Goal: Task Accomplishment & Management: Use online tool/utility

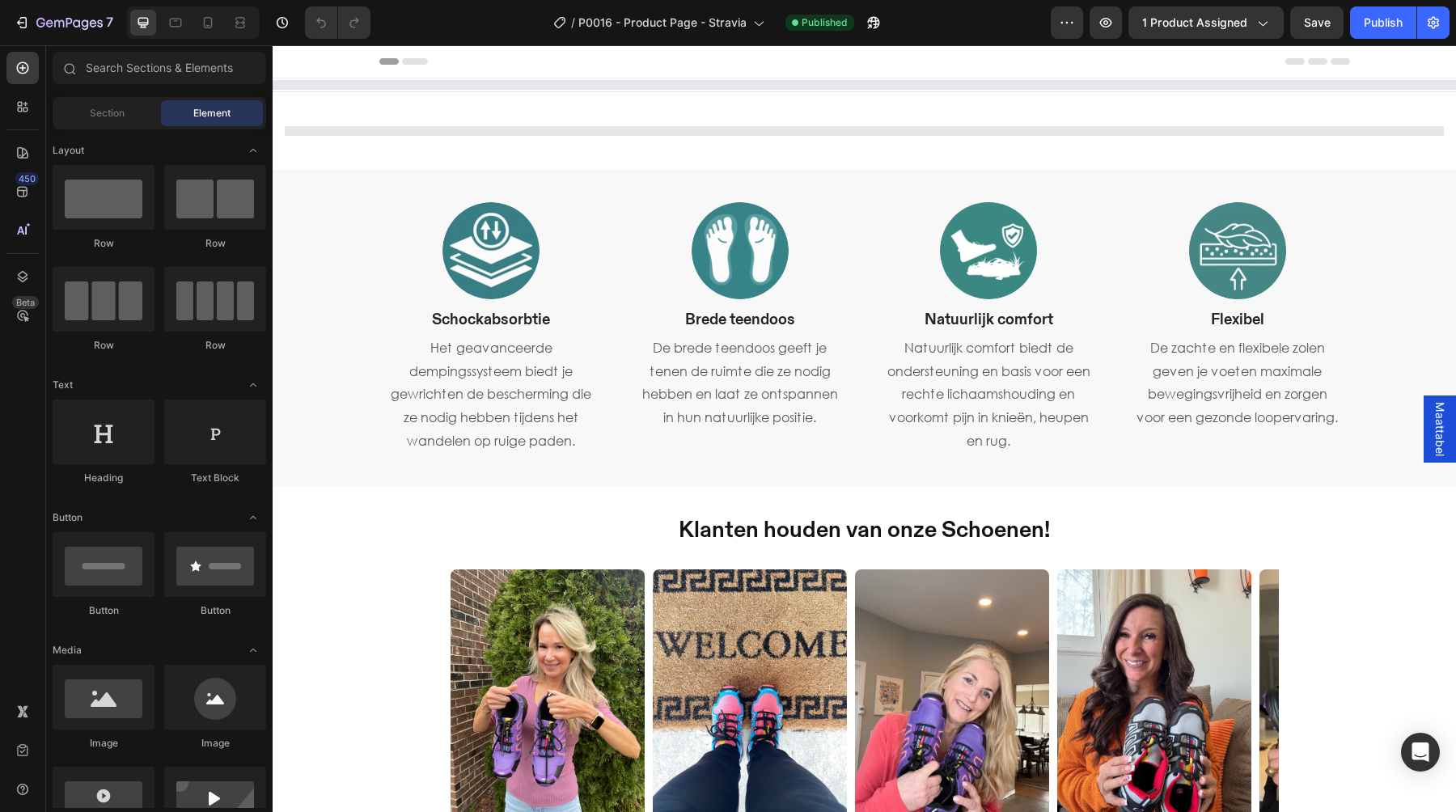
select select "566991084998034523"
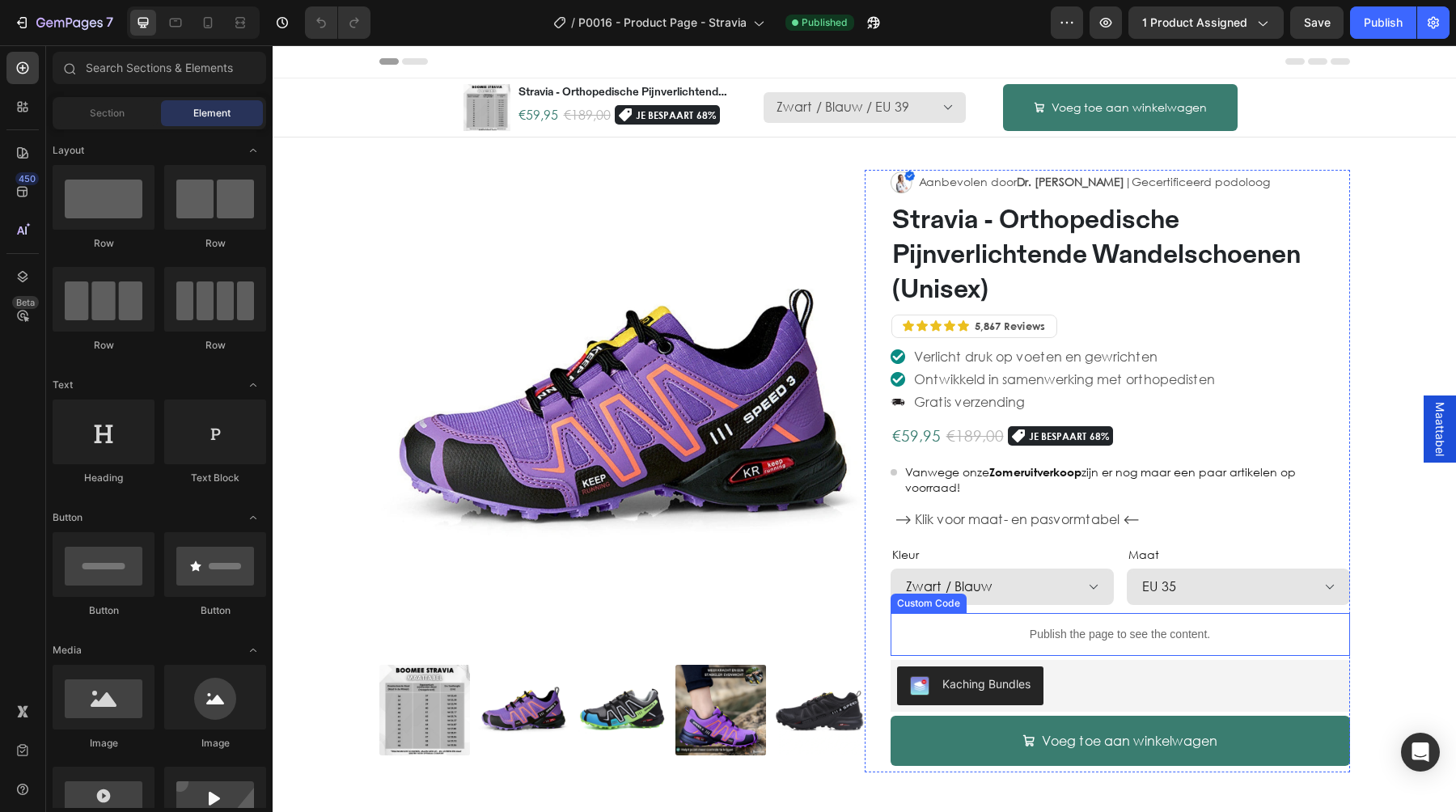
click at [947, 598] on div "Custom Code" at bounding box center [928, 603] width 69 height 15
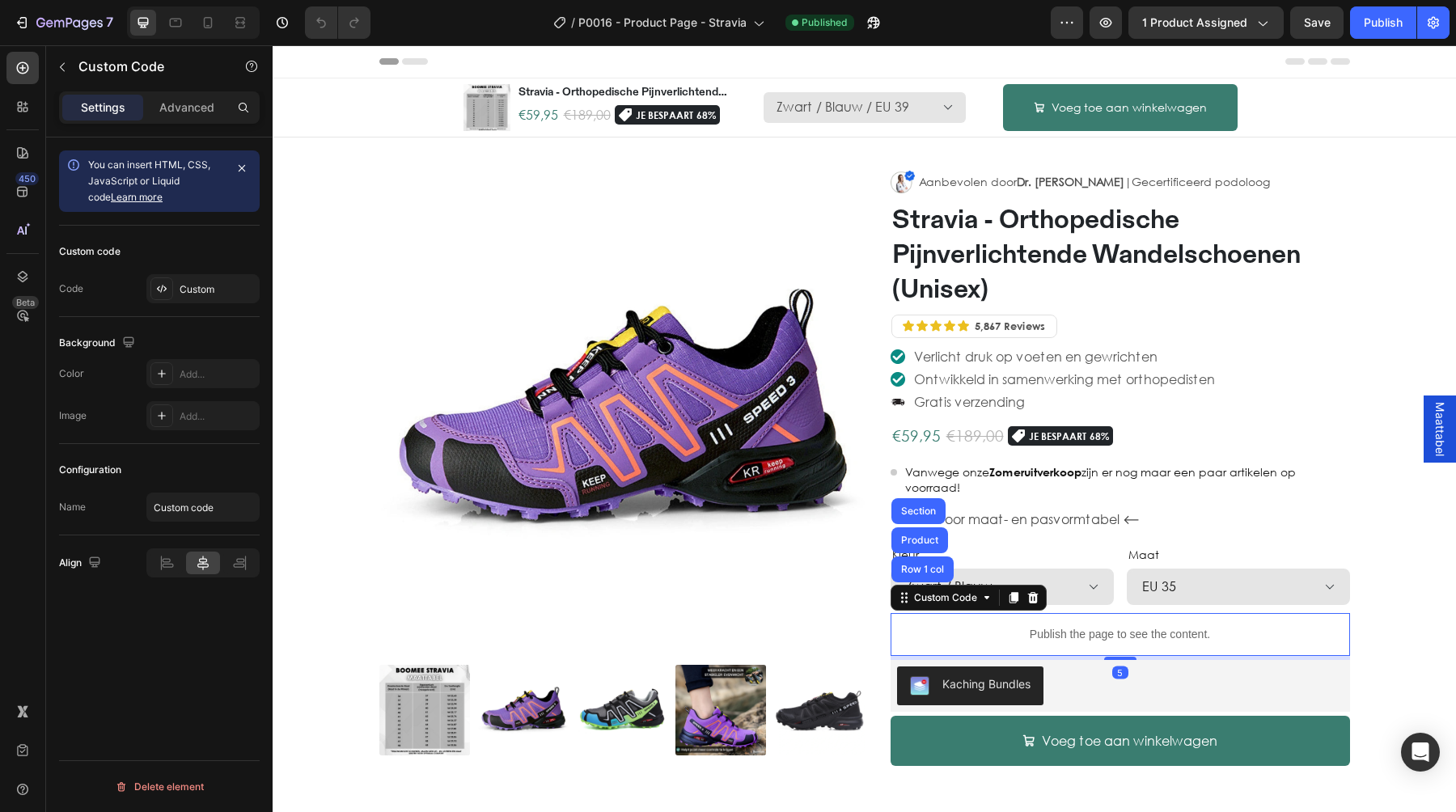
click at [1016, 584] on div "Custom Code Row 1 col Product Section" at bounding box center [969, 598] width 156 height 26
click at [1071, 583] on select "Zwart / Blauw Paars / Zwart Zwart Grijs / Rood Wit / Zwart Zwart / Rood Paars /…" at bounding box center [1002, 587] width 223 height 37
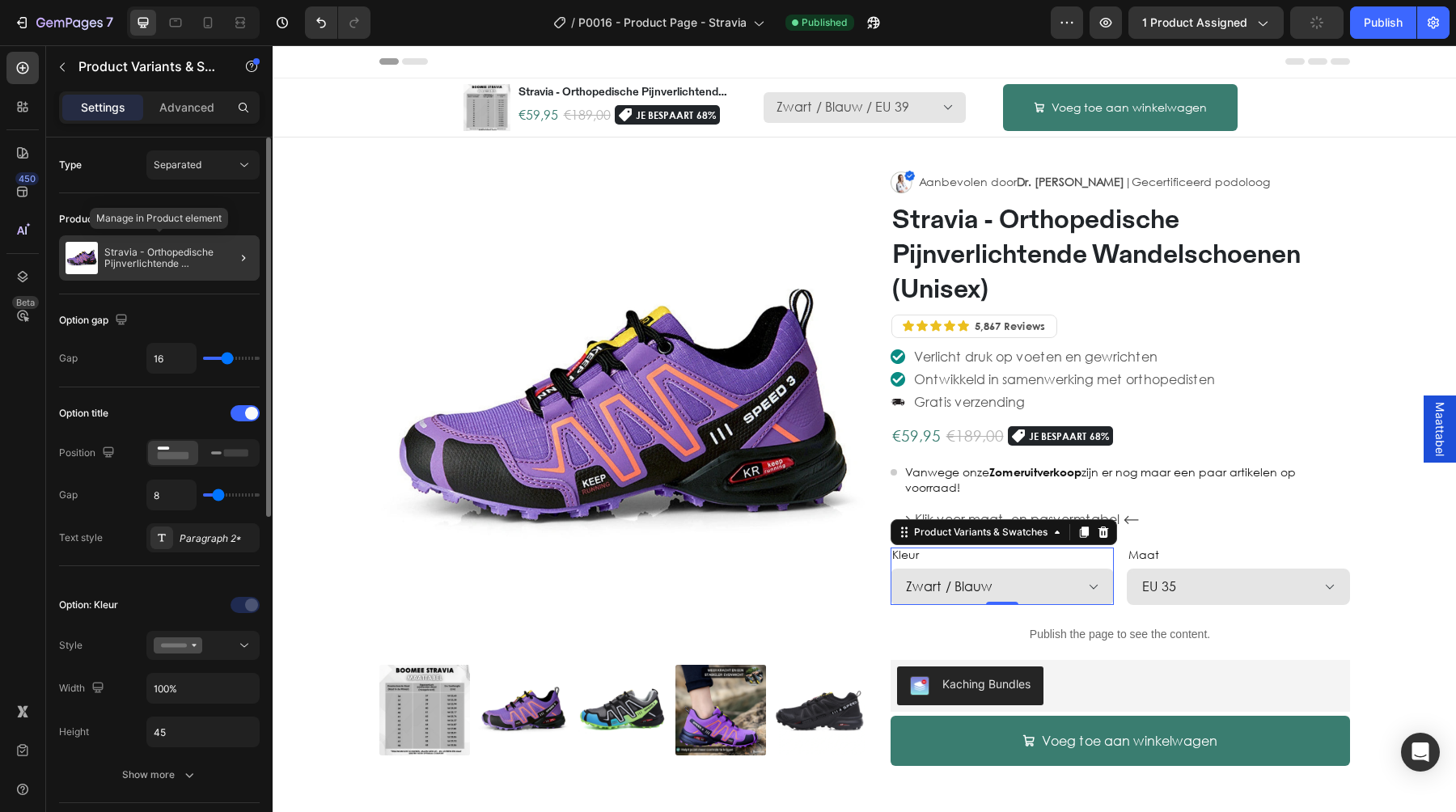
click at [211, 256] on p "Stravia - Orthopedische Pijnverlichtende Wandelschoenen (Unisex)" at bounding box center [178, 258] width 149 height 23
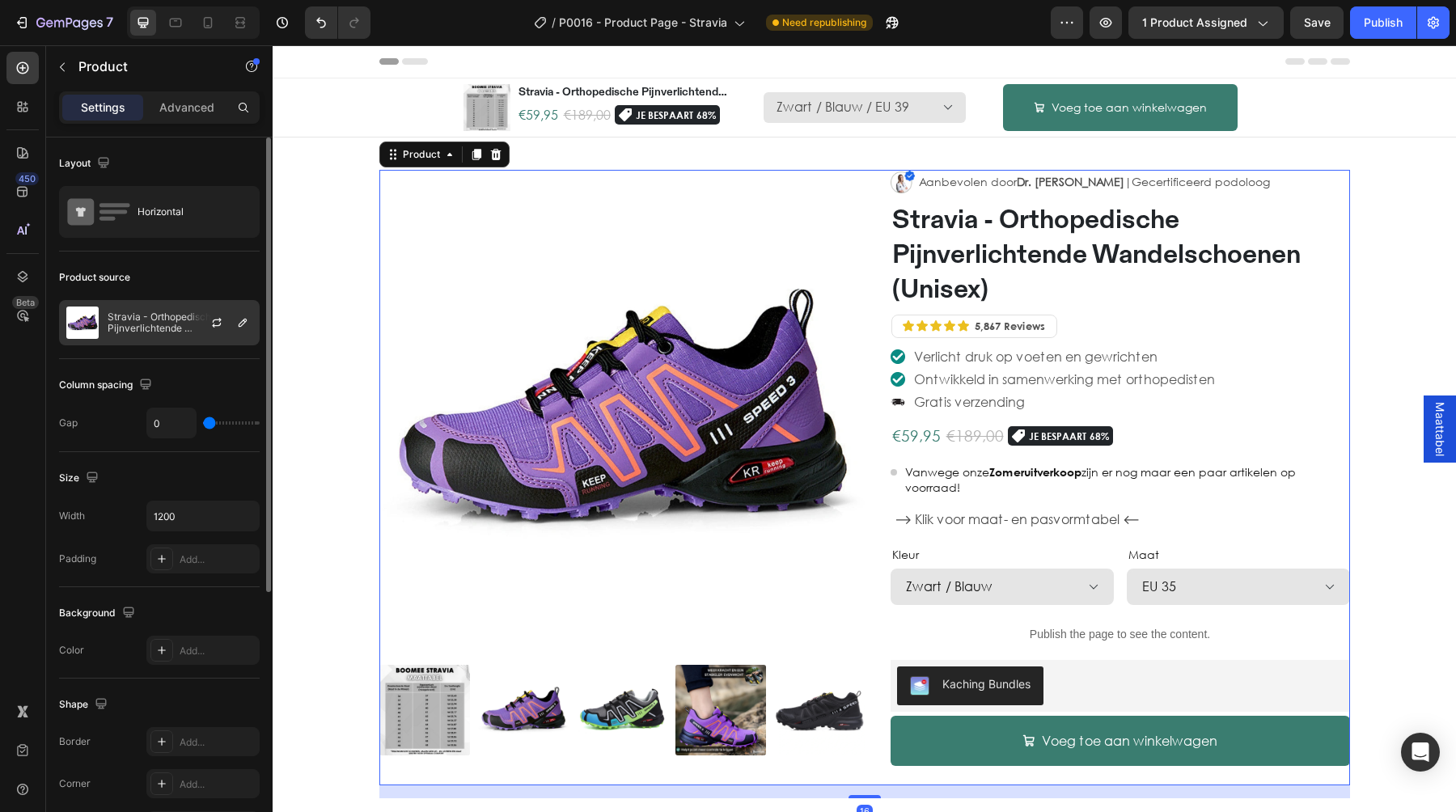
click at [198, 312] on div at bounding box center [222, 323] width 71 height 44
click at [212, 321] on icon "button" at bounding box center [216, 322] width 13 height 13
select select "EU 39"
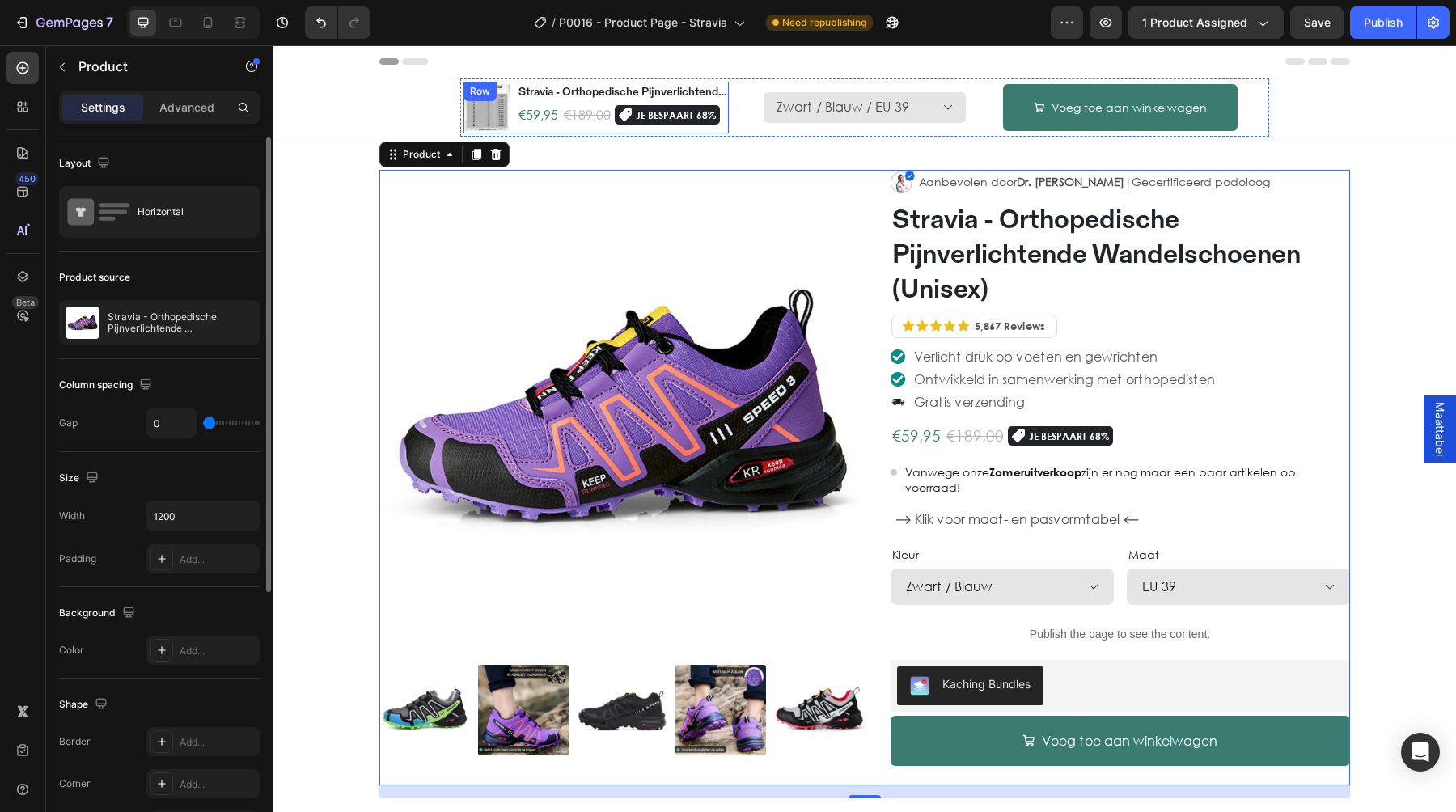
click at [514, 126] on div "Product Images Stravia - Orthopedische Pijnverlichtende Wandelschoenen (Unisex)…" at bounding box center [596, 107] width 265 height 52
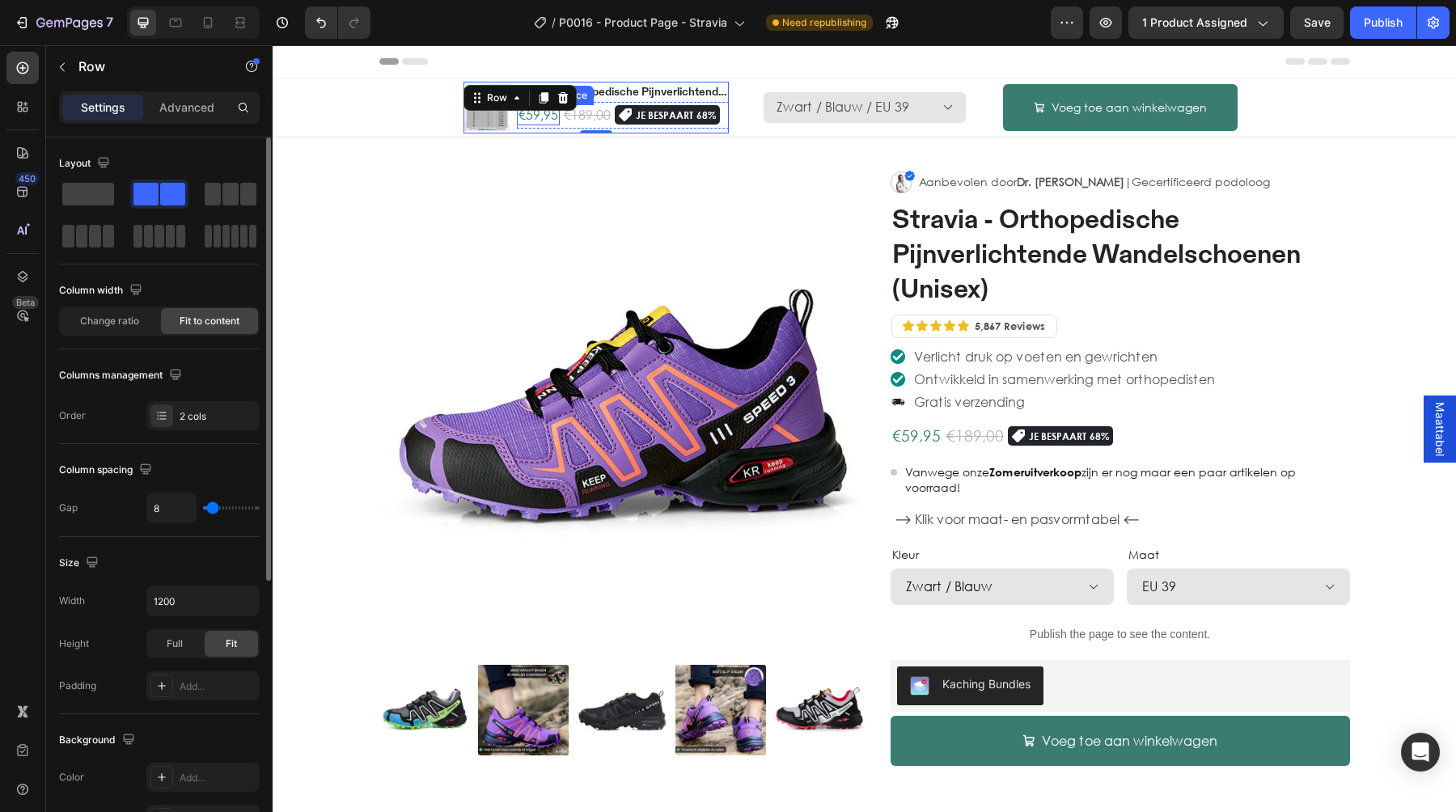
click at [517, 123] on div "€59,95" at bounding box center [538, 115] width 43 height 20
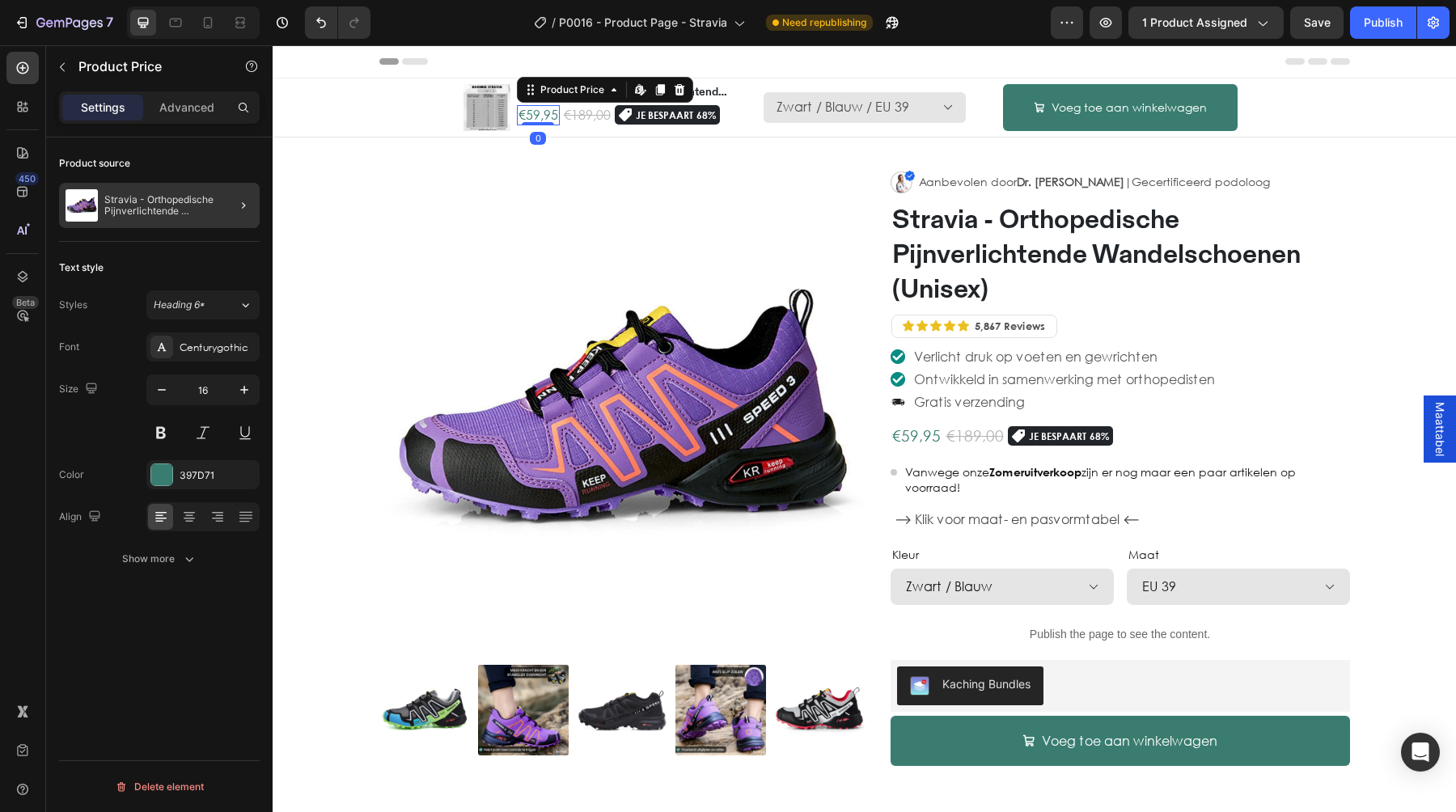
click at [223, 207] on div at bounding box center [237, 206] width 46 height 46
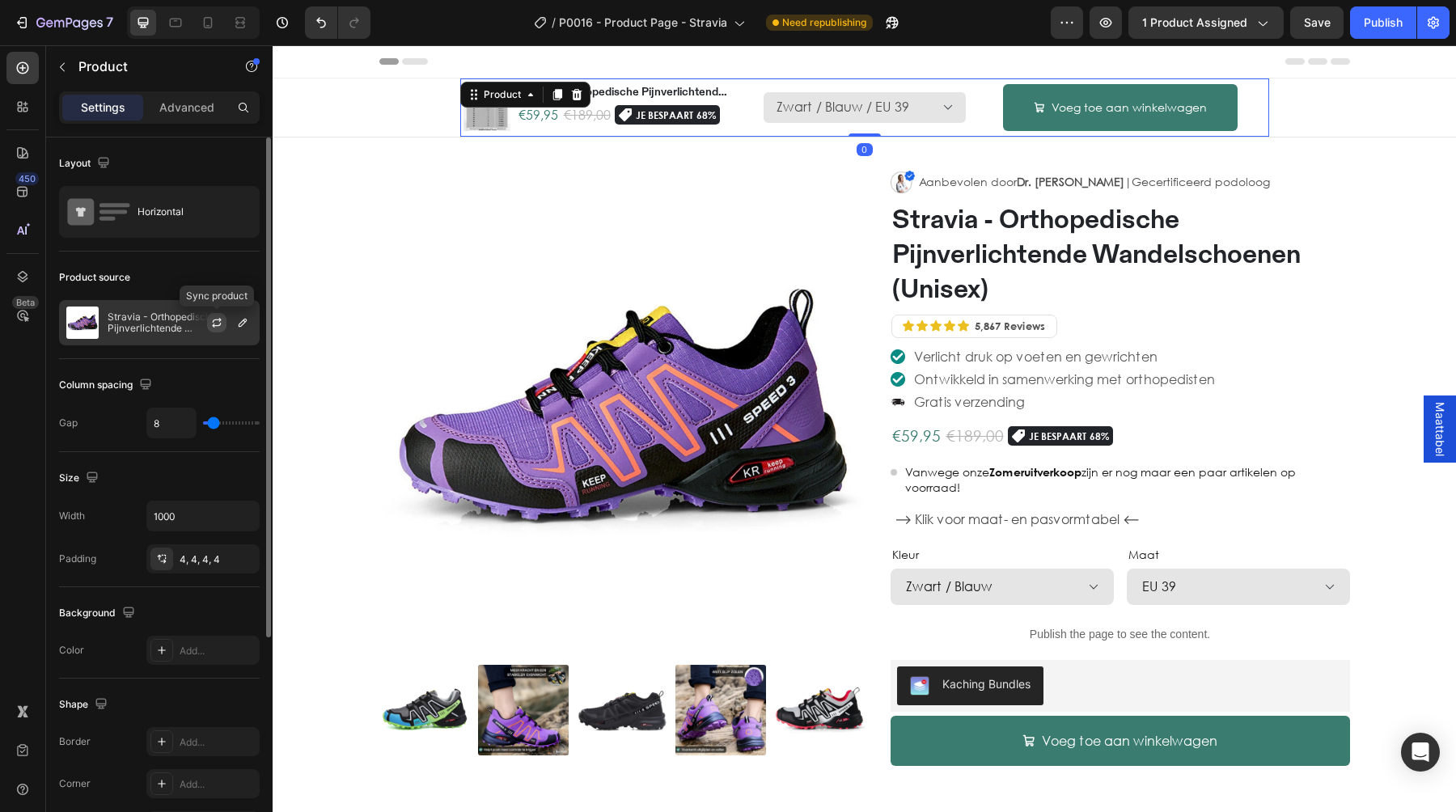
click at [216, 324] on icon "button" at bounding box center [216, 322] width 13 height 13
select select "EU 39"
click at [202, 20] on icon at bounding box center [207, 23] width 16 height 16
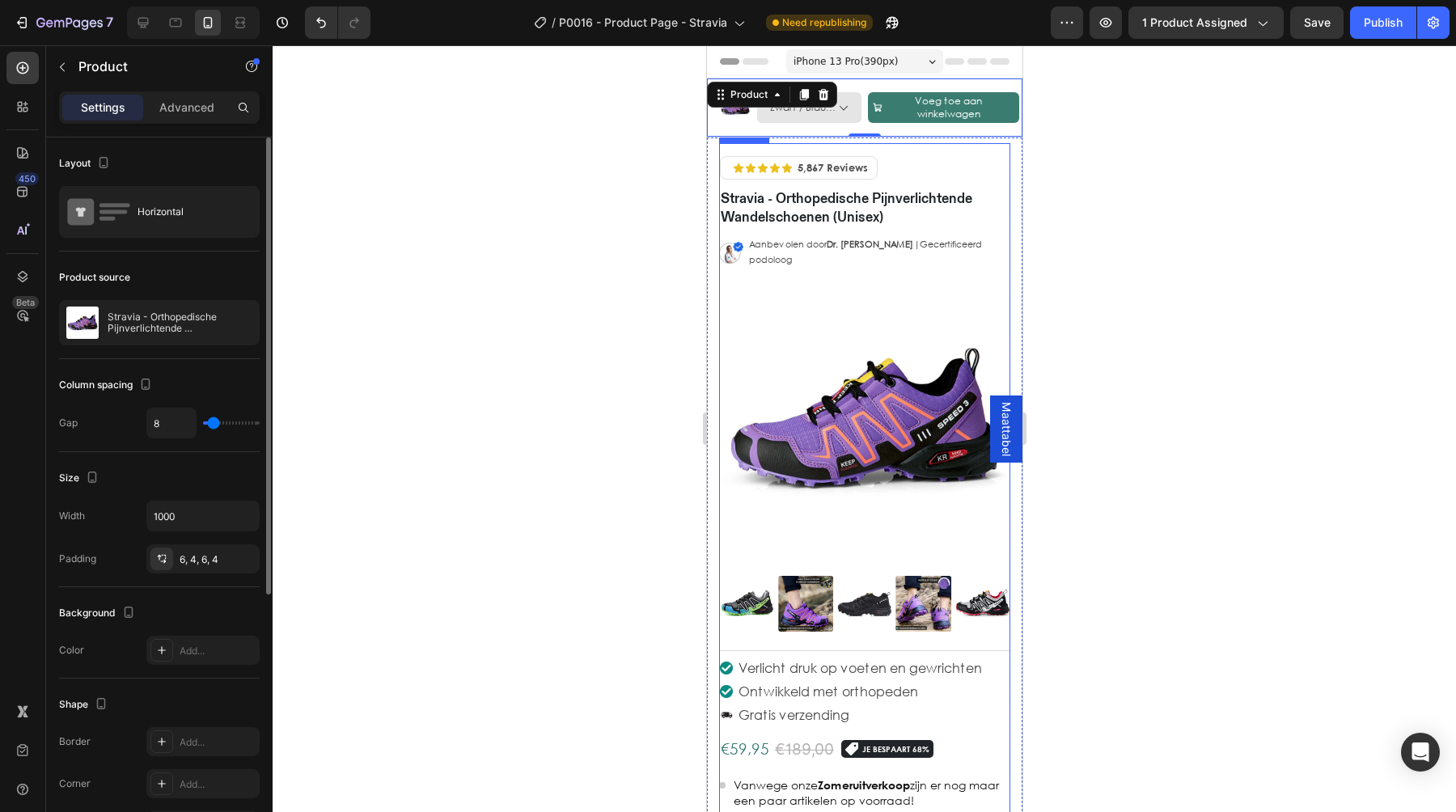
click at [742, 637] on div "Icon Icon Icon Icon Icon Icon List 5,867 Reviews Text Block Row Row Hero Banner…" at bounding box center [864, 401] width 291 height 514
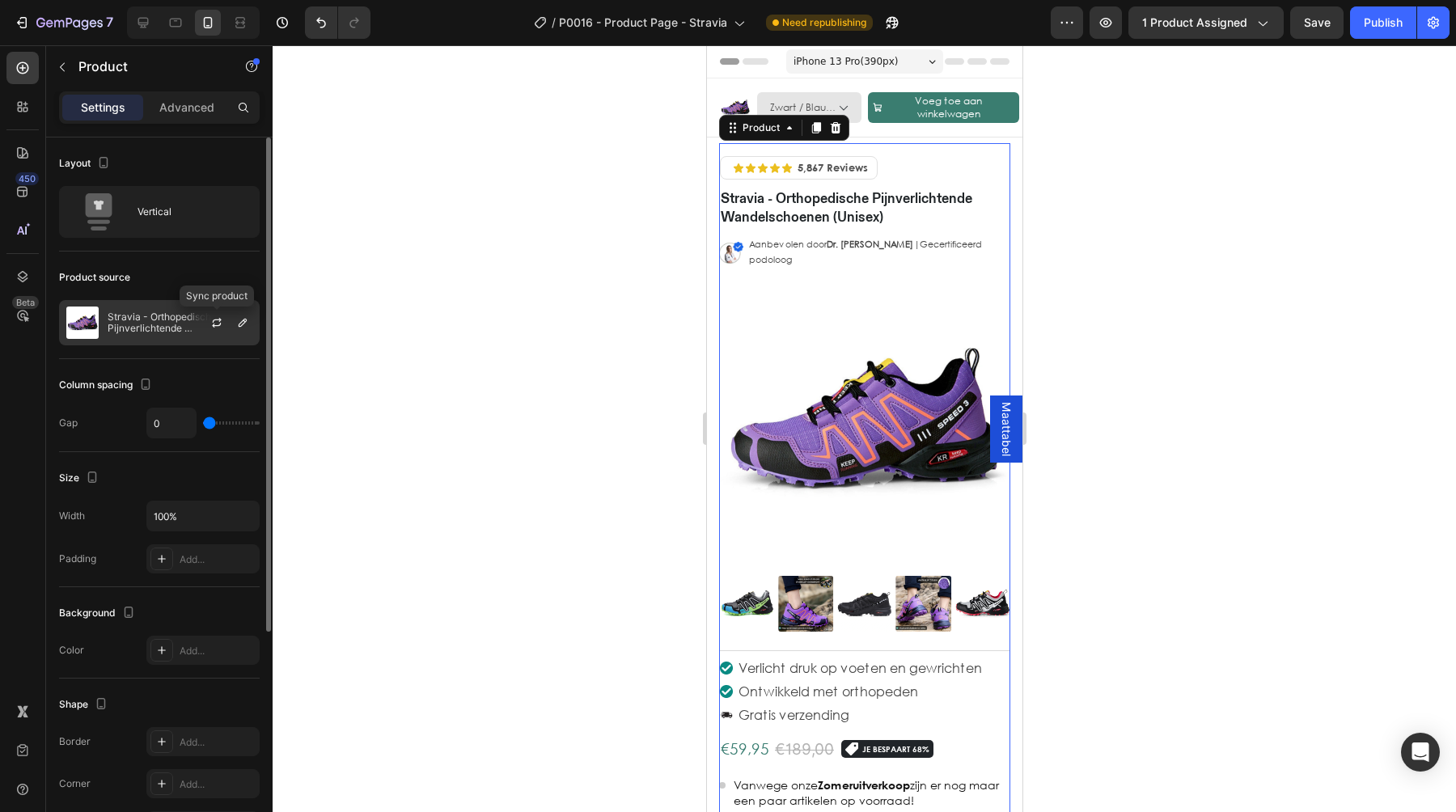
click at [187, 319] on div at bounding box center [222, 323] width 71 height 44
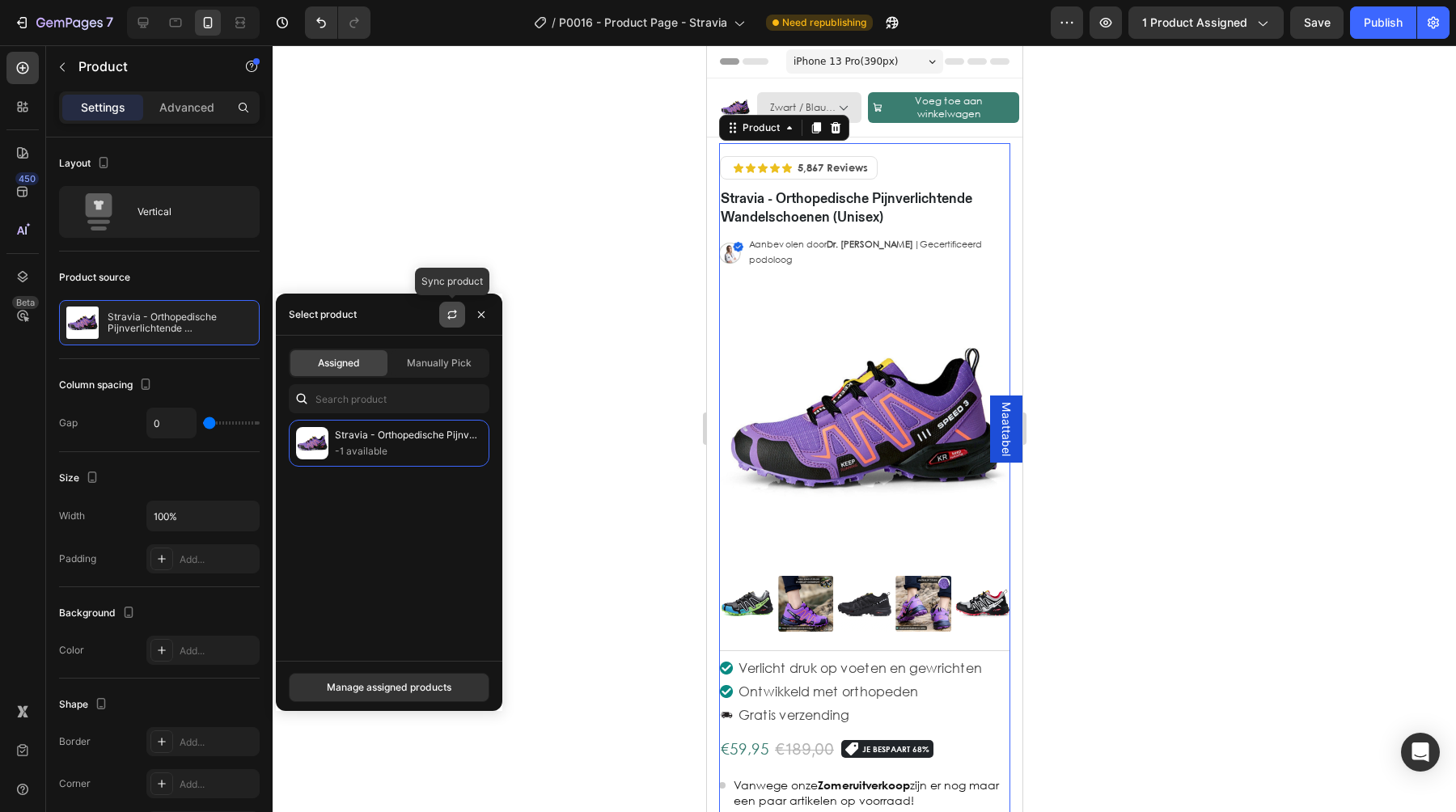
click at [445, 316] on icon "button" at bounding box center [452, 314] width 13 height 13
select select "EU 39"
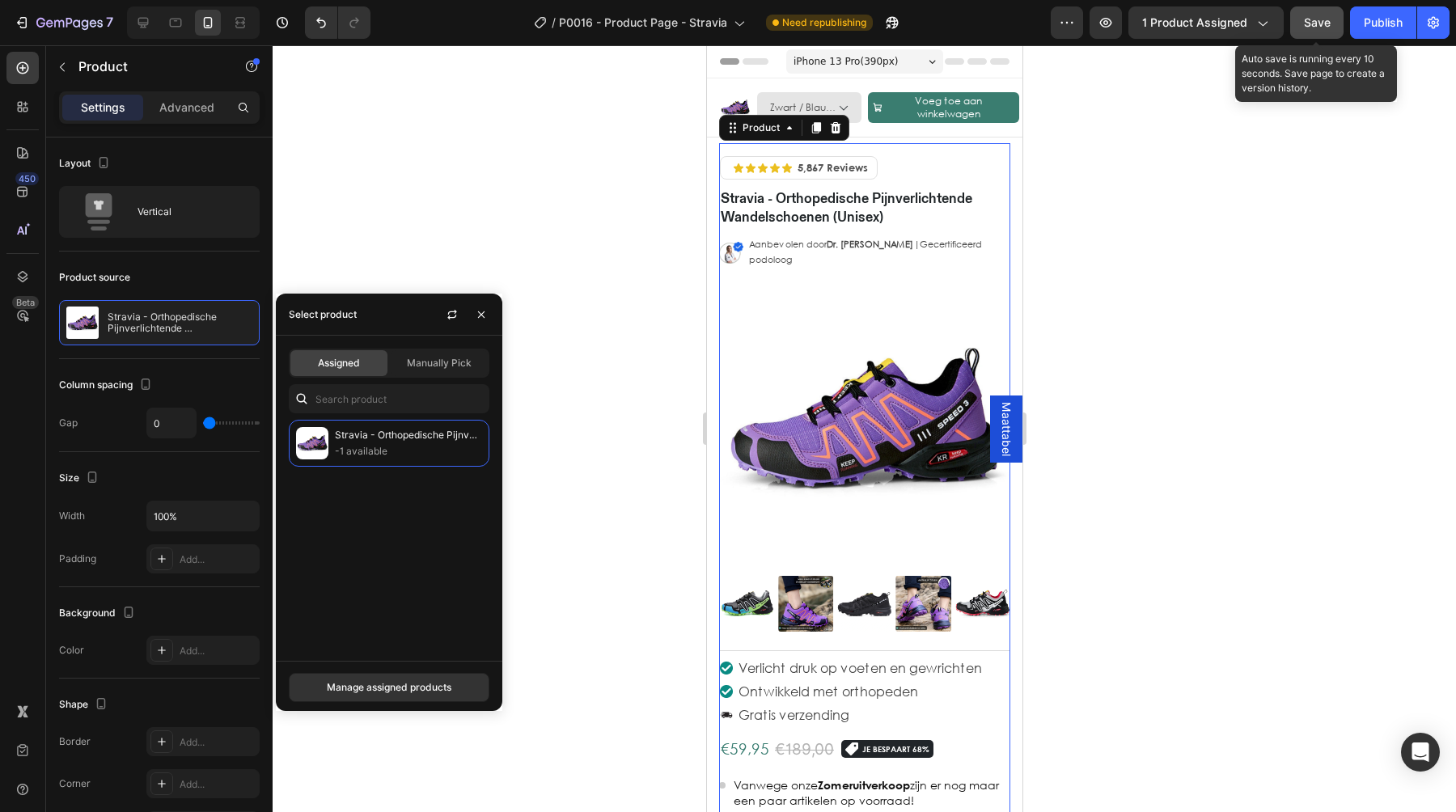
click at [1316, 28] on span "Save" at bounding box center [1317, 22] width 27 height 13
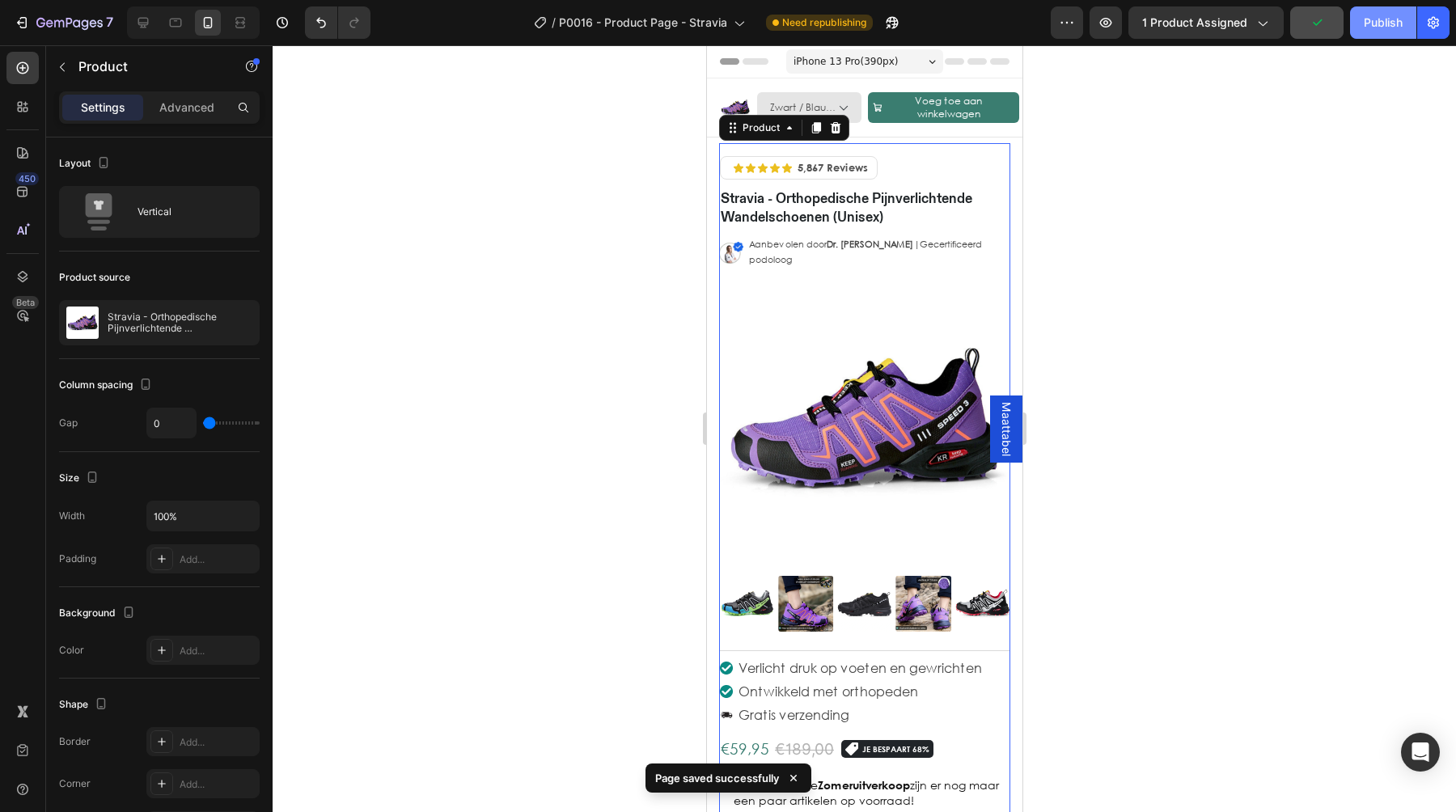
click at [1392, 29] on div "Publish" at bounding box center [1383, 23] width 38 height 17
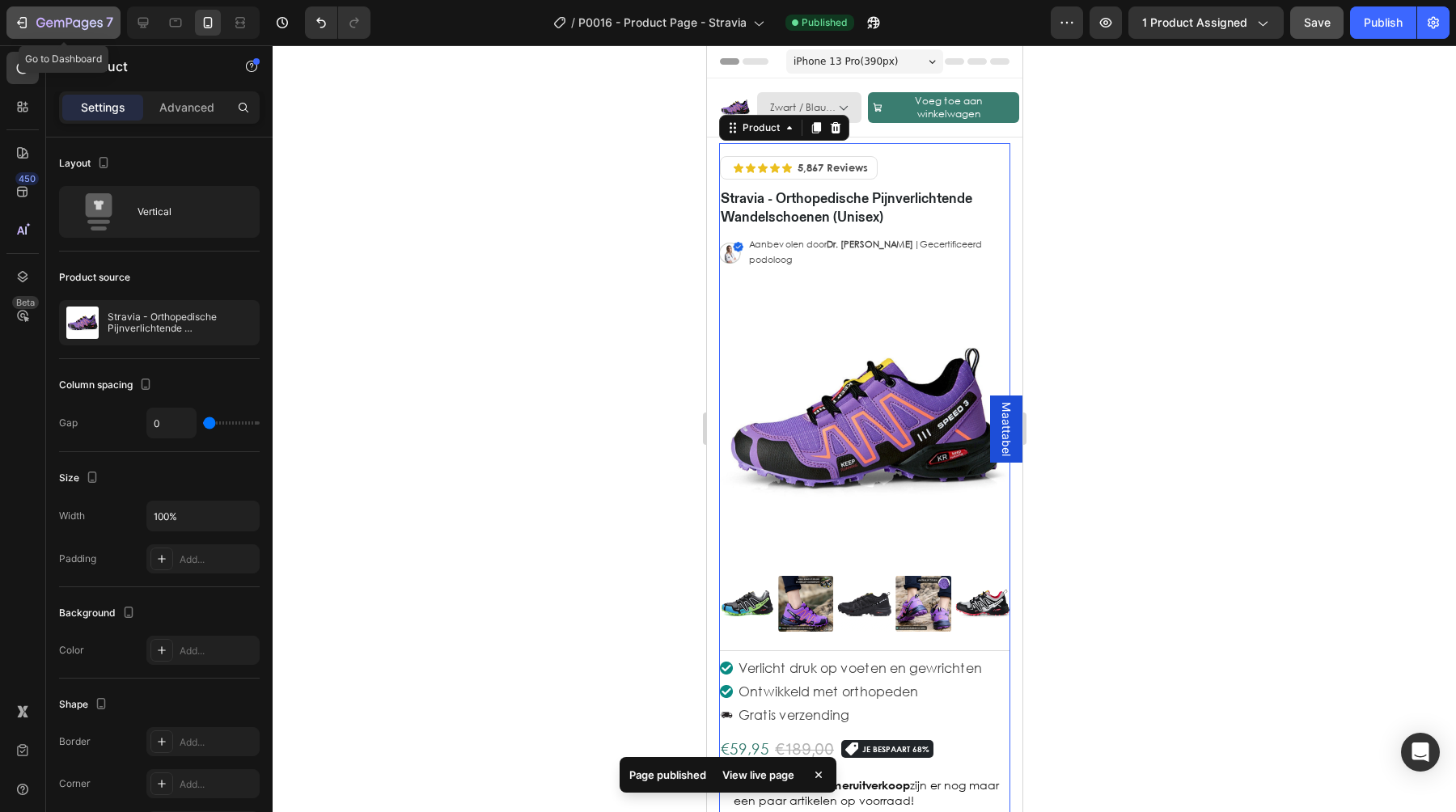
click at [24, 28] on icon "button" at bounding box center [22, 23] width 16 height 16
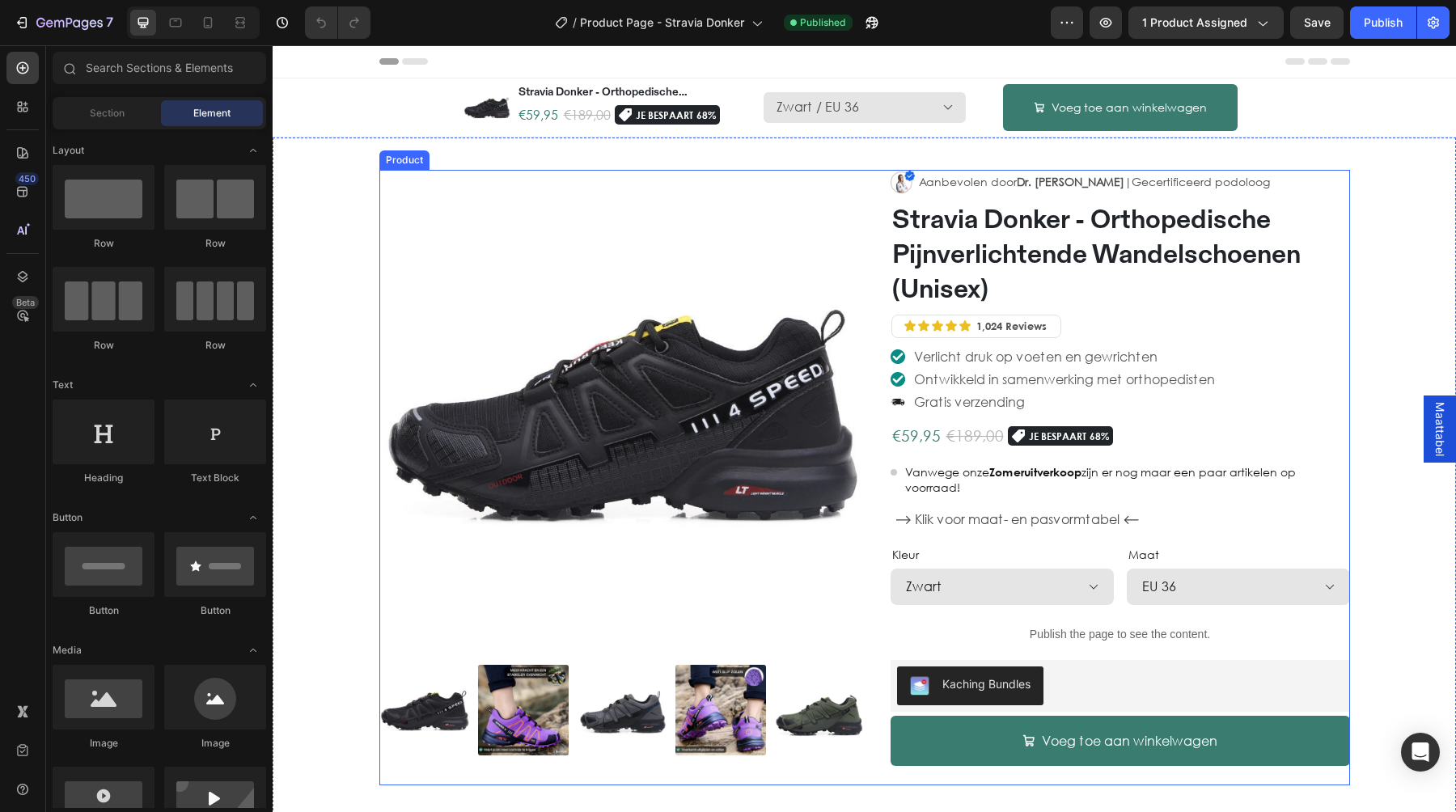
click at [867, 776] on div "Image Aanbevolen door Dr. Marieke De Vries |Gecertificeerd podoloog Text Block …" at bounding box center [1107, 478] width 486 height 616
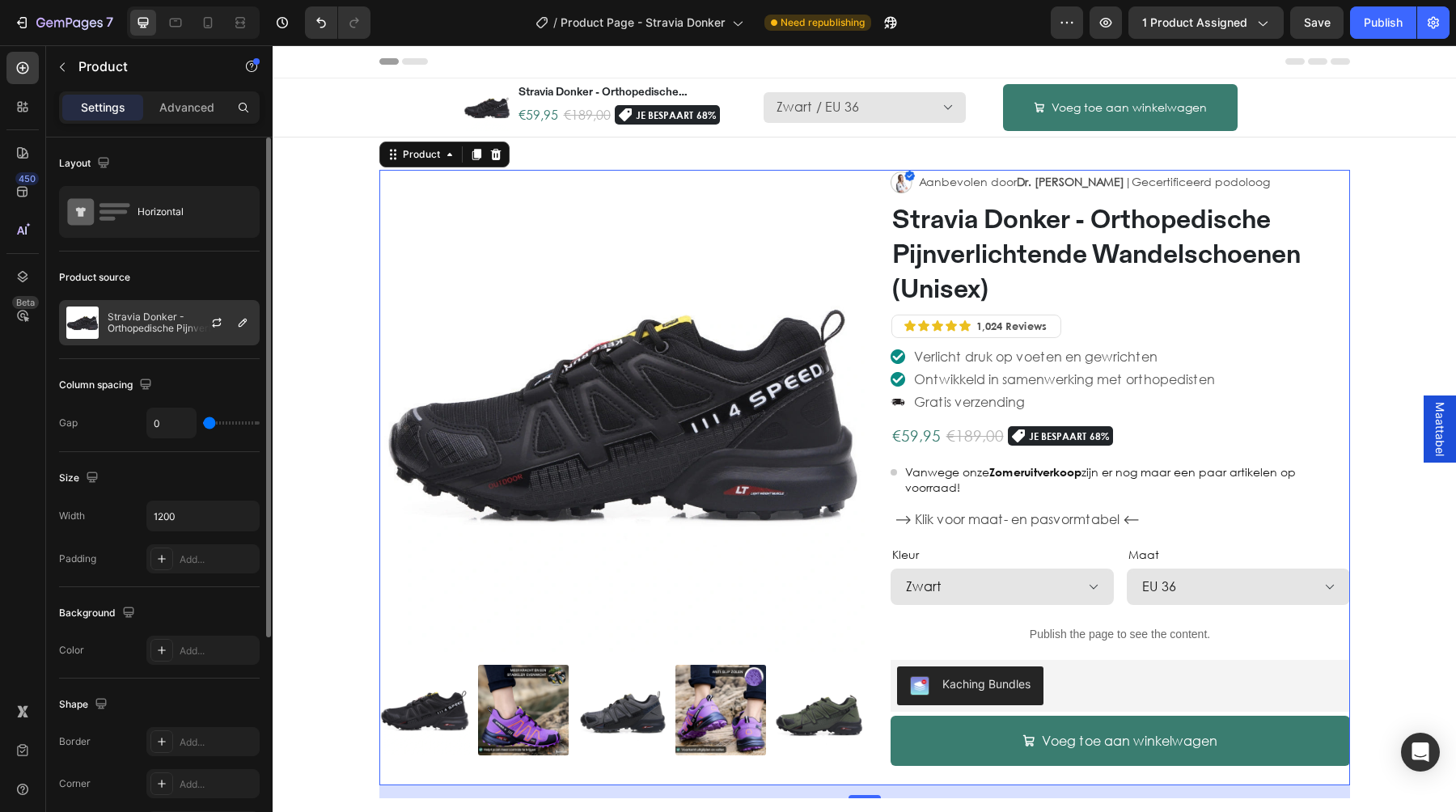
click at [178, 319] on p "Stravia Donker - Orthopedische Pijnverlichtende Wandelschoenen (Unisex)" at bounding box center [179, 323] width 144 height 23
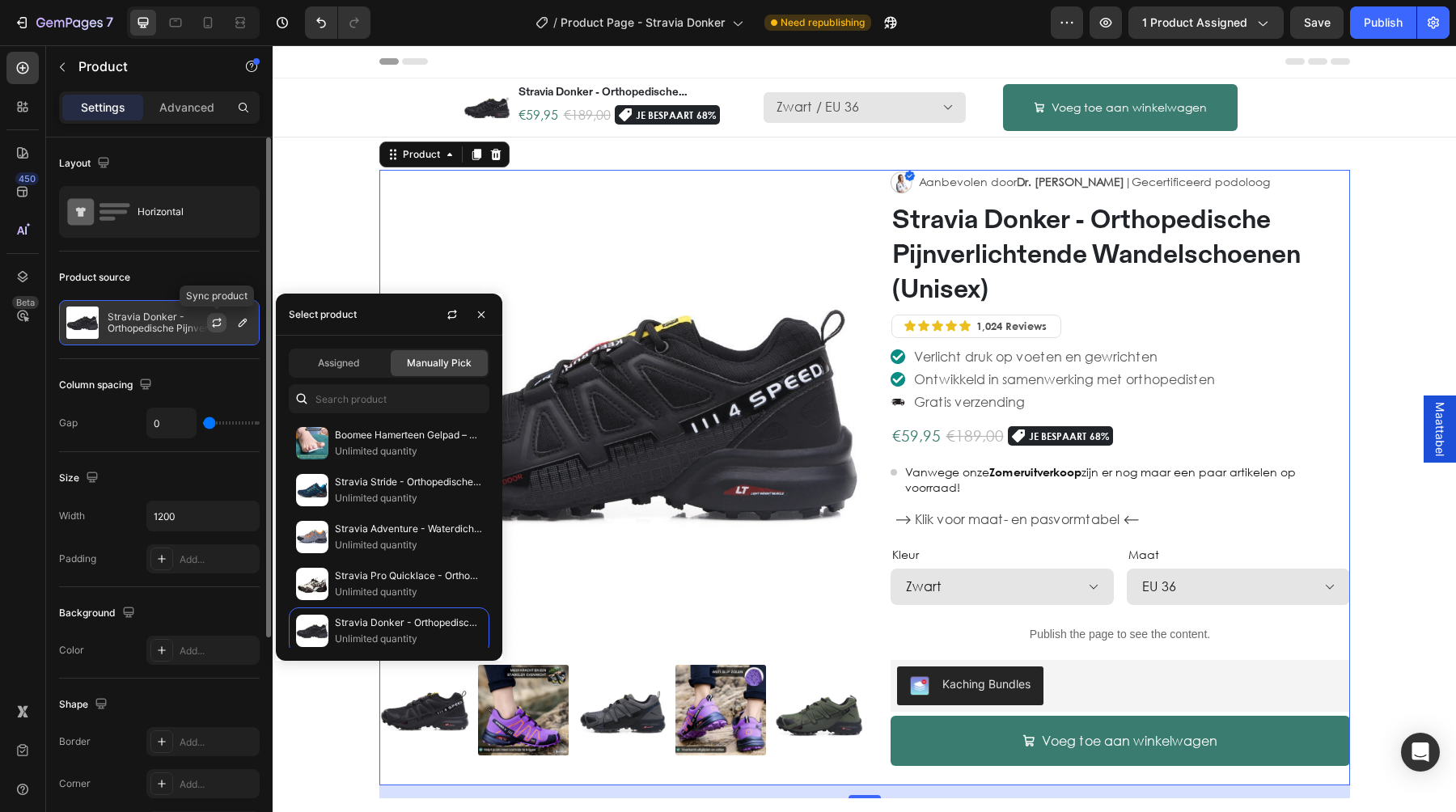
click at [214, 327] on icon "button" at bounding box center [216, 322] width 13 height 13
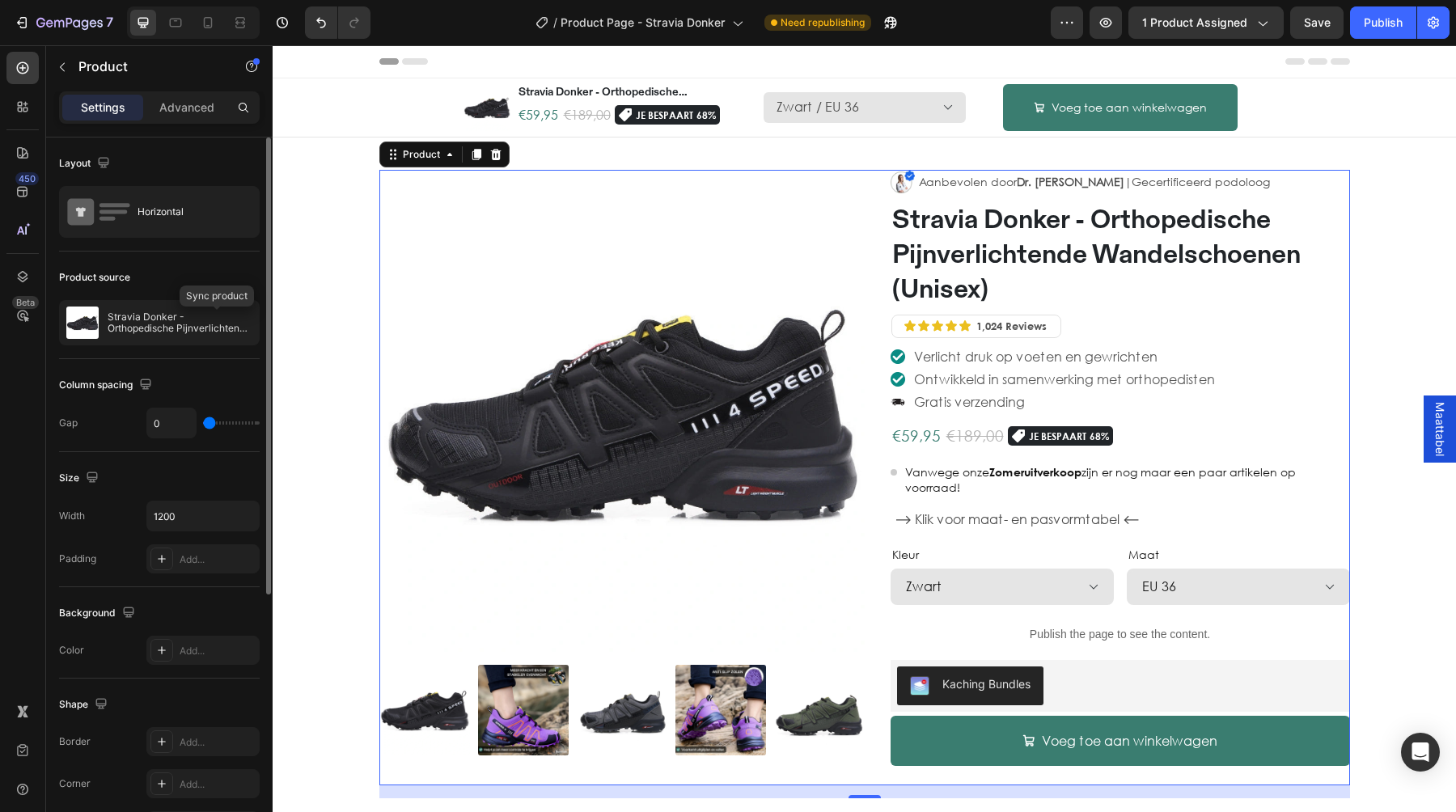
select select "580179178510353022"
click at [518, 129] on div "Stravia Donker - Orthopedische Pijnverlichtende Wandelschoenen (Unisex) Product…" at bounding box center [623, 107] width 212 height 52
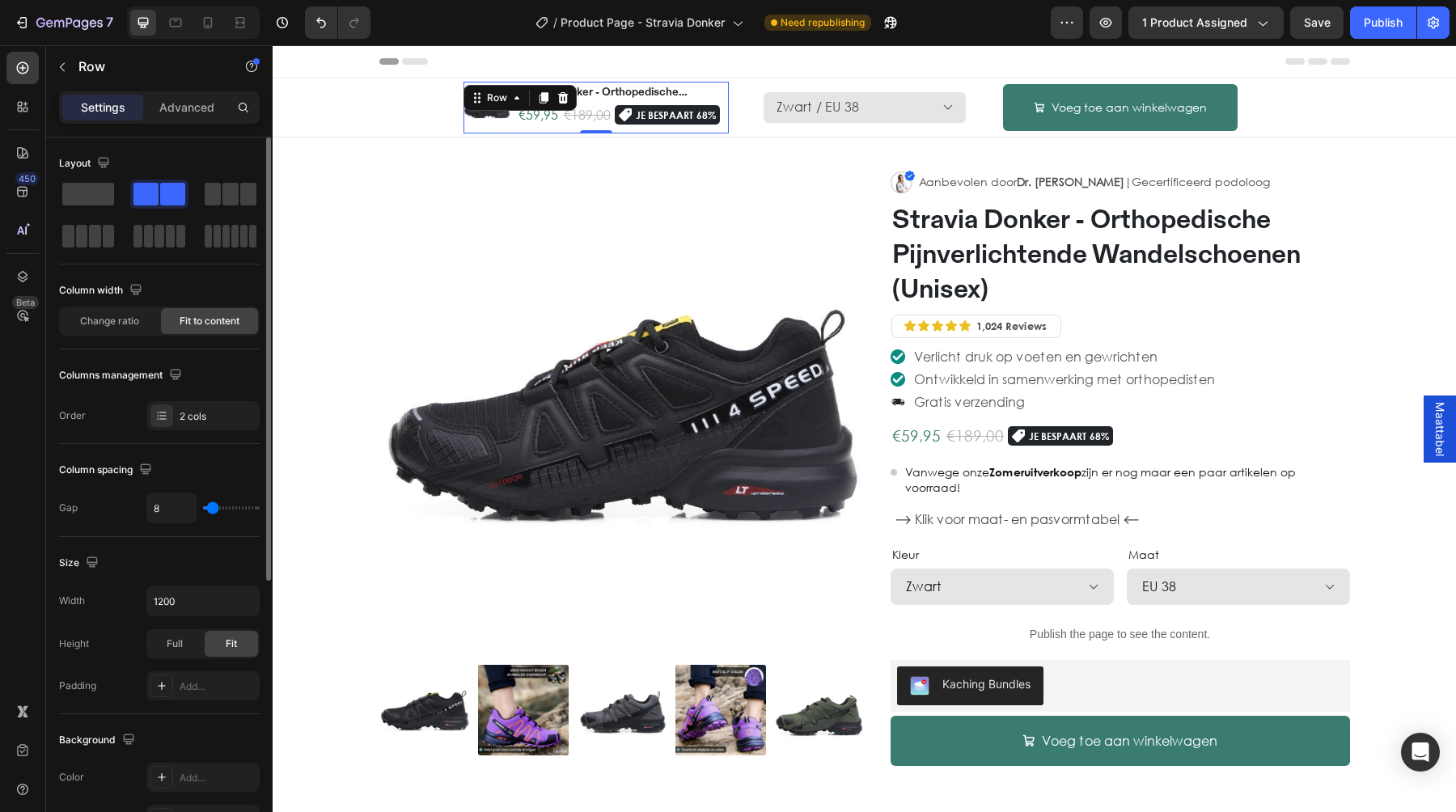
click at [514, 122] on div "Product Images Stravia Donker - Orthopedische Pijnverlichtende Wandelschoenen (…" at bounding box center [596, 107] width 265 height 52
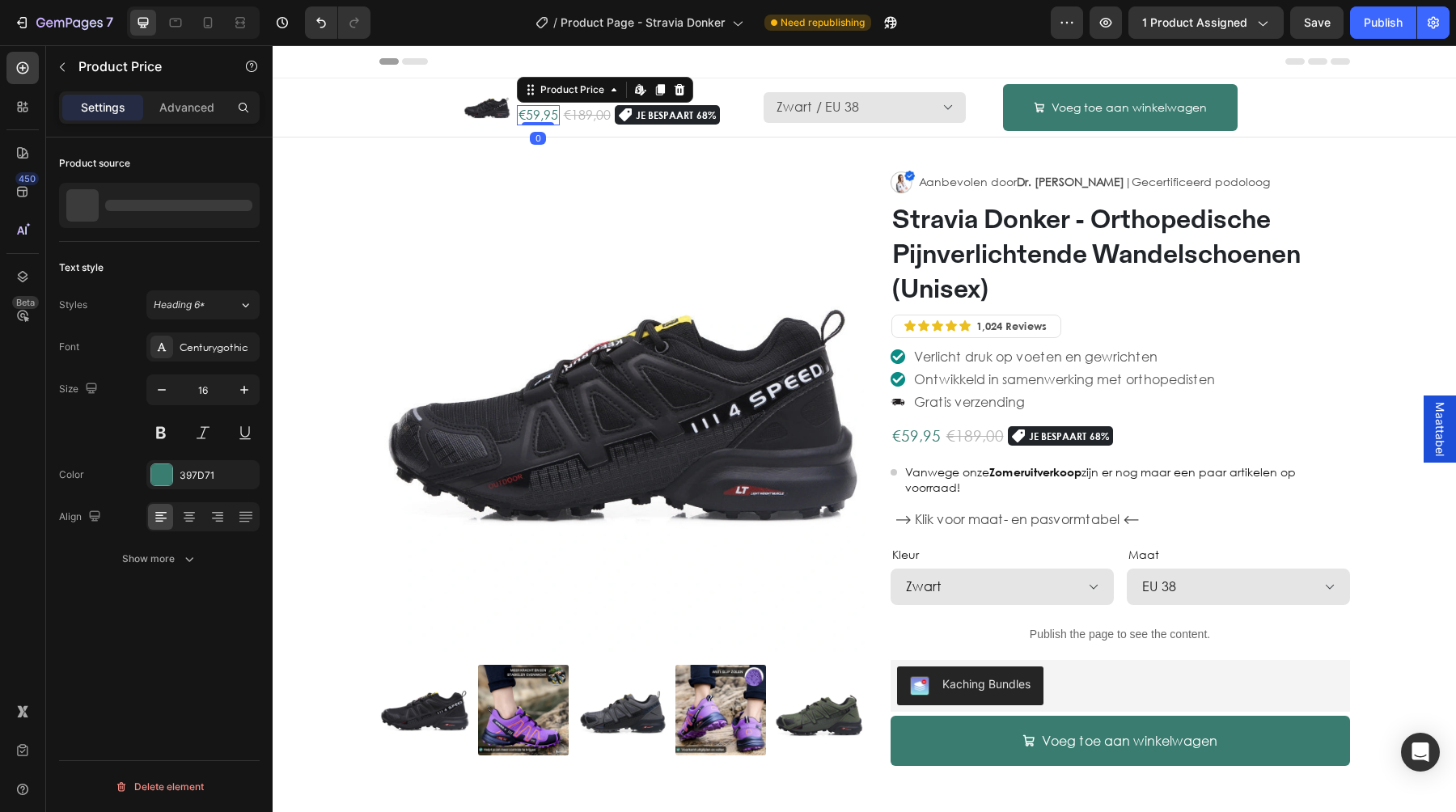
click at [527, 119] on div "€59,95" at bounding box center [538, 115] width 43 height 20
click at [505, 121] on img at bounding box center [487, 108] width 47 height 47
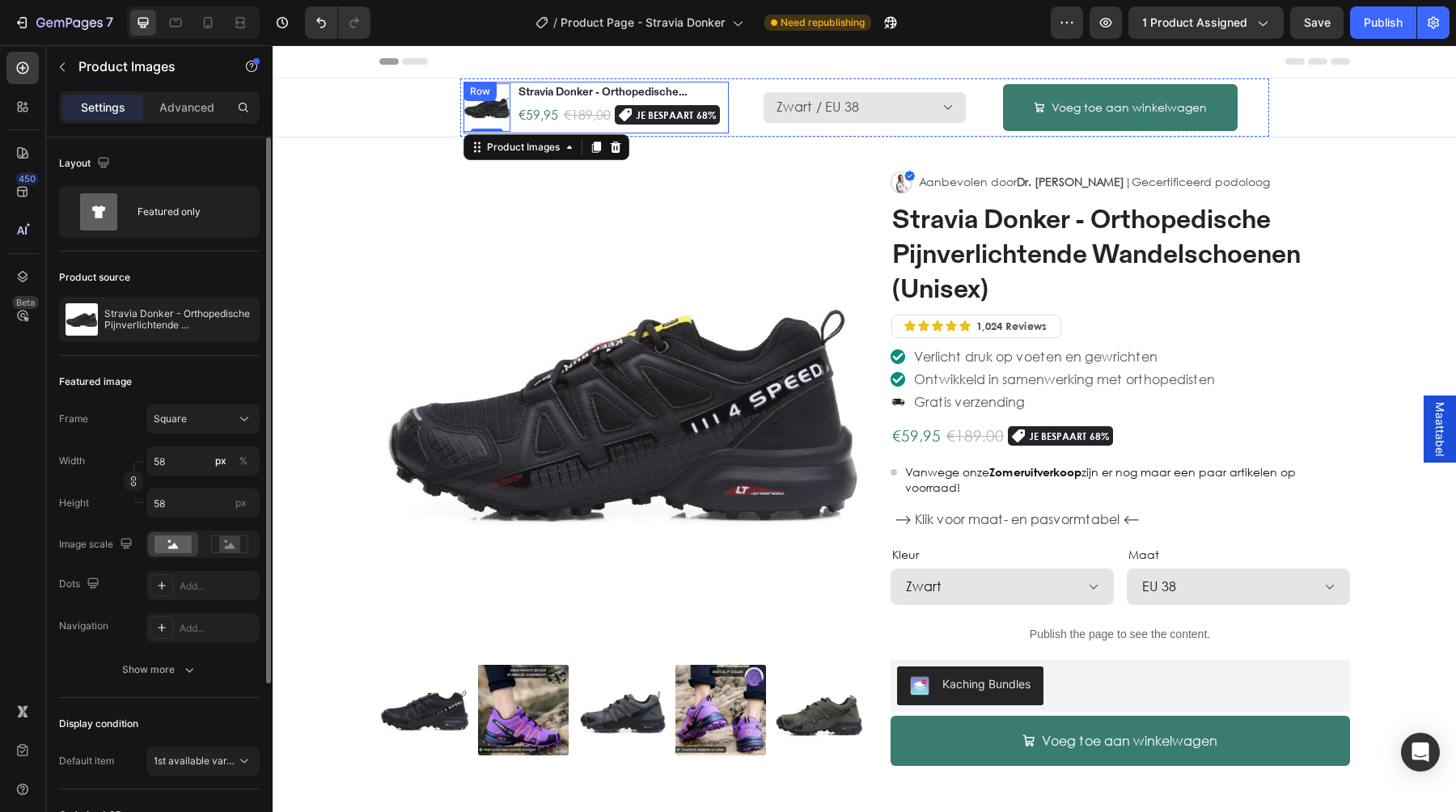
click at [514, 123] on div "Product Images 0 Stravia Donker - Orthopedische Pijnverlichtende Wandelschoenen…" at bounding box center [596, 107] width 265 height 52
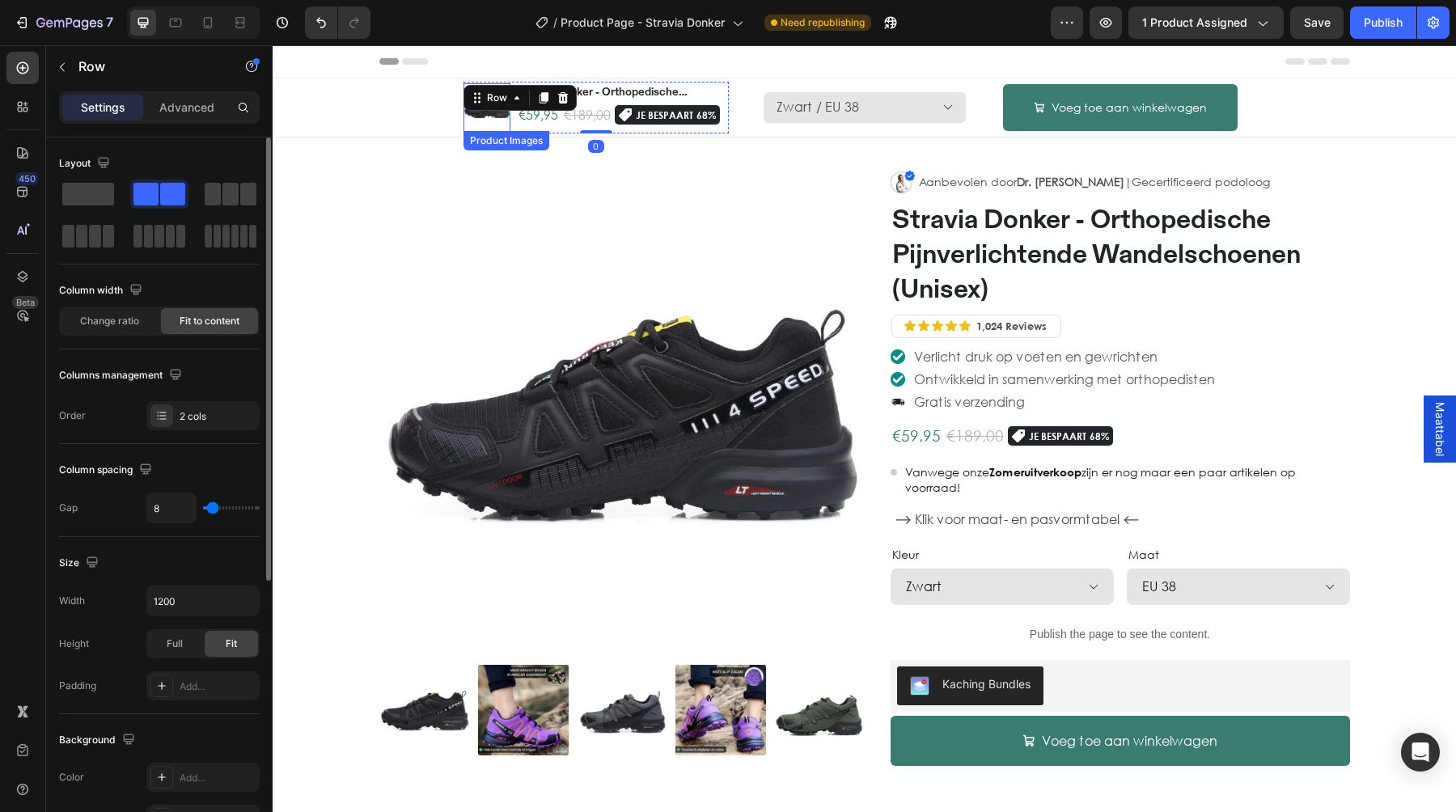
click at [504, 117] on img at bounding box center [487, 108] width 47 height 47
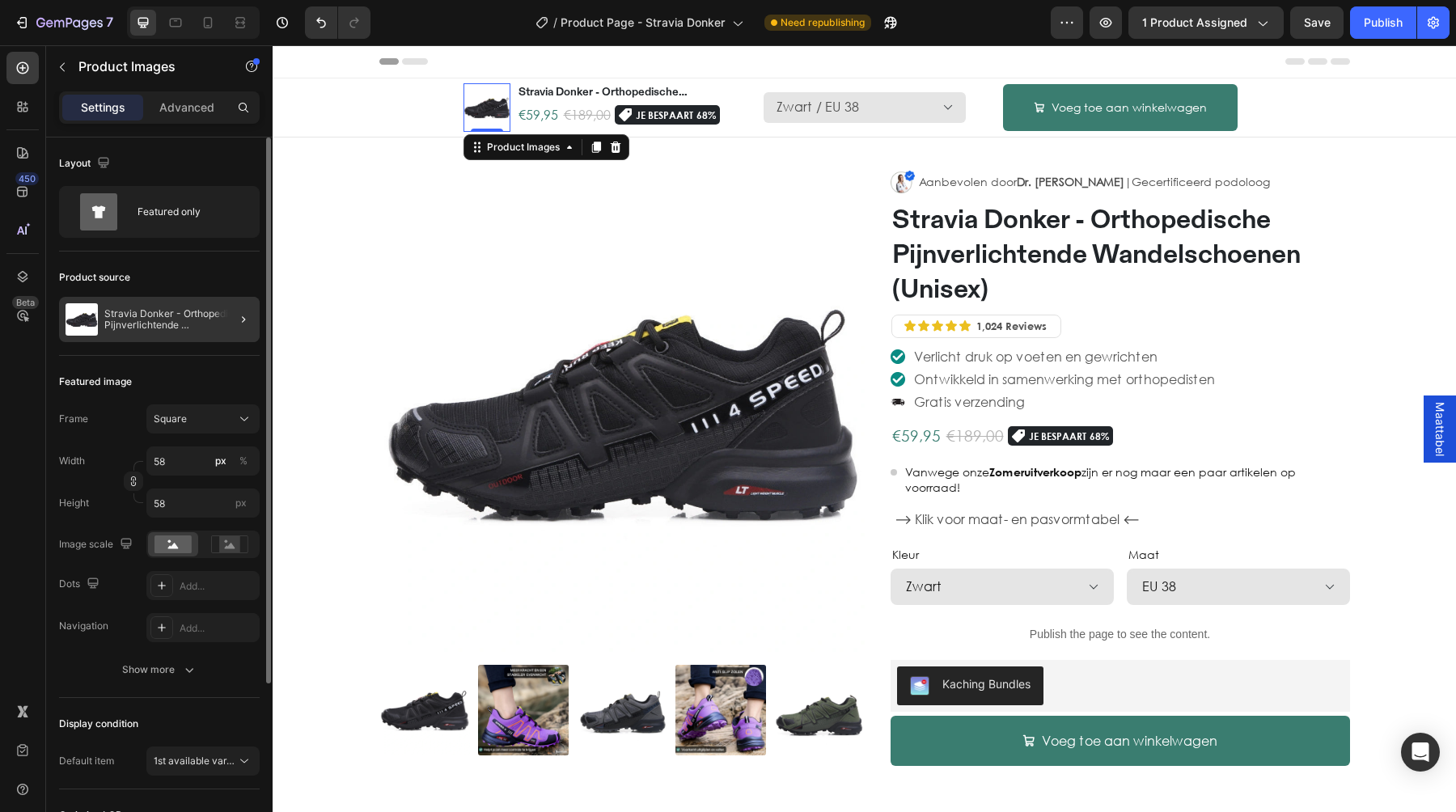
click at [218, 323] on div at bounding box center [237, 319] width 46 height 46
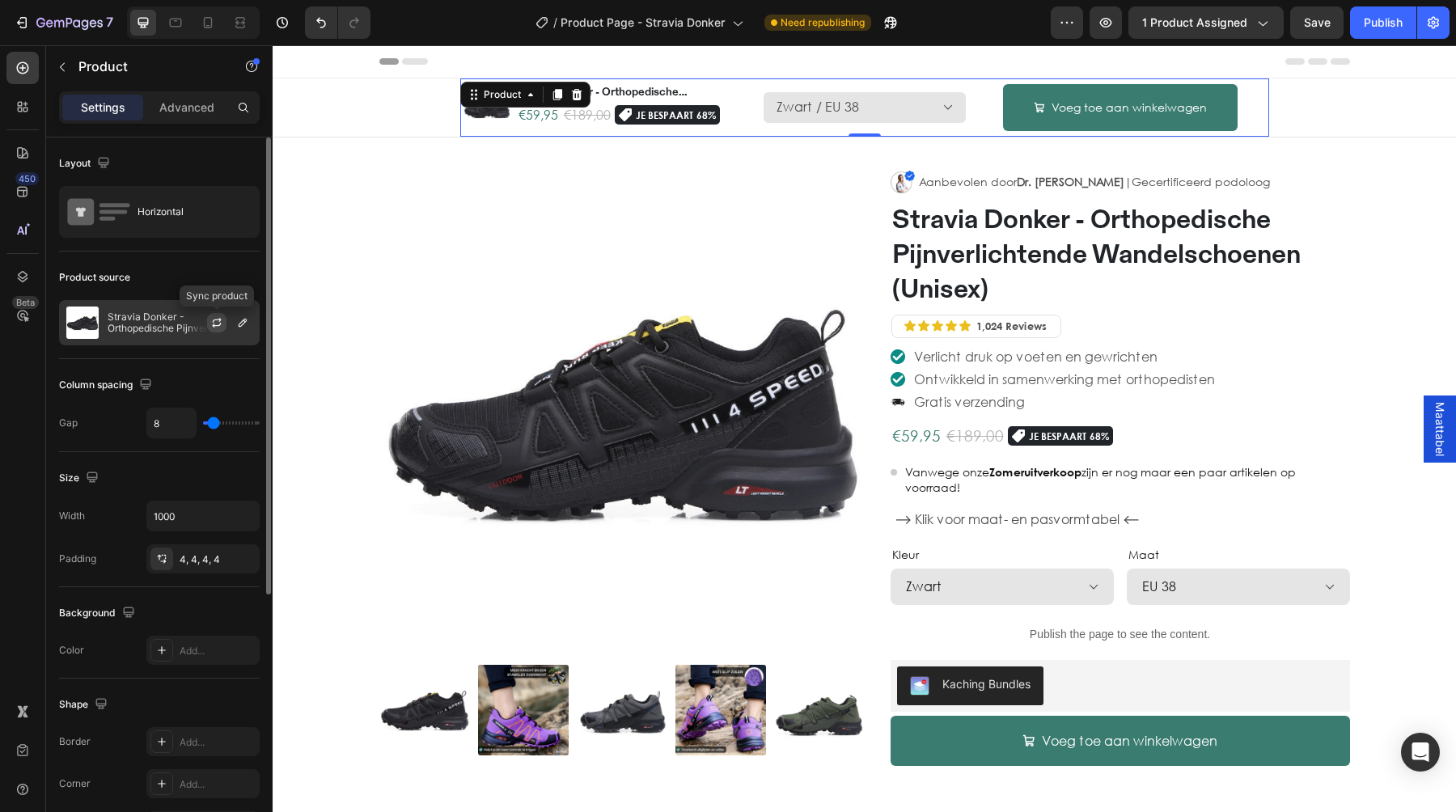
click at [219, 320] on icon "button" at bounding box center [216, 322] width 13 height 13
click at [203, 24] on icon at bounding box center [207, 23] width 16 height 16
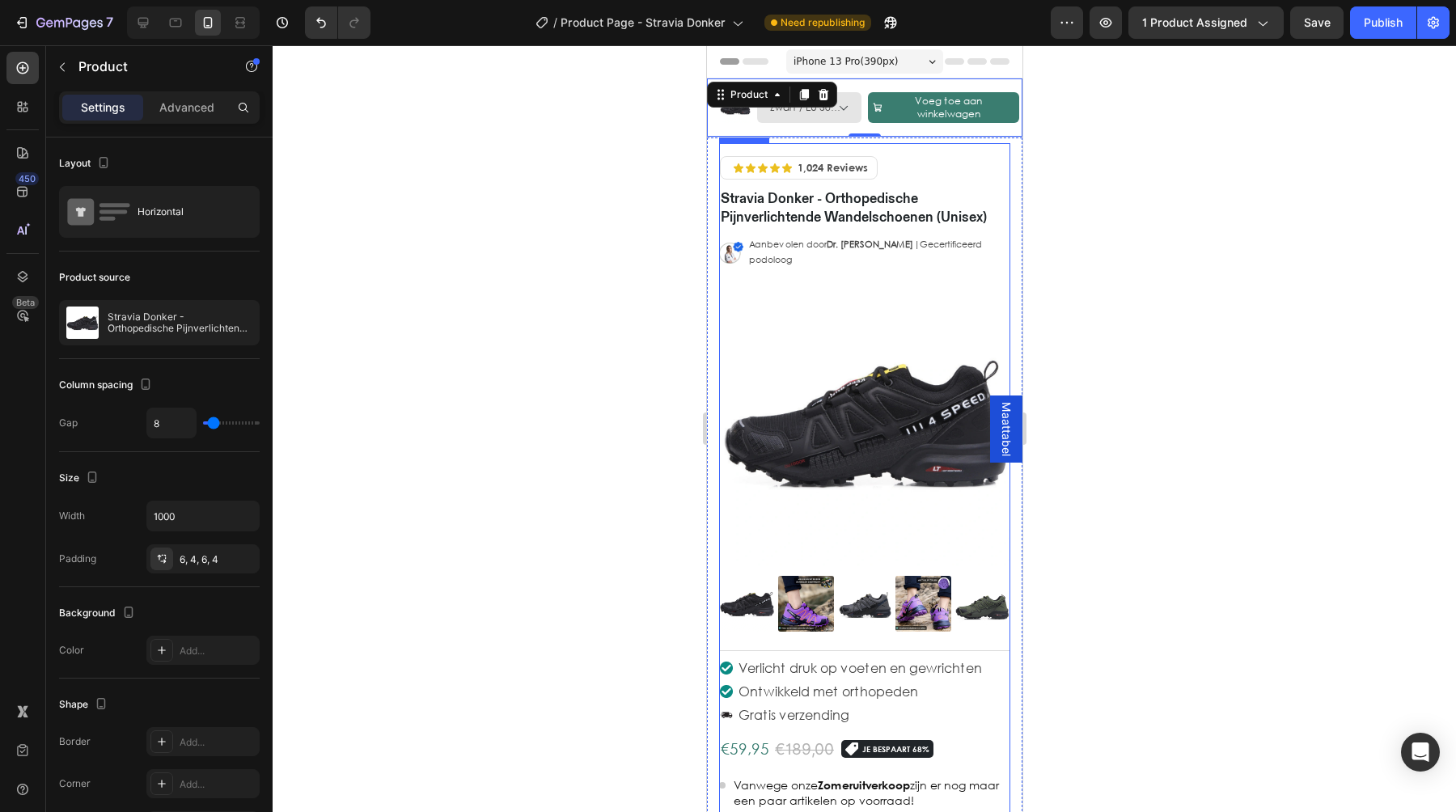
click at [801, 640] on div "Icon Icon Icon Icon Icon Icon List 1,024 Reviews Text Block Row Row Hero Banner…" at bounding box center [864, 401] width 291 height 514
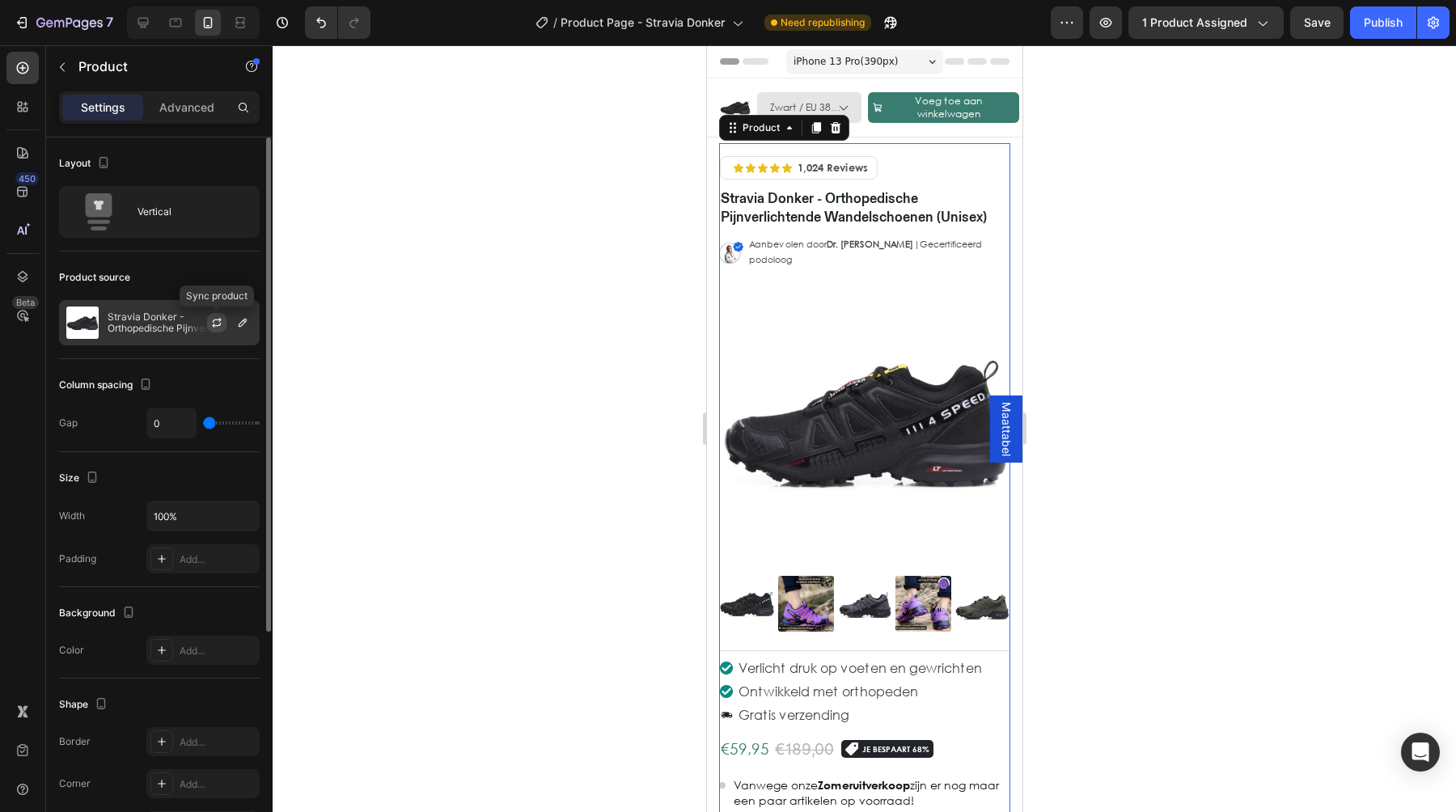
click at [219, 326] on icon "button" at bounding box center [216, 322] width 13 height 13
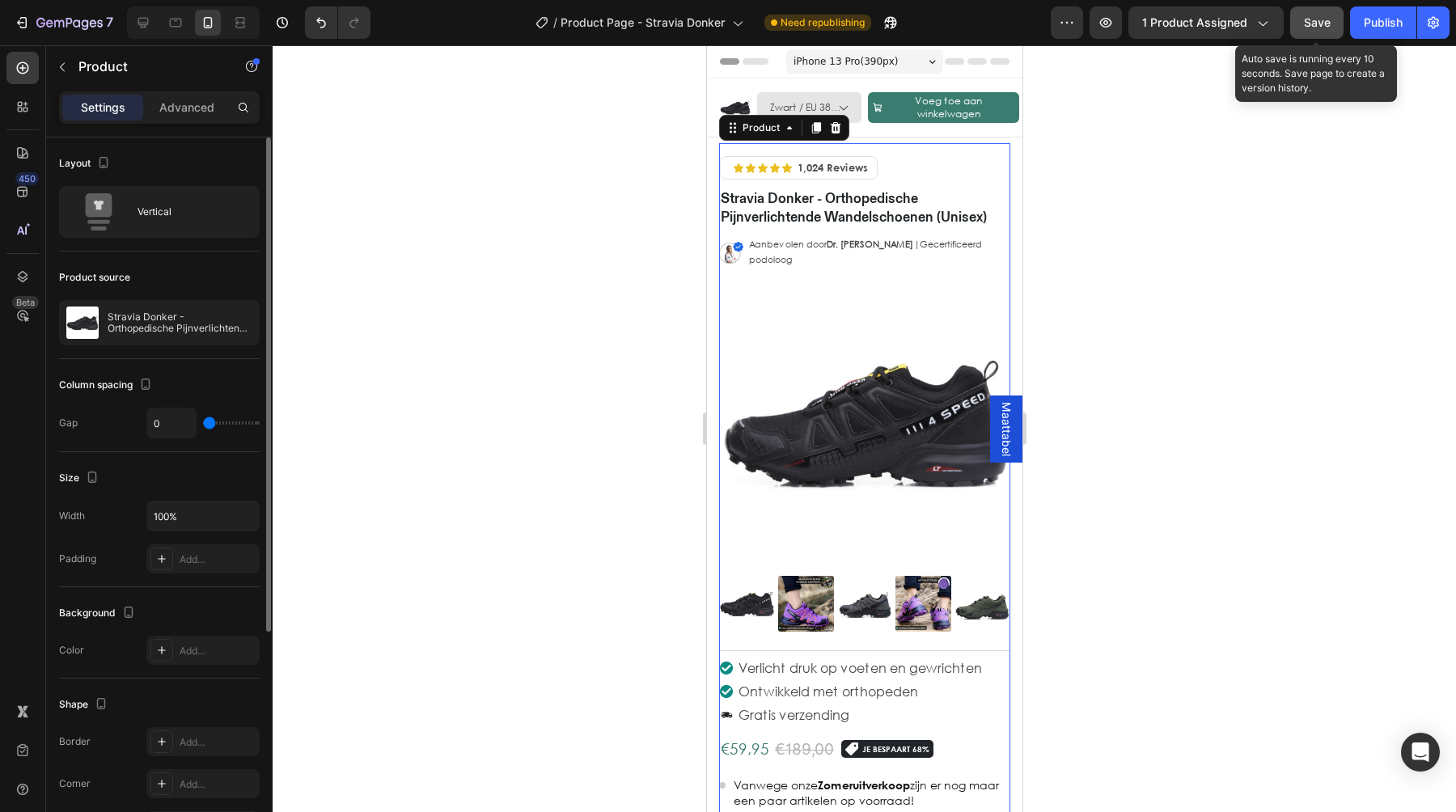
click at [1312, 27] on span "Save" at bounding box center [1317, 22] width 27 height 13
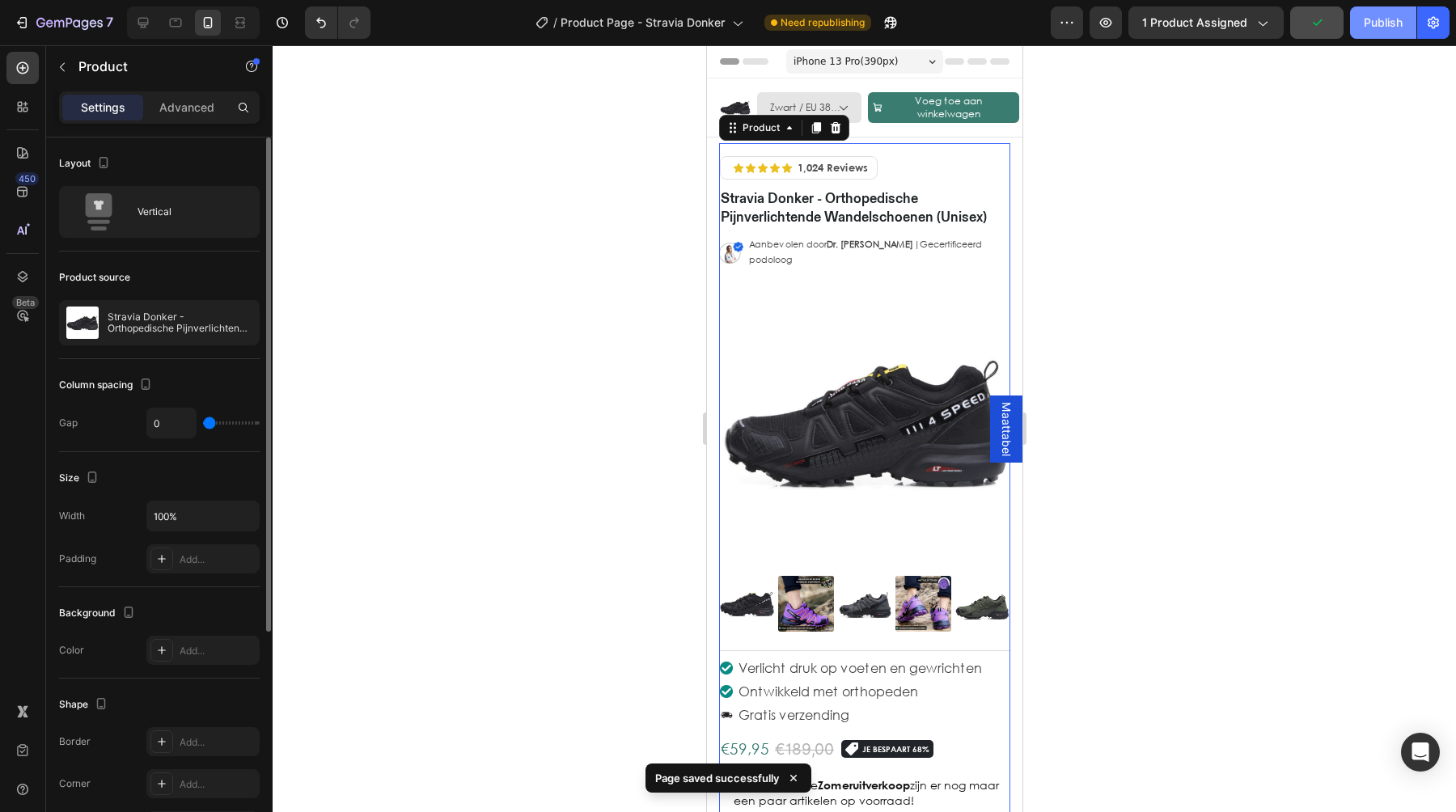
click at [1364, 27] on div "Publish" at bounding box center [1383, 23] width 38 height 17
click at [1250, 116] on div at bounding box center [864, 429] width 1183 height 766
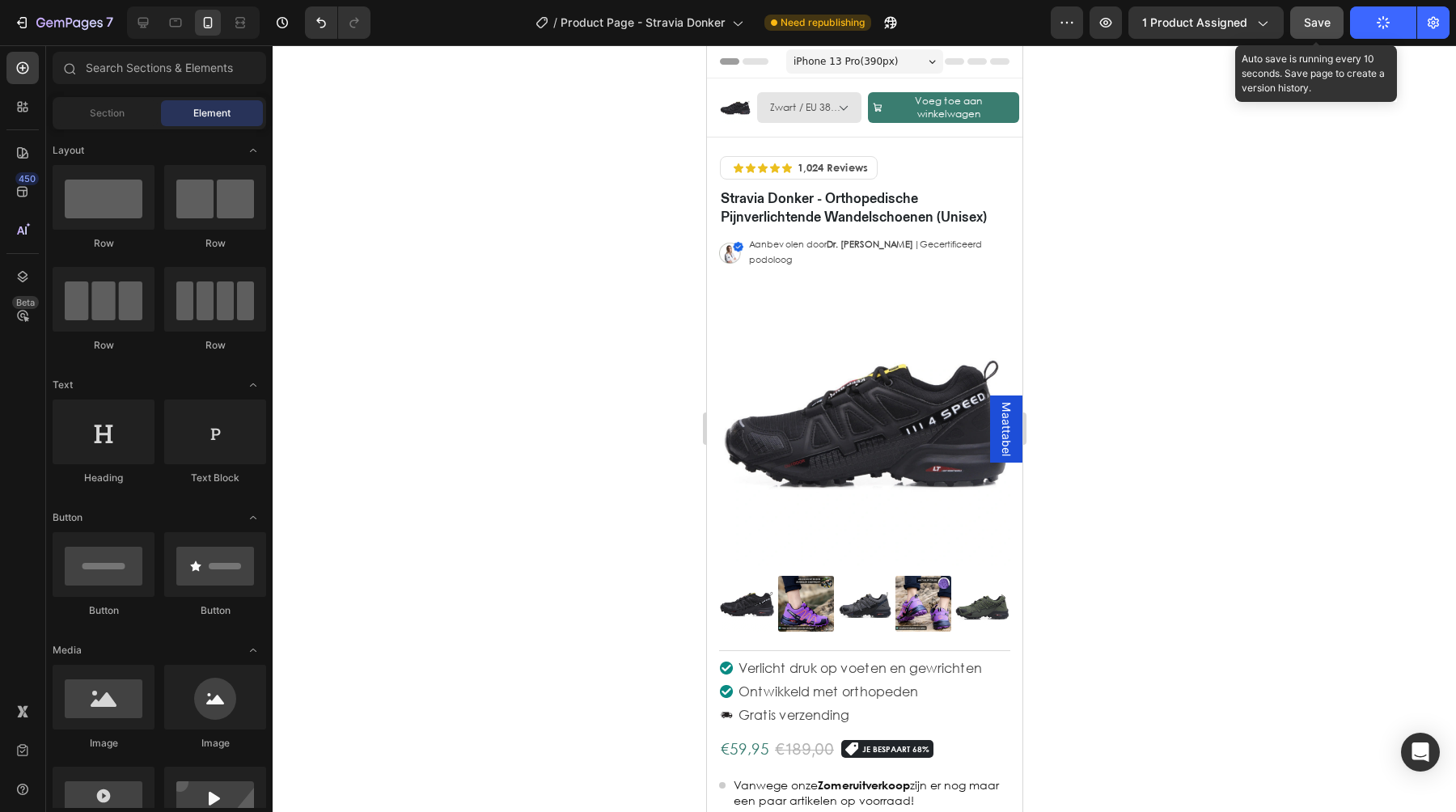
click at [1324, 34] on button "Save" at bounding box center [1316, 22] width 53 height 32
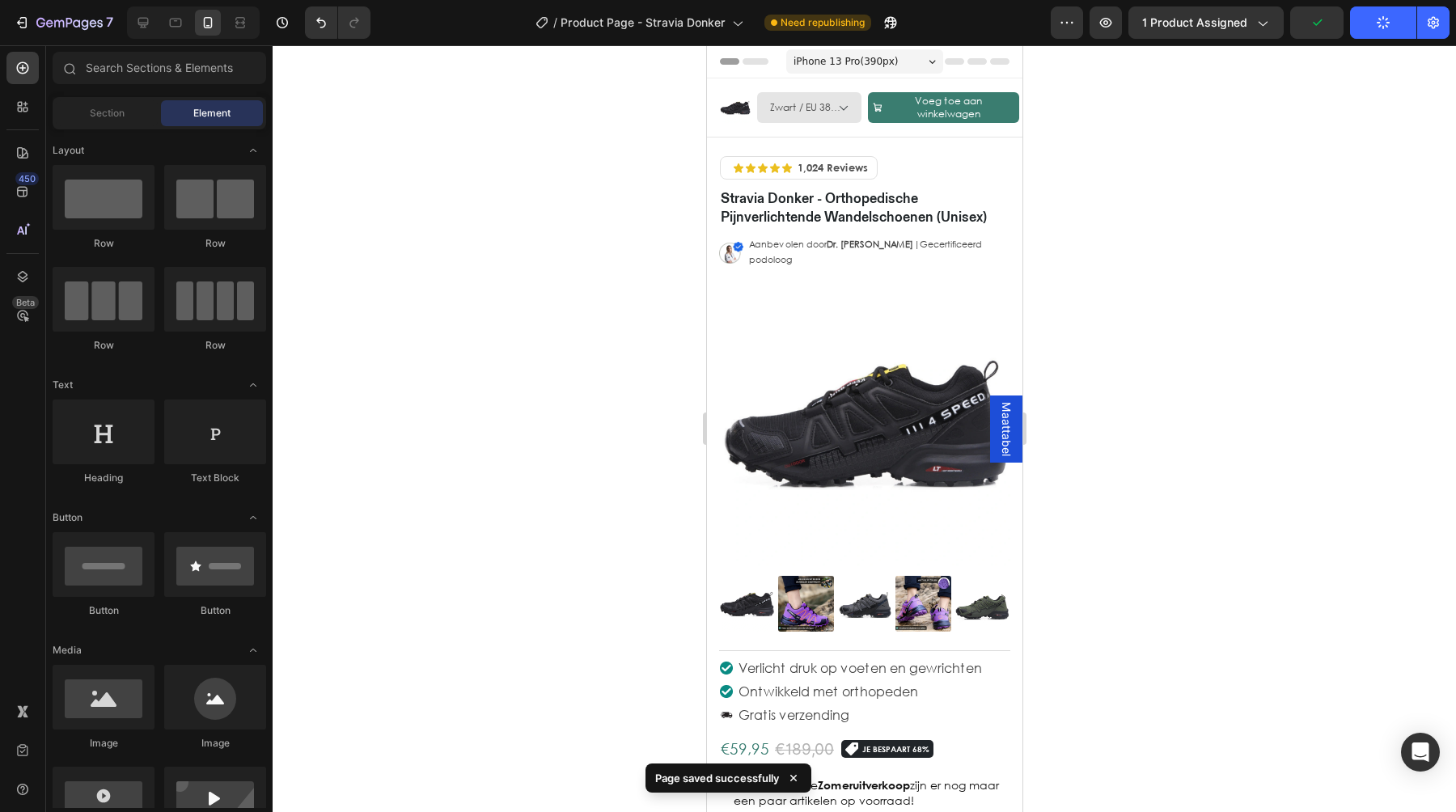
click at [1371, 24] on button "Publish" at bounding box center [1383, 22] width 66 height 32
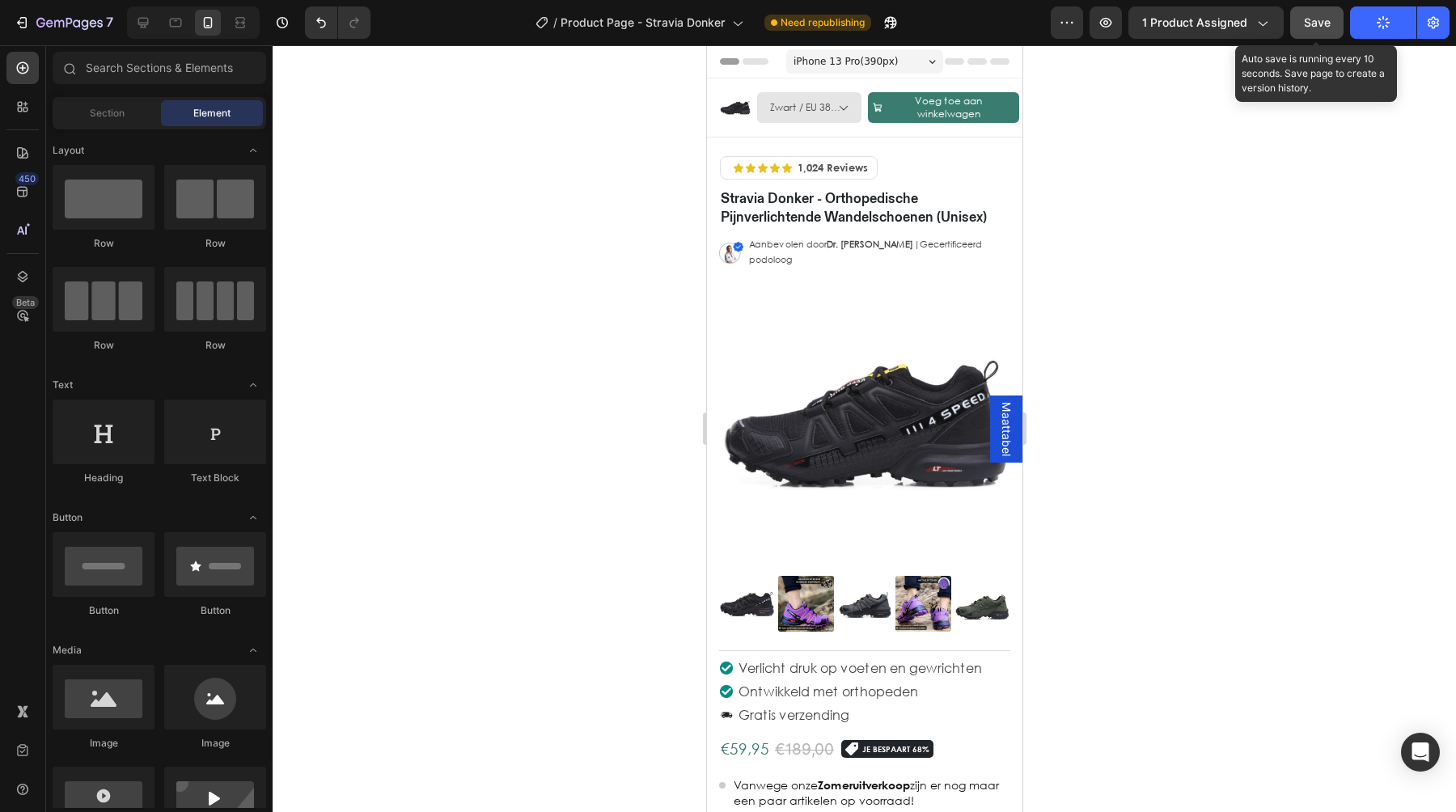
click at [1331, 22] on button "Save" at bounding box center [1316, 22] width 53 height 32
click at [1321, 23] on span "Save" at bounding box center [1317, 22] width 27 height 13
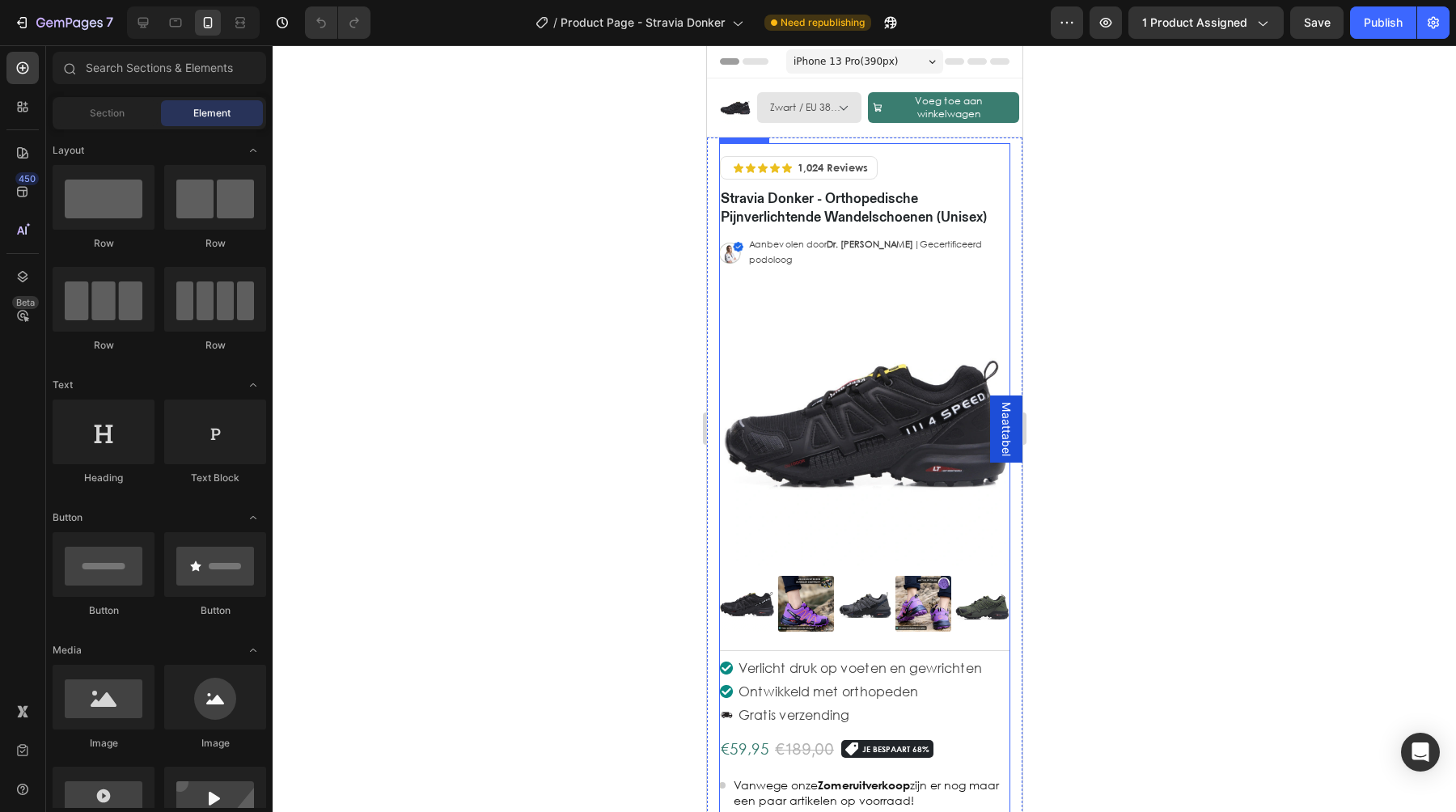
click at [770, 637] on div "Icon Icon Icon Icon Icon Icon List 1,024 Reviews Text Block Row Row Hero Banner…" at bounding box center [864, 401] width 291 height 514
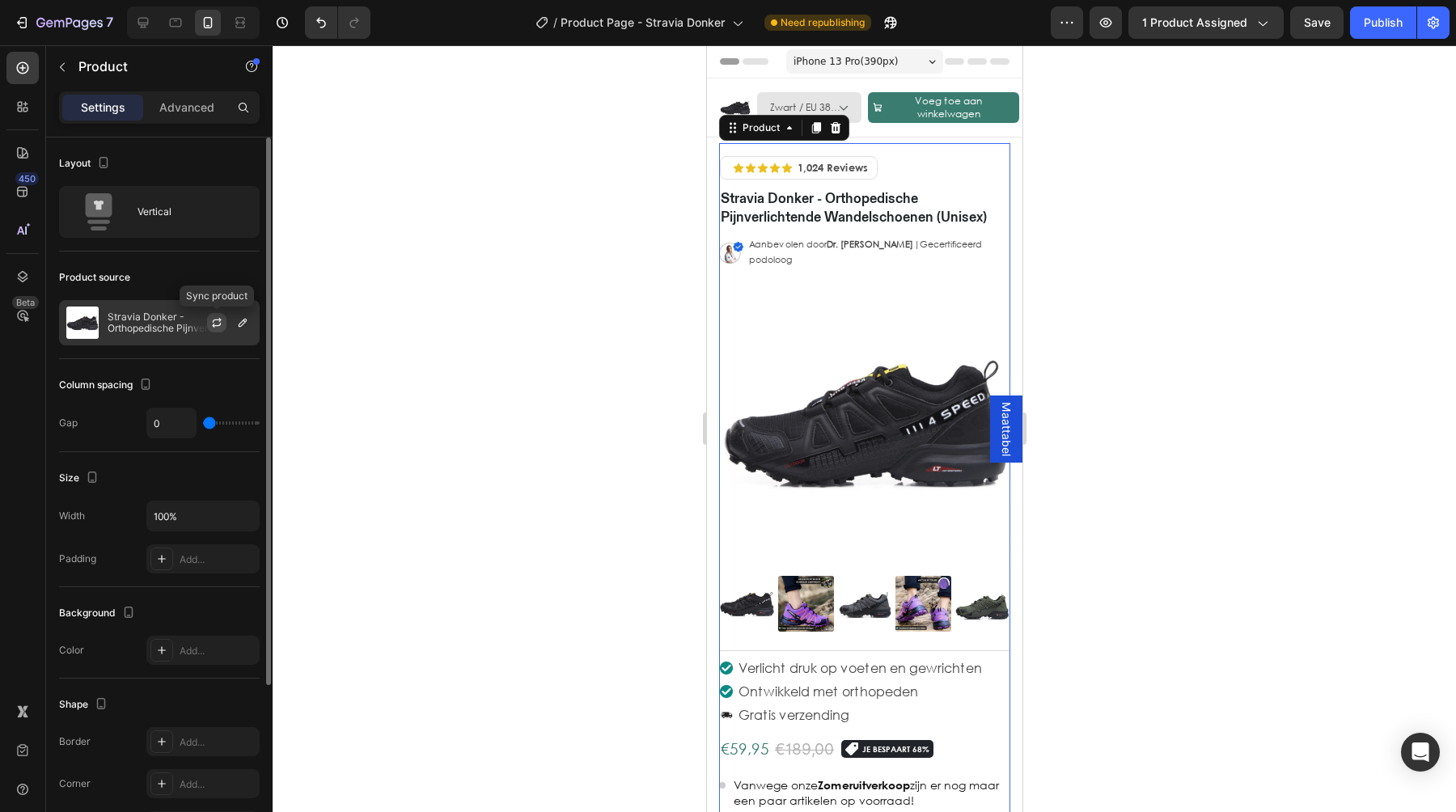
click at [216, 325] on icon "button" at bounding box center [216, 322] width 13 height 13
click at [880, 123] on div "Zwart / EU 38 Zwart / EU 39 Zwart / EU 40 Zwart / EU 41 Zwart / EU 42 Zwart / E…" at bounding box center [942, 107] width 151 height 48
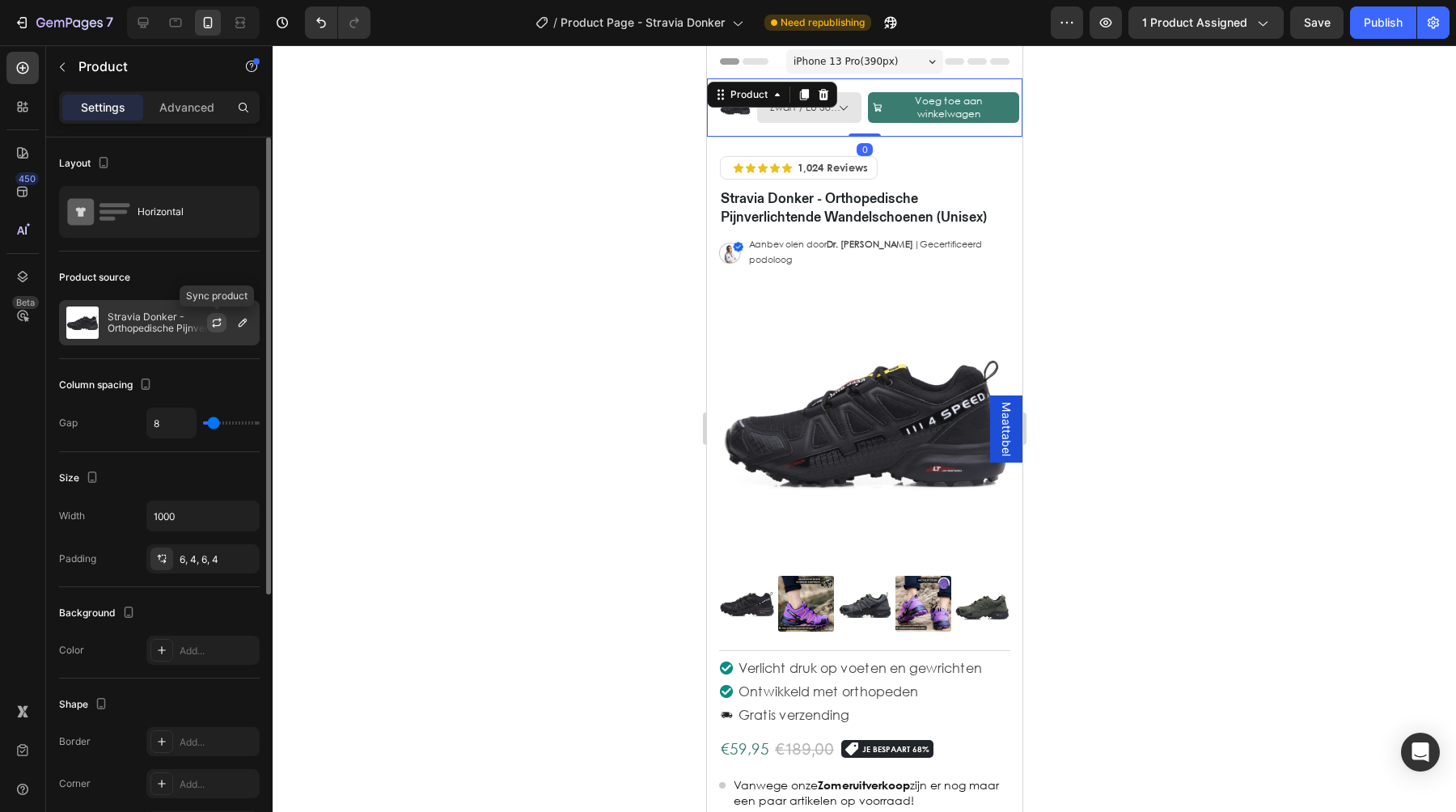
click at [220, 320] on icon "button" at bounding box center [217, 320] width 9 height 5
click at [139, 23] on icon at bounding box center [144, 23] width 10 height 10
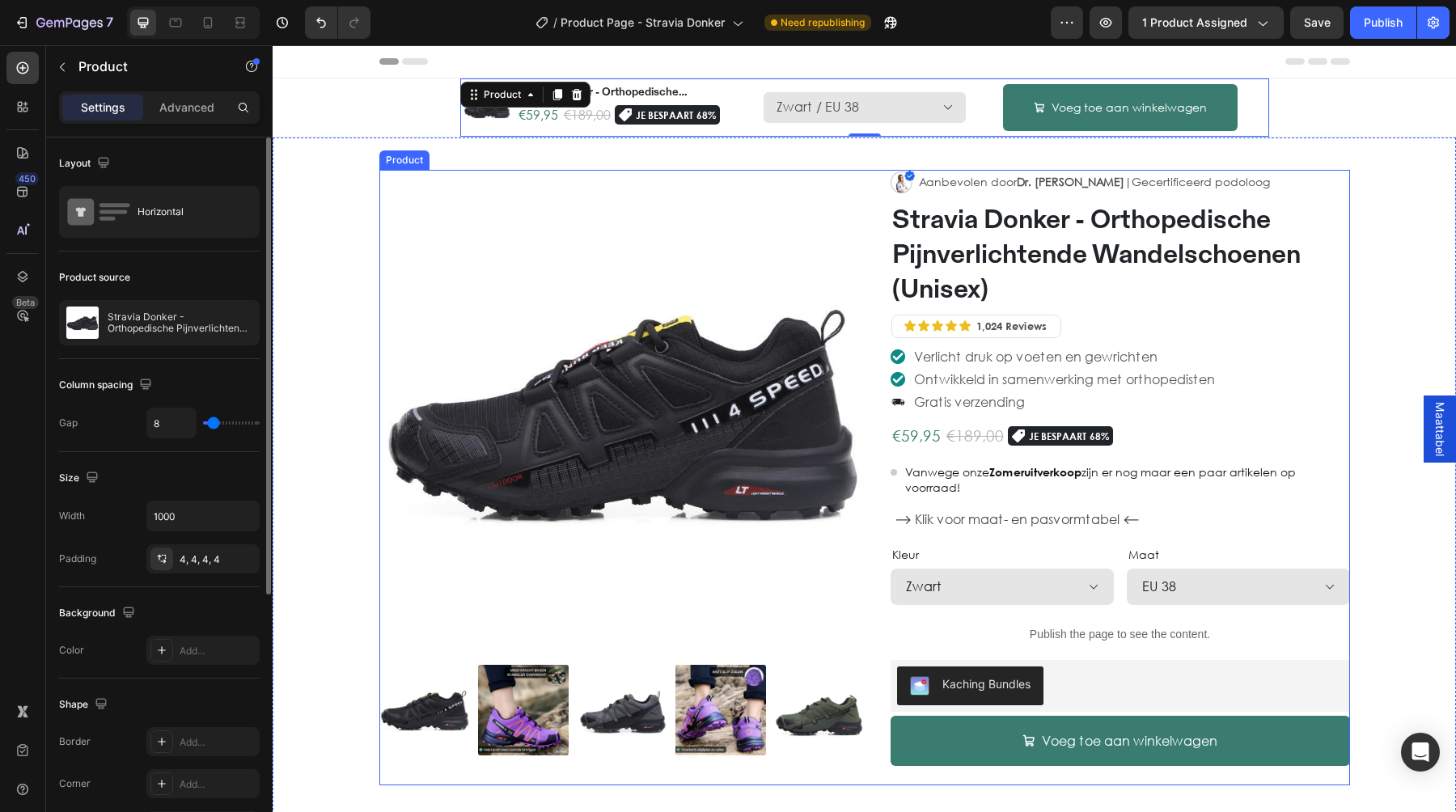
click at [872, 777] on div "Image Aanbevolen door Dr. Marieke De Vries |Gecertificeerd podoloog Text Block …" at bounding box center [1107, 478] width 486 height 616
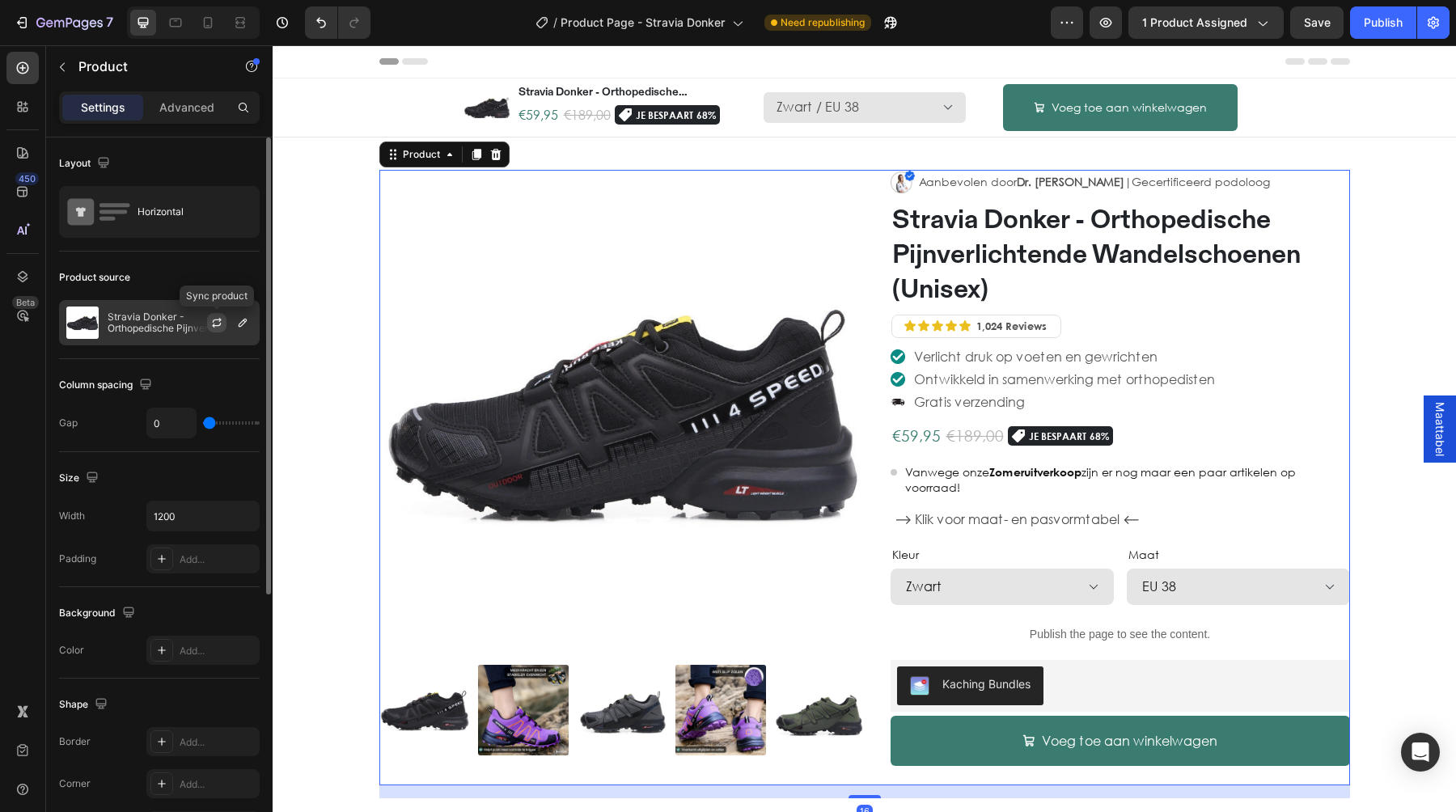
click at [213, 325] on icon "button" at bounding box center [216, 326] width 9 height 5
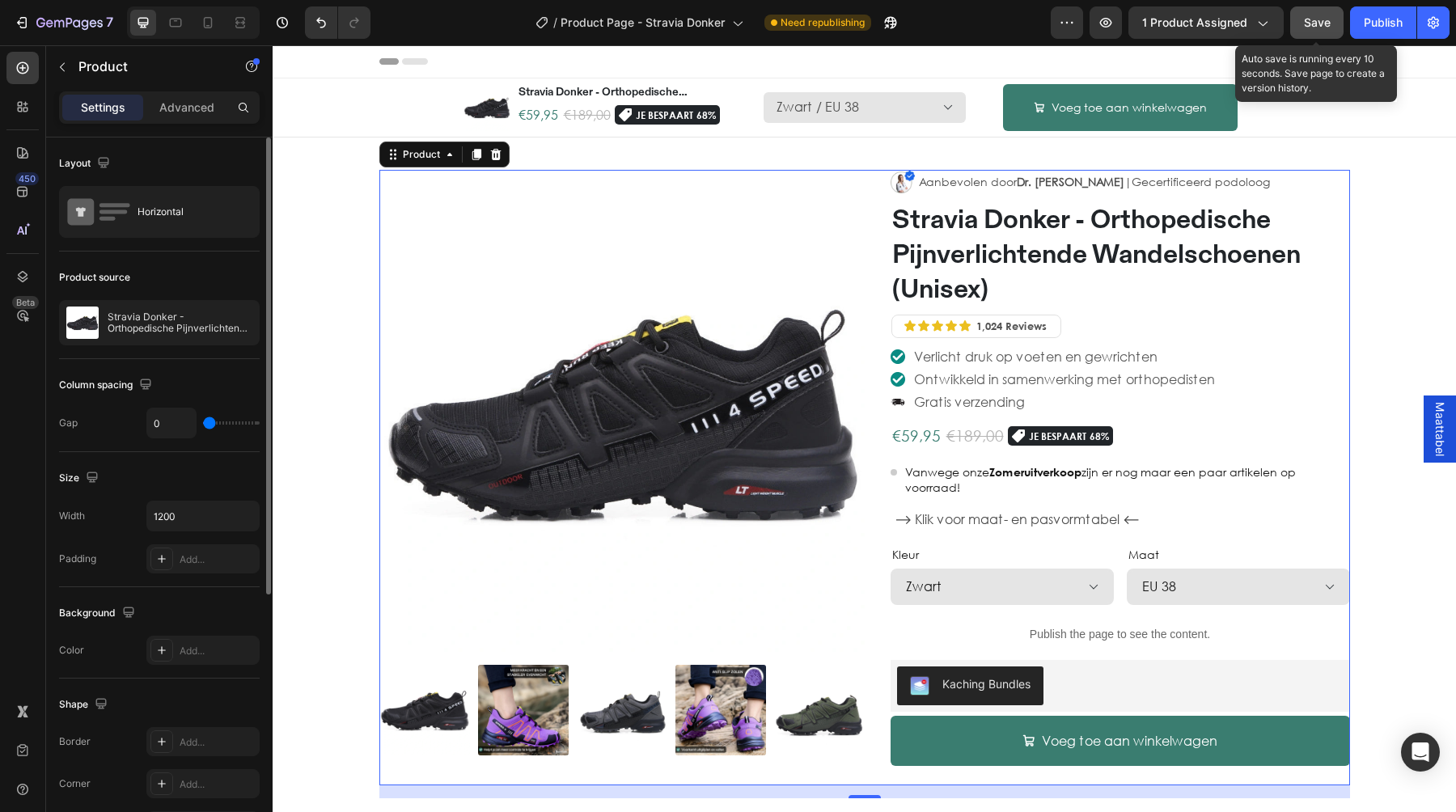
click at [1317, 18] on span "Save" at bounding box center [1317, 22] width 27 height 13
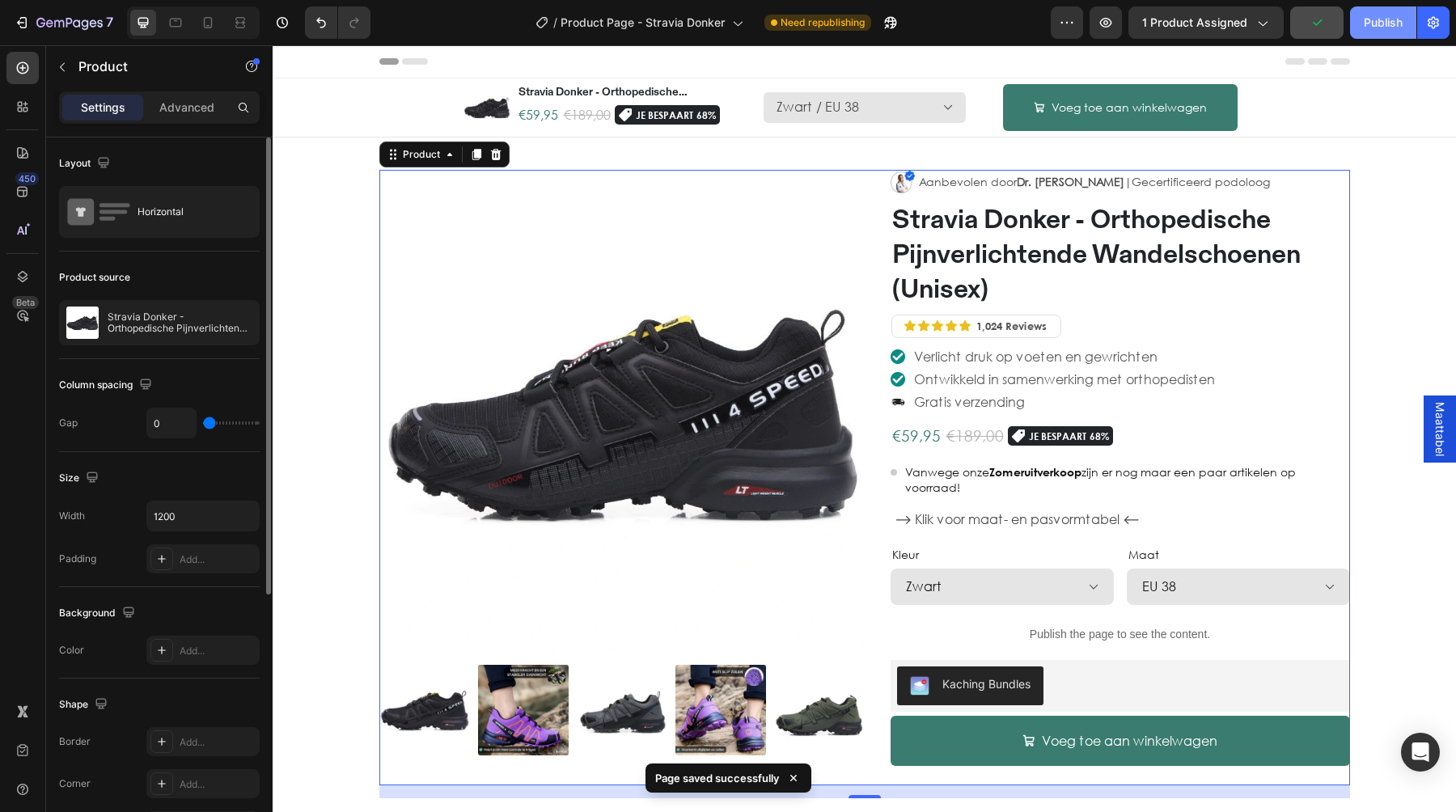
click at [1364, 25] on div "Publish" at bounding box center [1383, 23] width 38 height 17
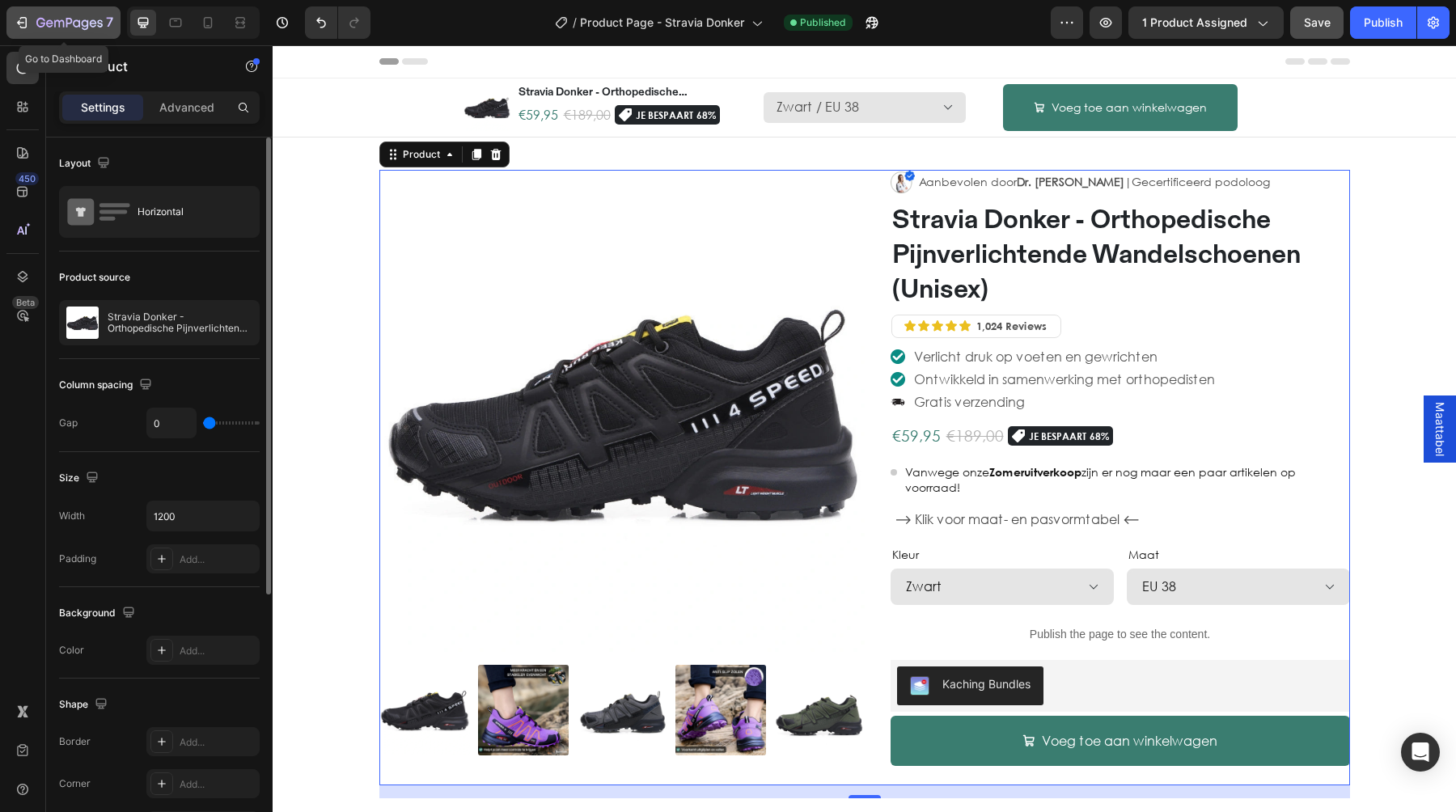
click at [24, 24] on icon "button" at bounding box center [22, 23] width 16 height 16
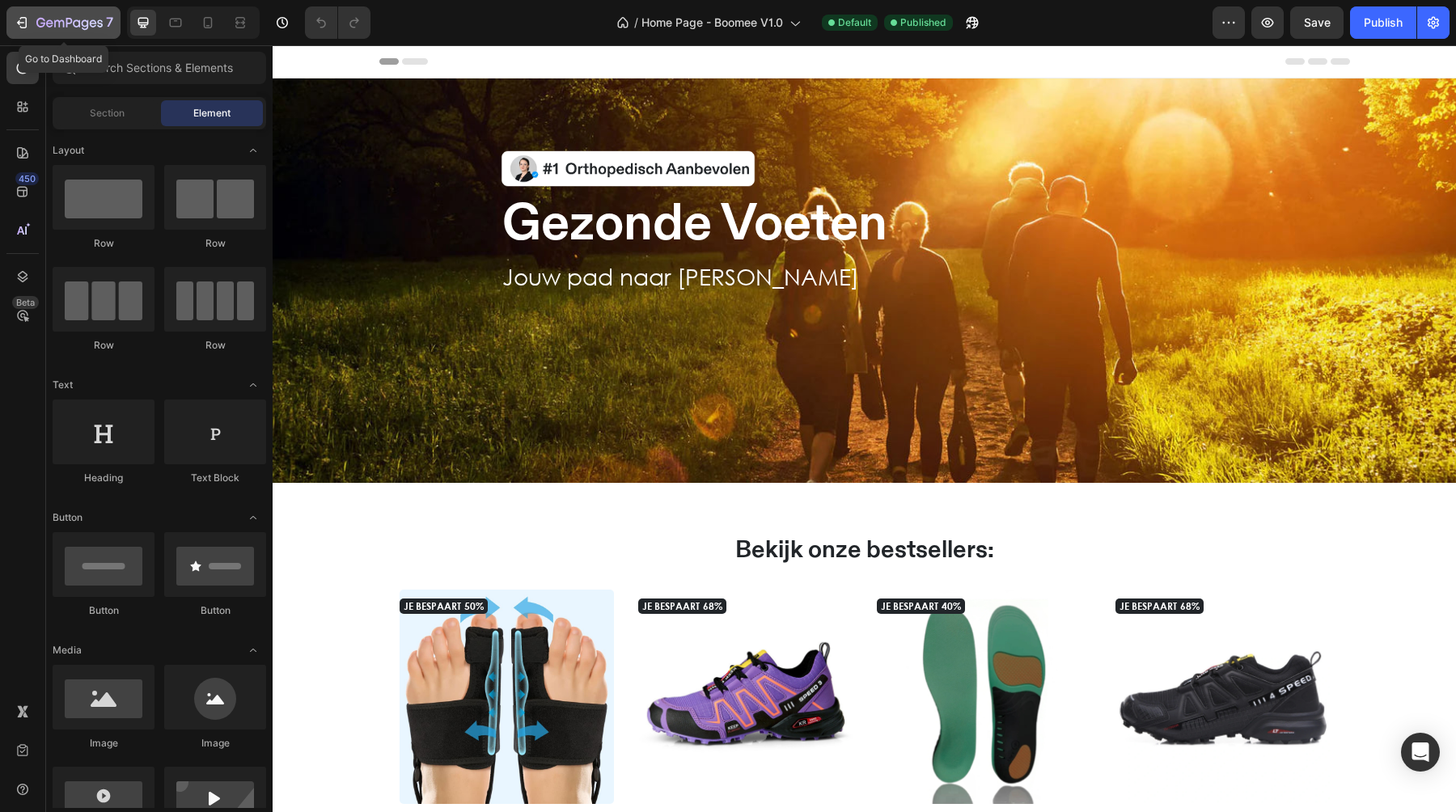
click at [32, 16] on div "7" at bounding box center [64, 23] width 100 height 19
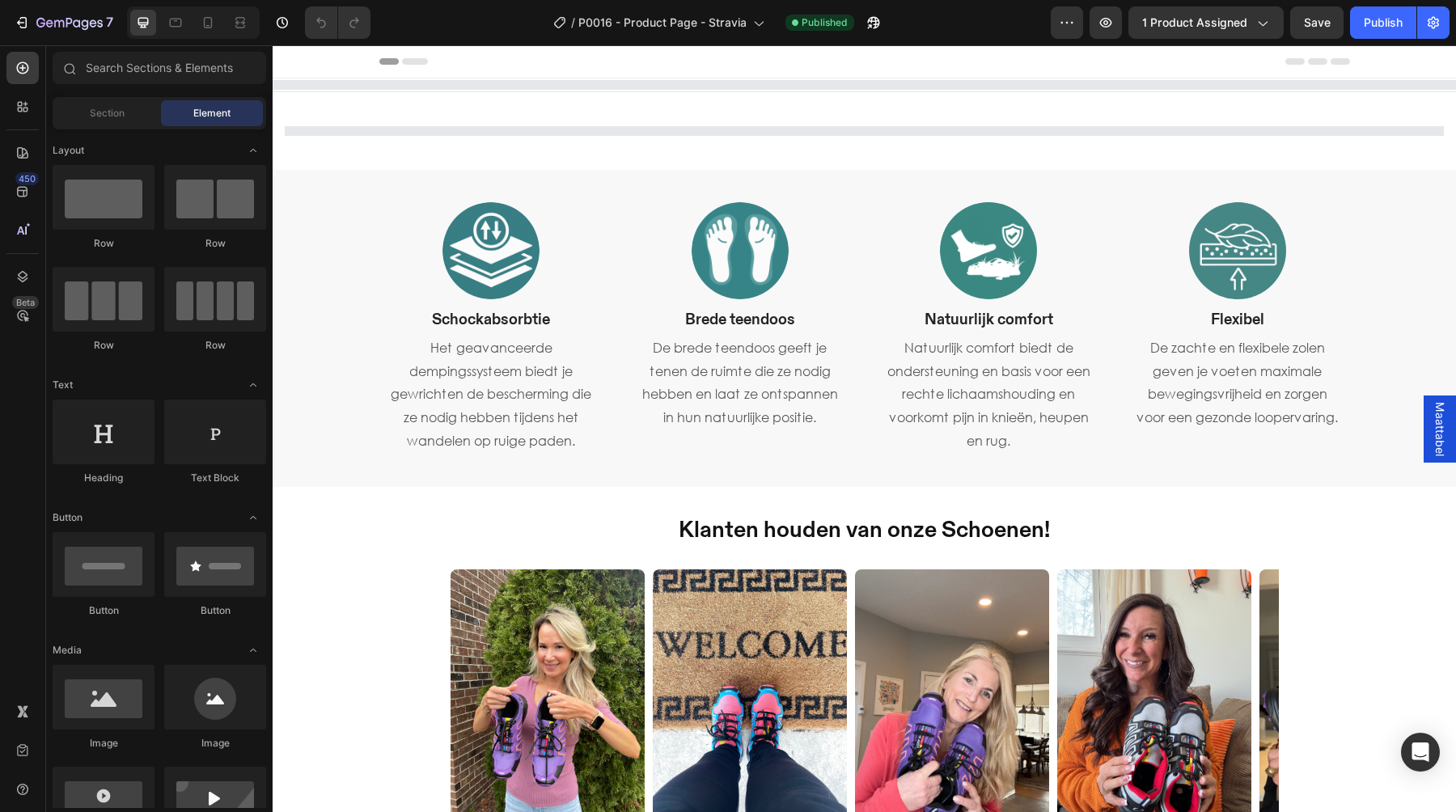
select select "EU 39"
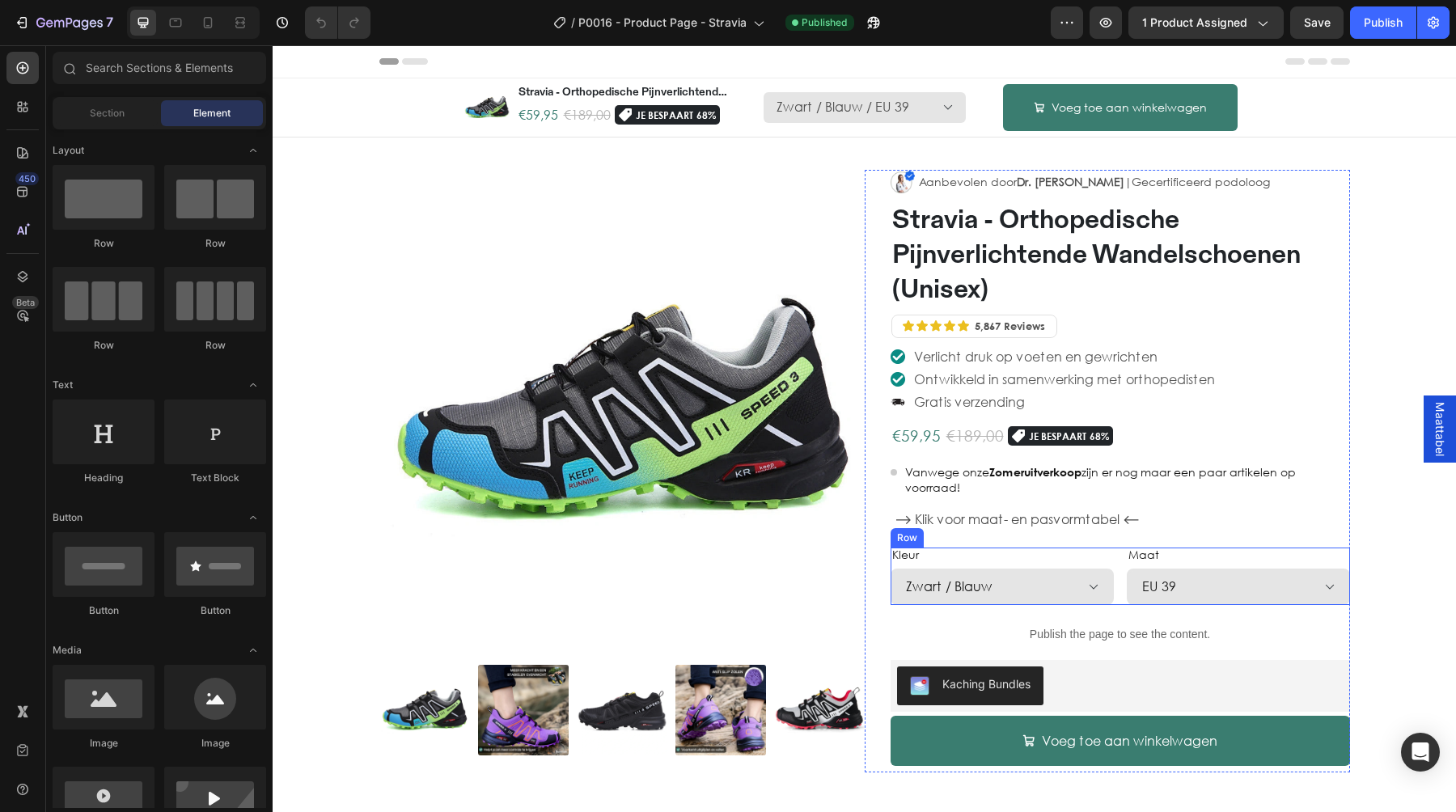
click at [1118, 597] on div "Kleur Zwart / Blauw Paars / Zwart Zwart Grijs / Rood Wit / Zwart Zwart / Rood P…" at bounding box center [1120, 577] width 459 height 58
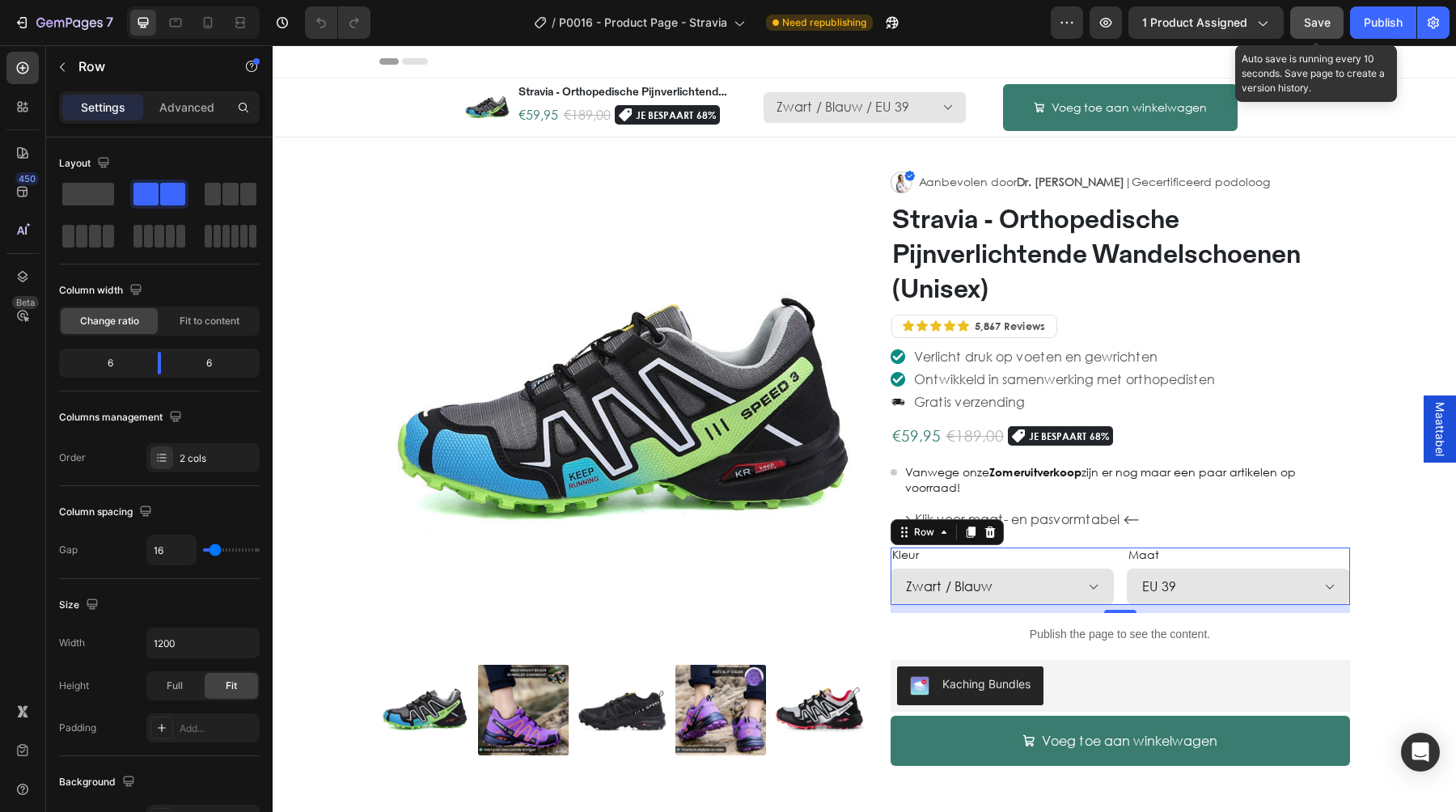
click at [1334, 27] on button "Save" at bounding box center [1316, 22] width 53 height 32
click at [1118, 581] on div "Kleur Zwart / Blauw Paars / Zwart Zwart Grijs / Rood Wit / Zwart Zwart / Rood P…" at bounding box center [1120, 577] width 459 height 58
click at [1321, 36] on button "Save" at bounding box center [1316, 22] width 53 height 32
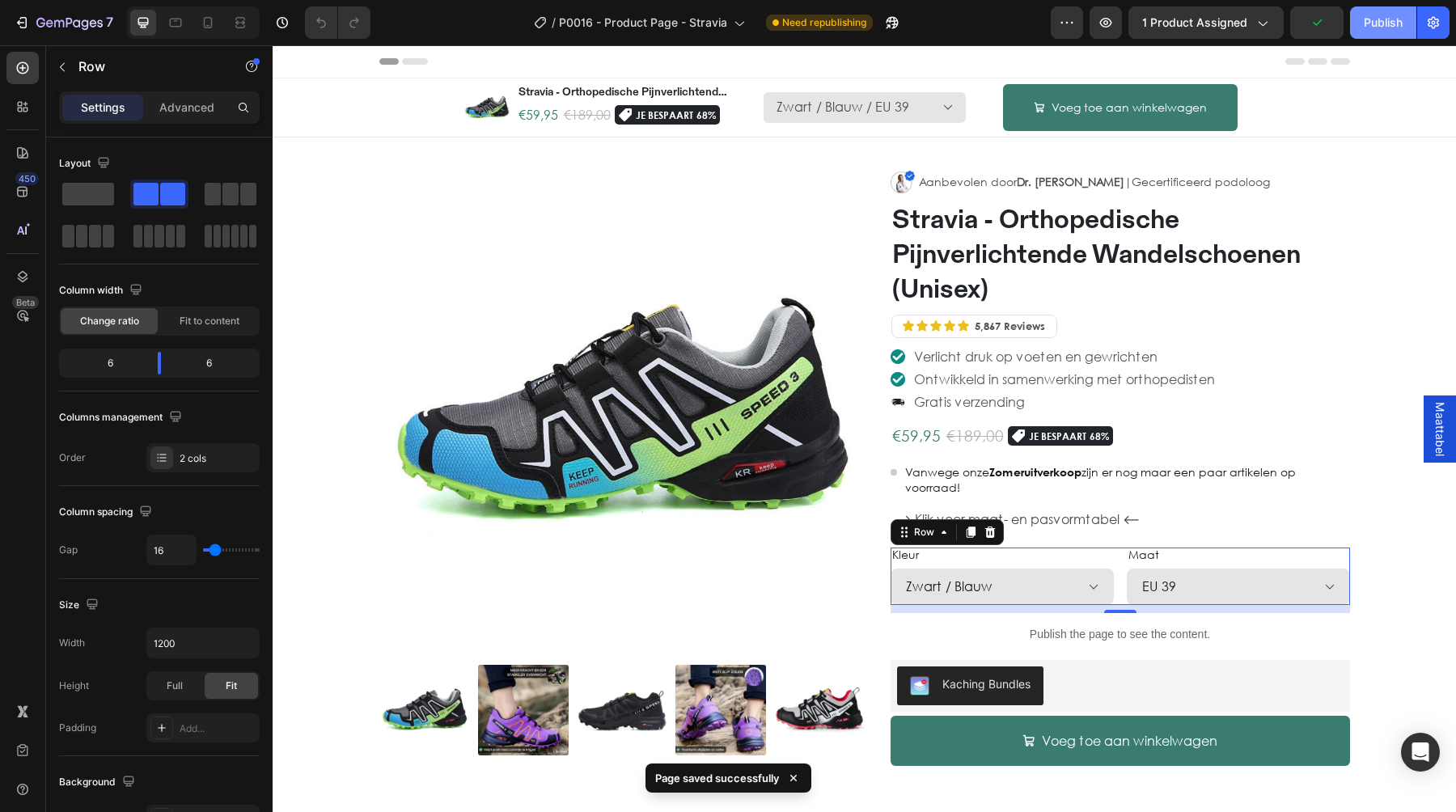
click at [1364, 25] on div "Publish" at bounding box center [1383, 23] width 38 height 17
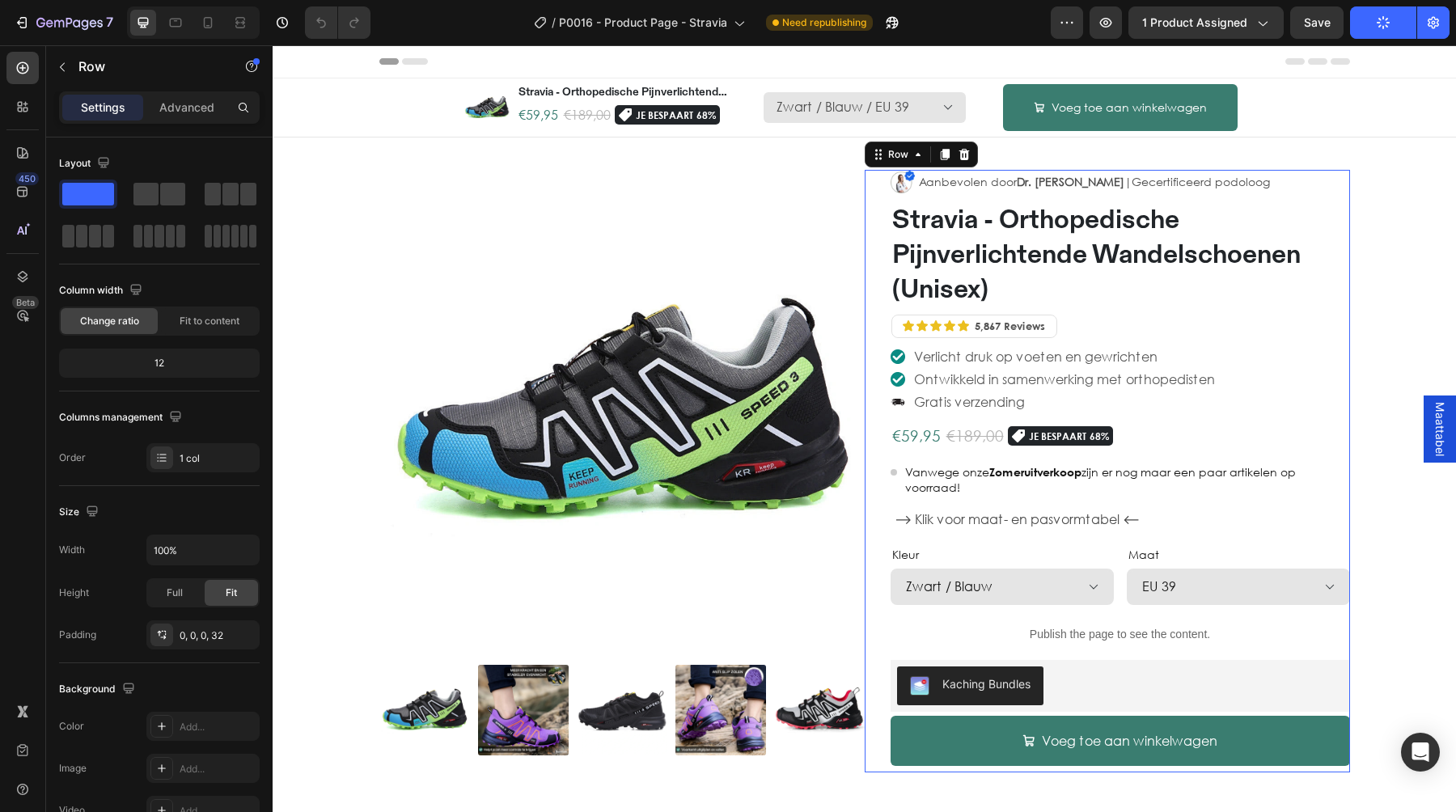
click at [872, 666] on div "Image Aanbevolen door Dr. [PERSON_NAME] |Gecertificeerd podoloog Text Block Row…" at bounding box center [1107, 472] width 486 height 604
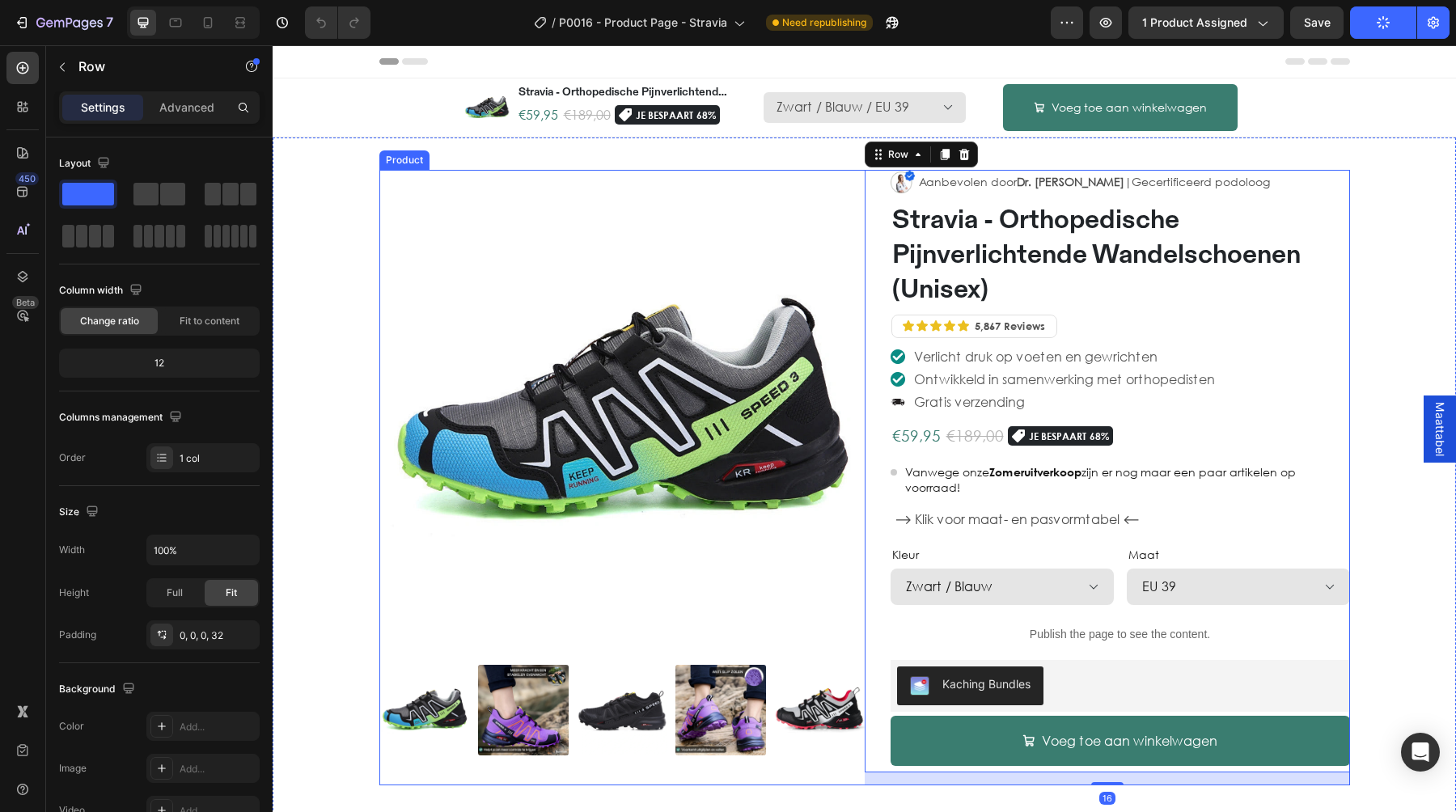
click at [858, 774] on div "Product Images" at bounding box center [622, 478] width 486 height 616
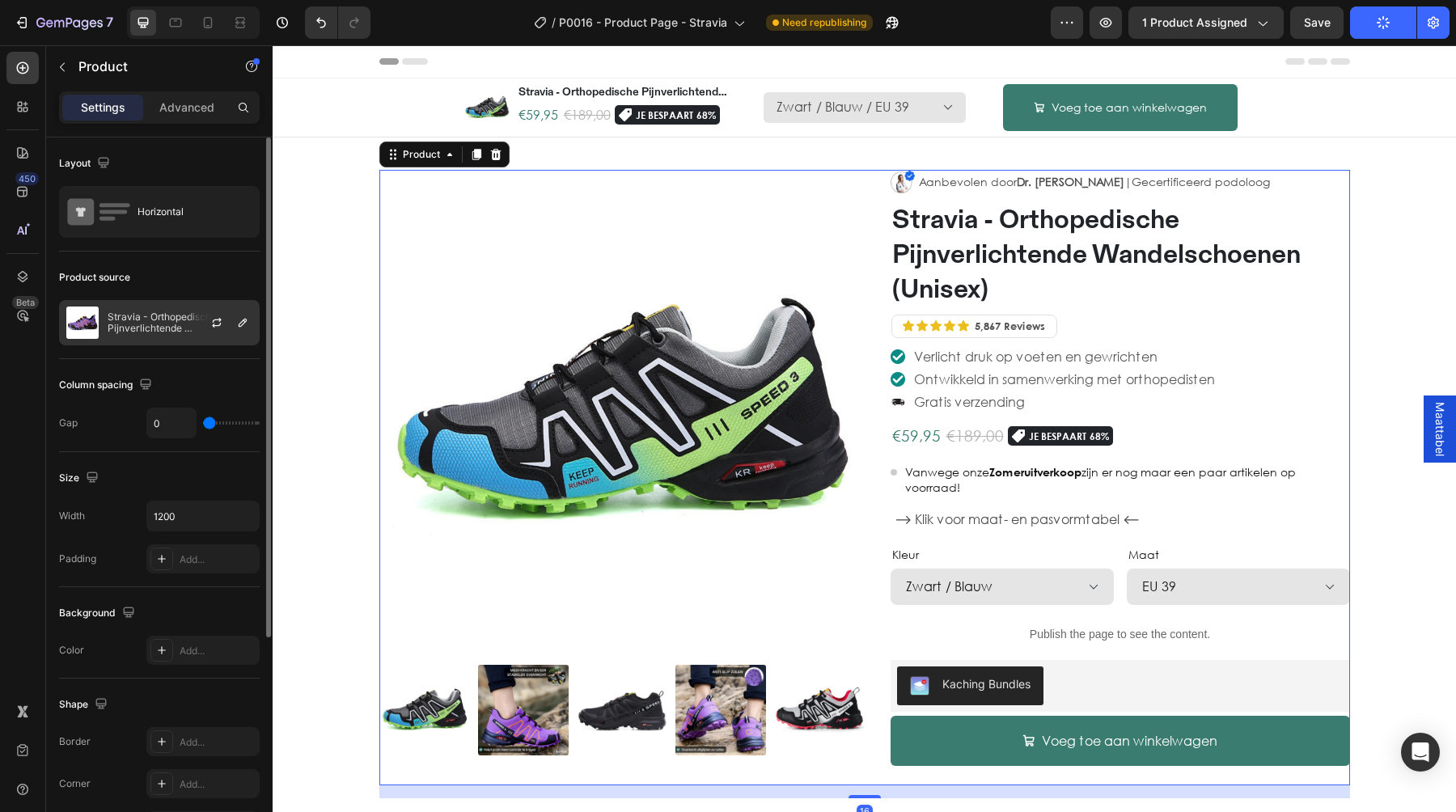
click at [195, 327] on div at bounding box center [222, 323] width 71 height 44
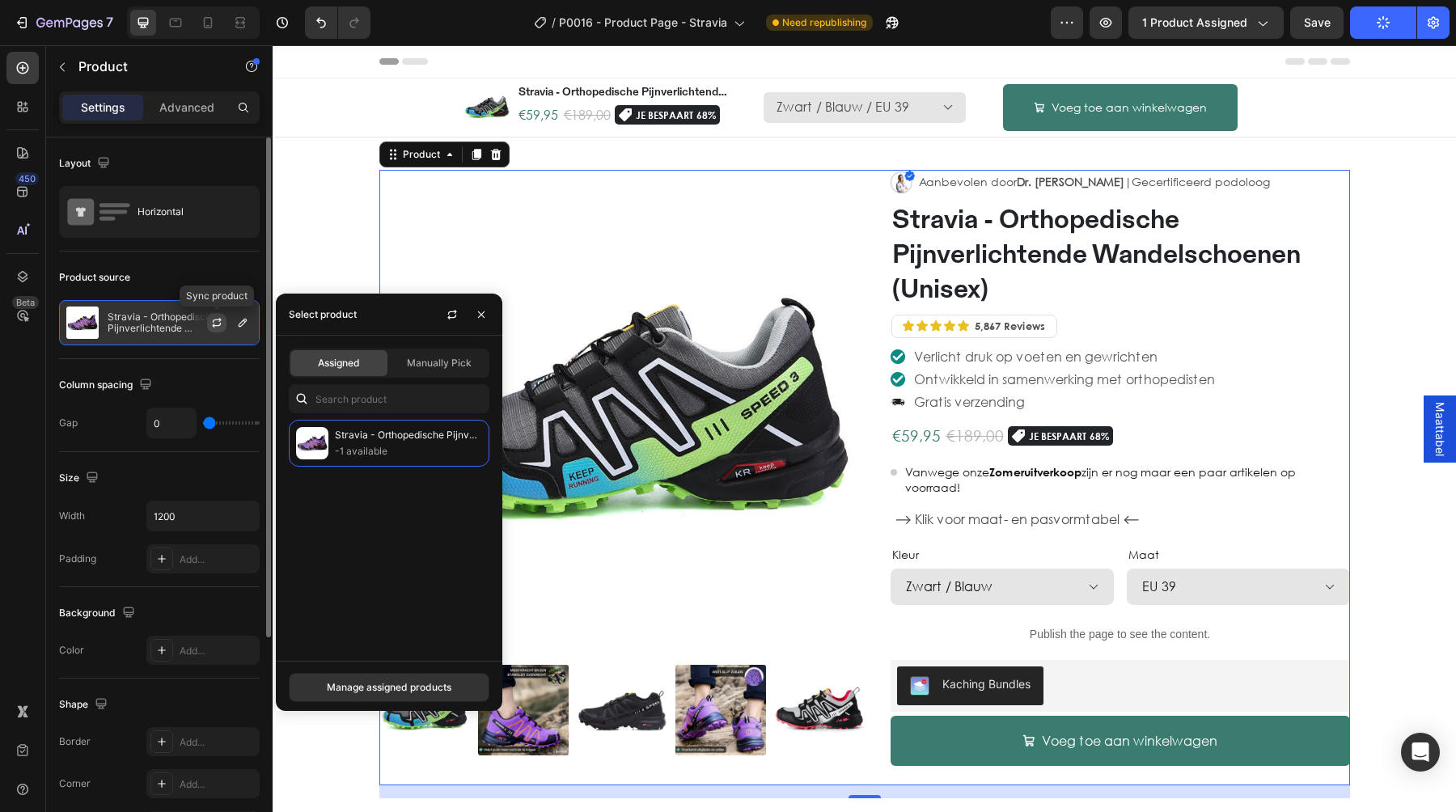
click at [214, 321] on icon "button" at bounding box center [216, 322] width 13 height 13
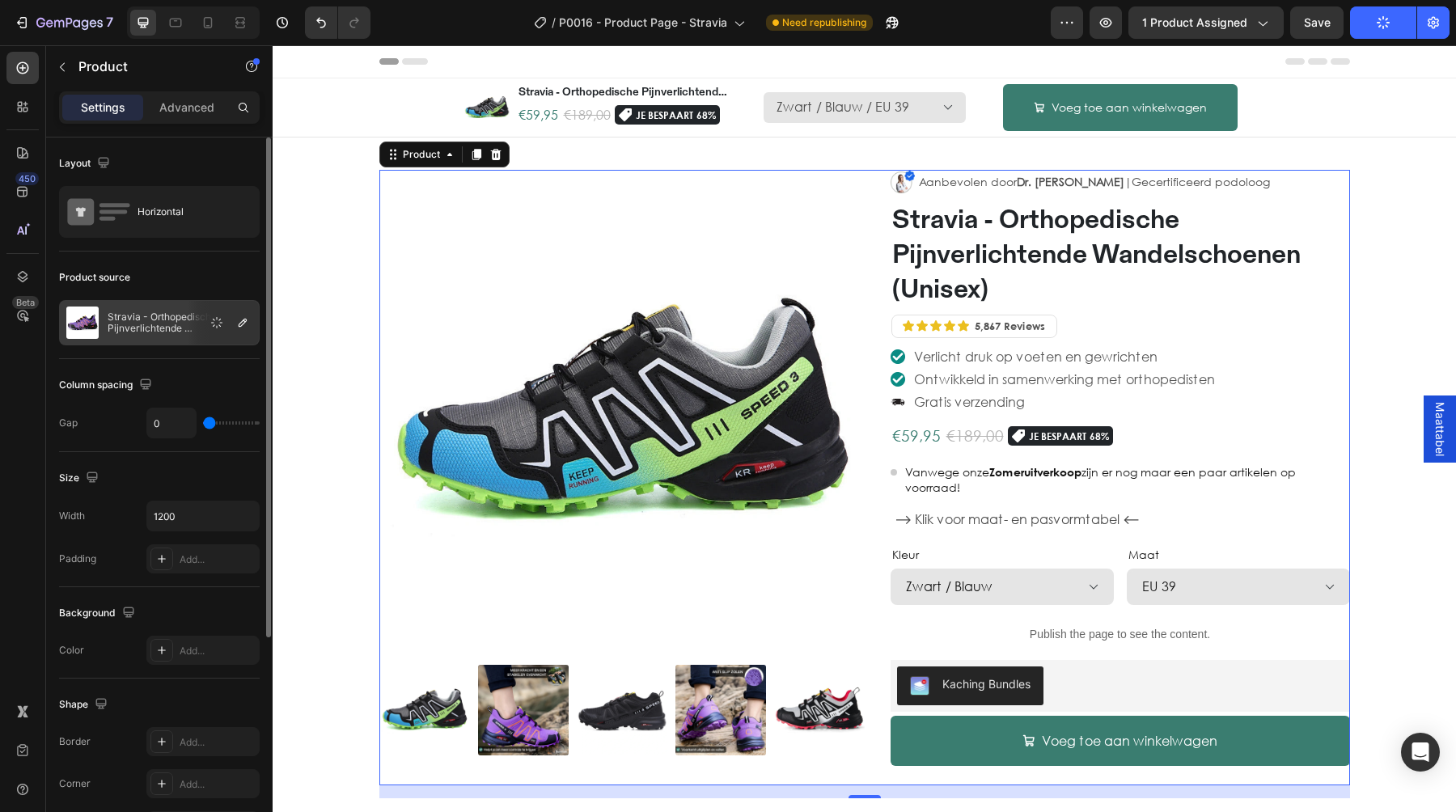
click at [180, 326] on p "Stravia - Orthopedische Pijnverlichtende Wandelschoenen (Unisex)" at bounding box center [179, 323] width 144 height 23
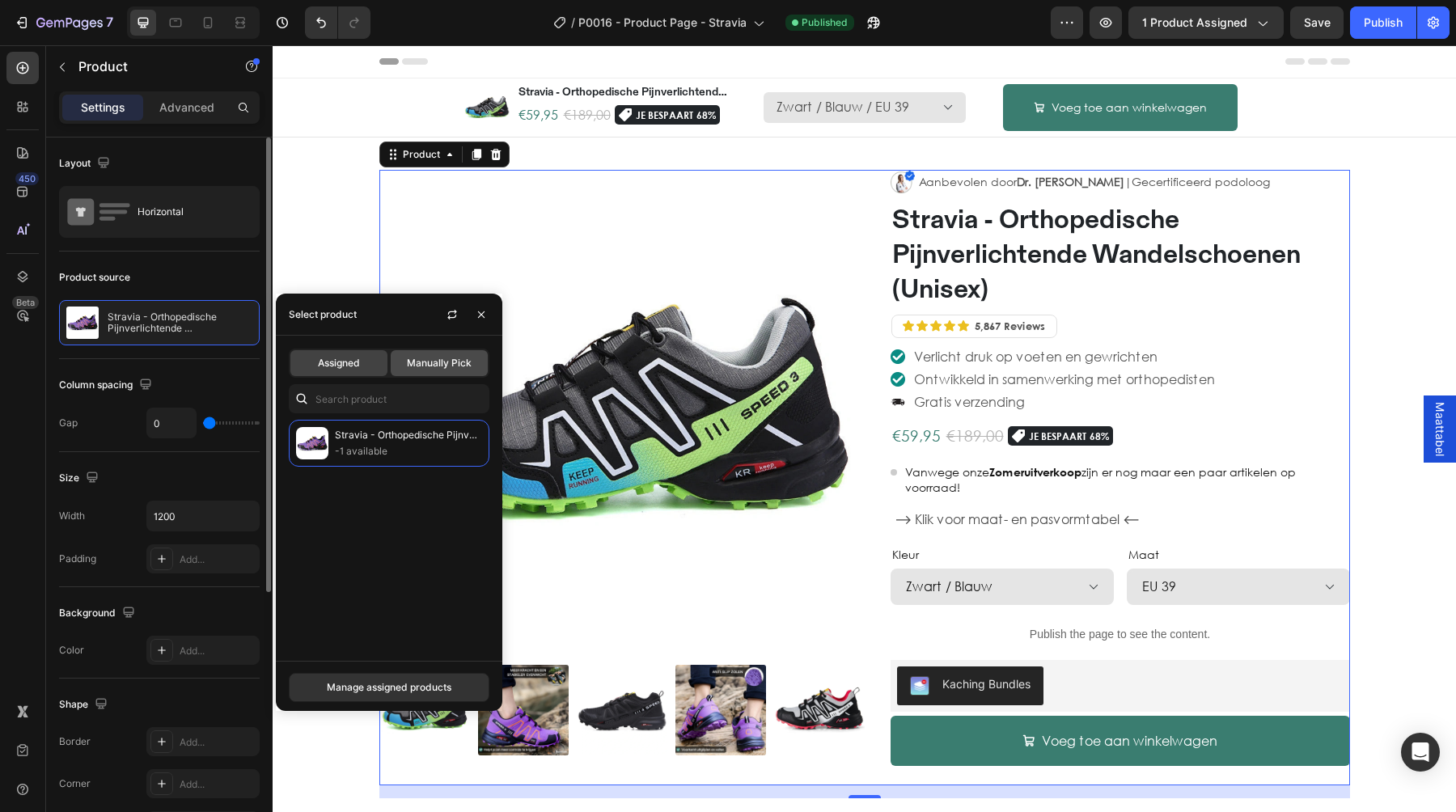
select select "[CREDIT_CARD_NUMBER]"
select select "EU 38"
click at [460, 360] on span "Manually Pick" at bounding box center [439, 363] width 65 height 15
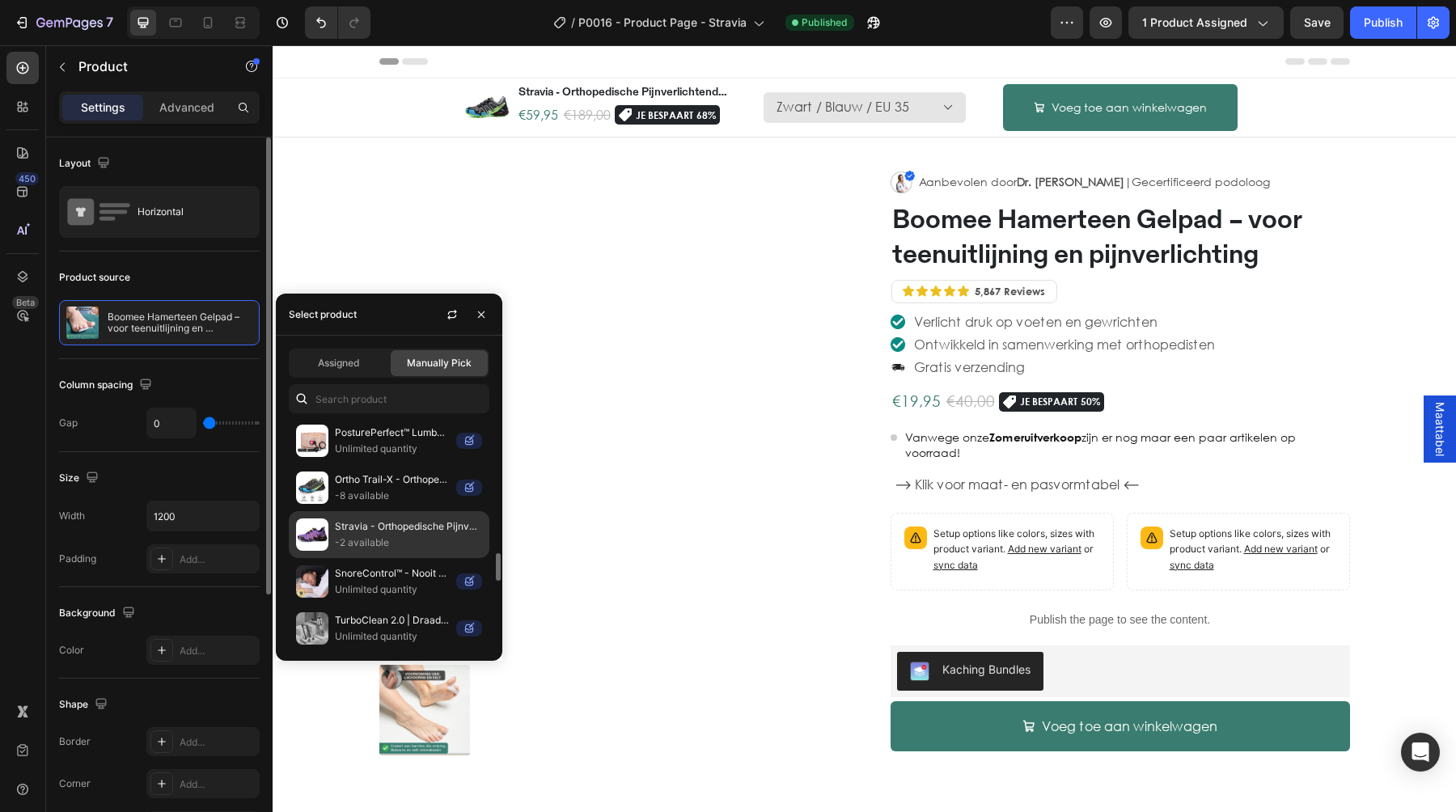
scroll to position [1317, 0]
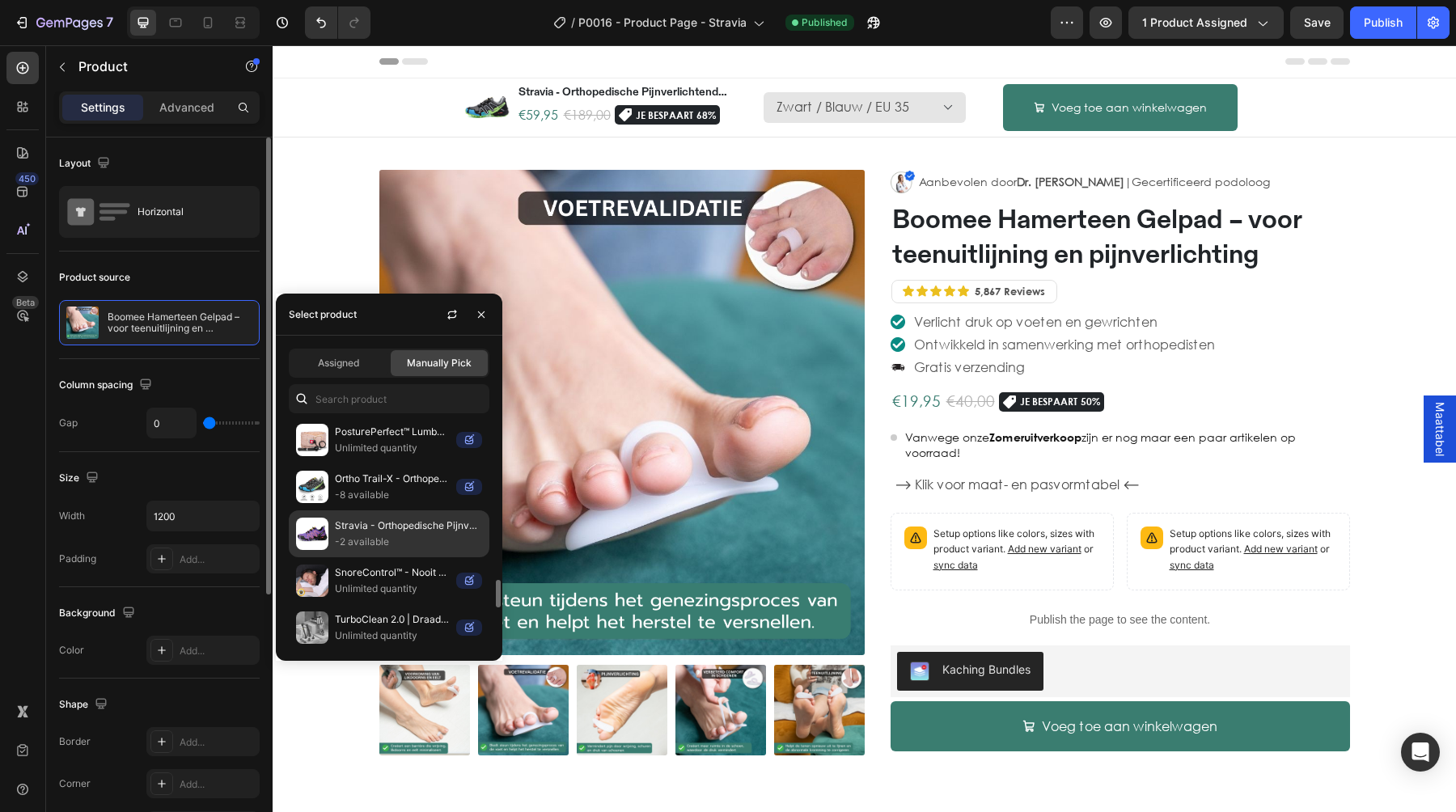
click at [371, 543] on p "-2 available" at bounding box center [409, 542] width 147 height 16
click at [413, 541] on p "-2 available" at bounding box center [409, 542] width 147 height 16
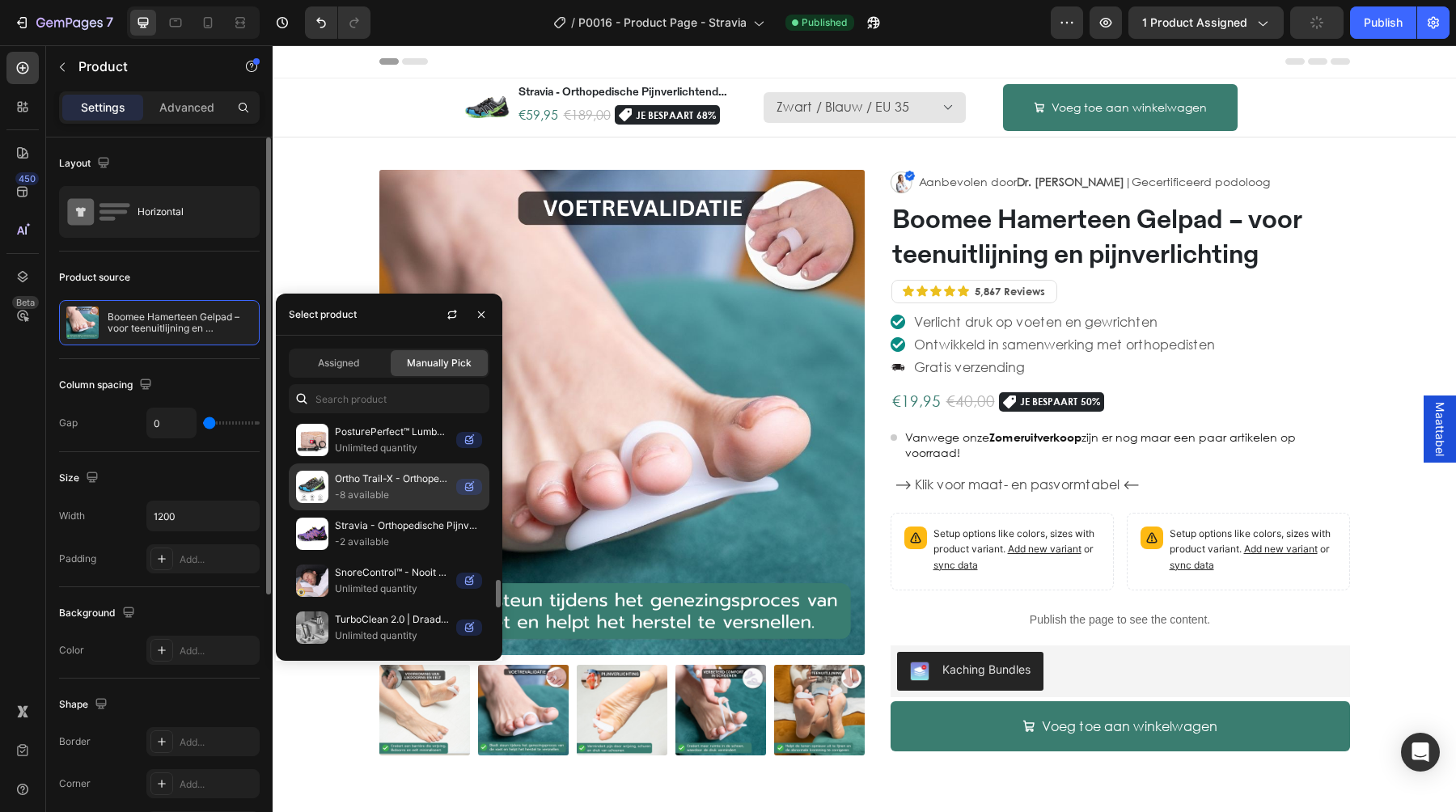
click at [401, 489] on p "-8 available" at bounding box center [392, 494] width 115 height 16
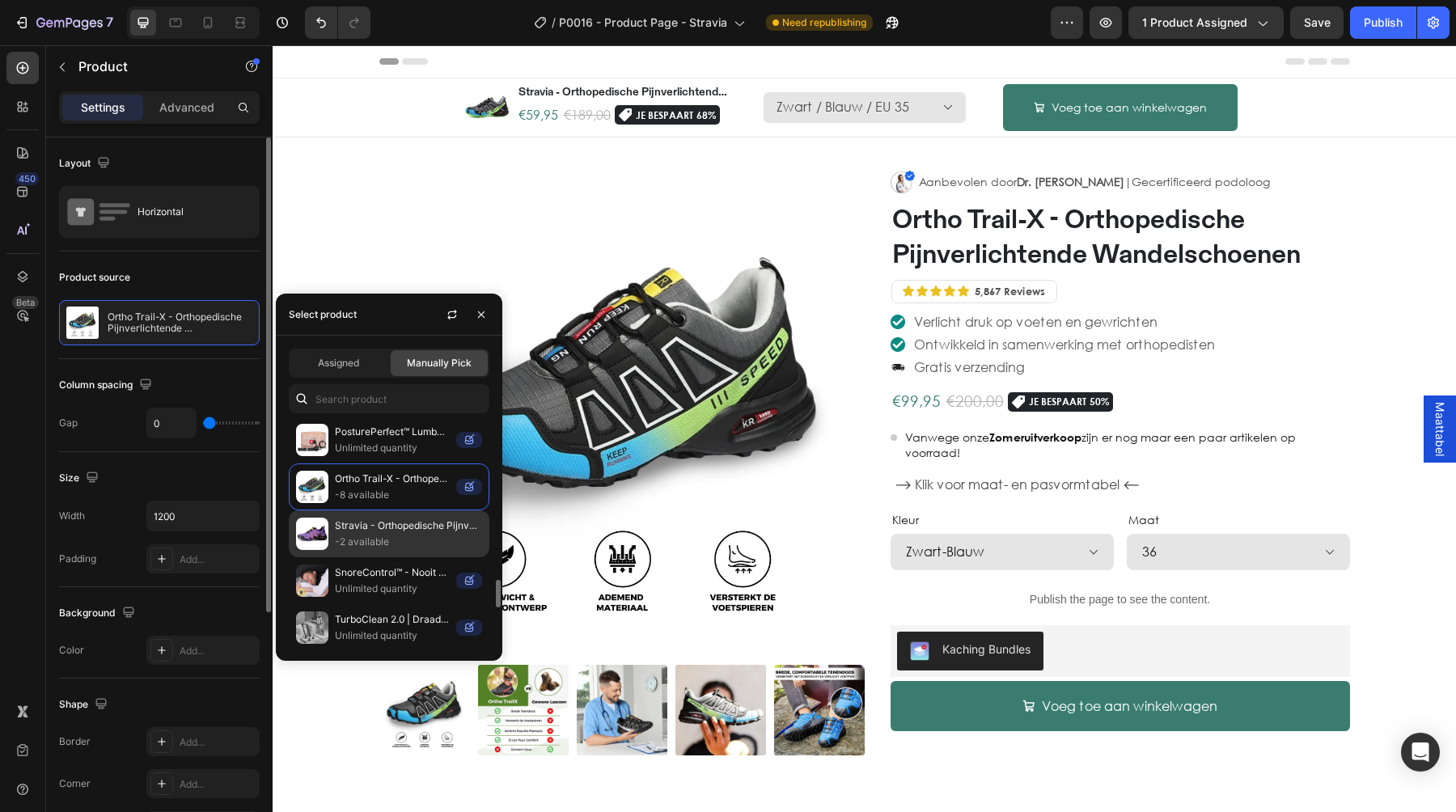
click at [382, 529] on p "Stravia - Orthopedische Pijnverlichtende Wandelschoenen (Unisex)" at bounding box center [409, 526] width 147 height 16
select select "EU 38"
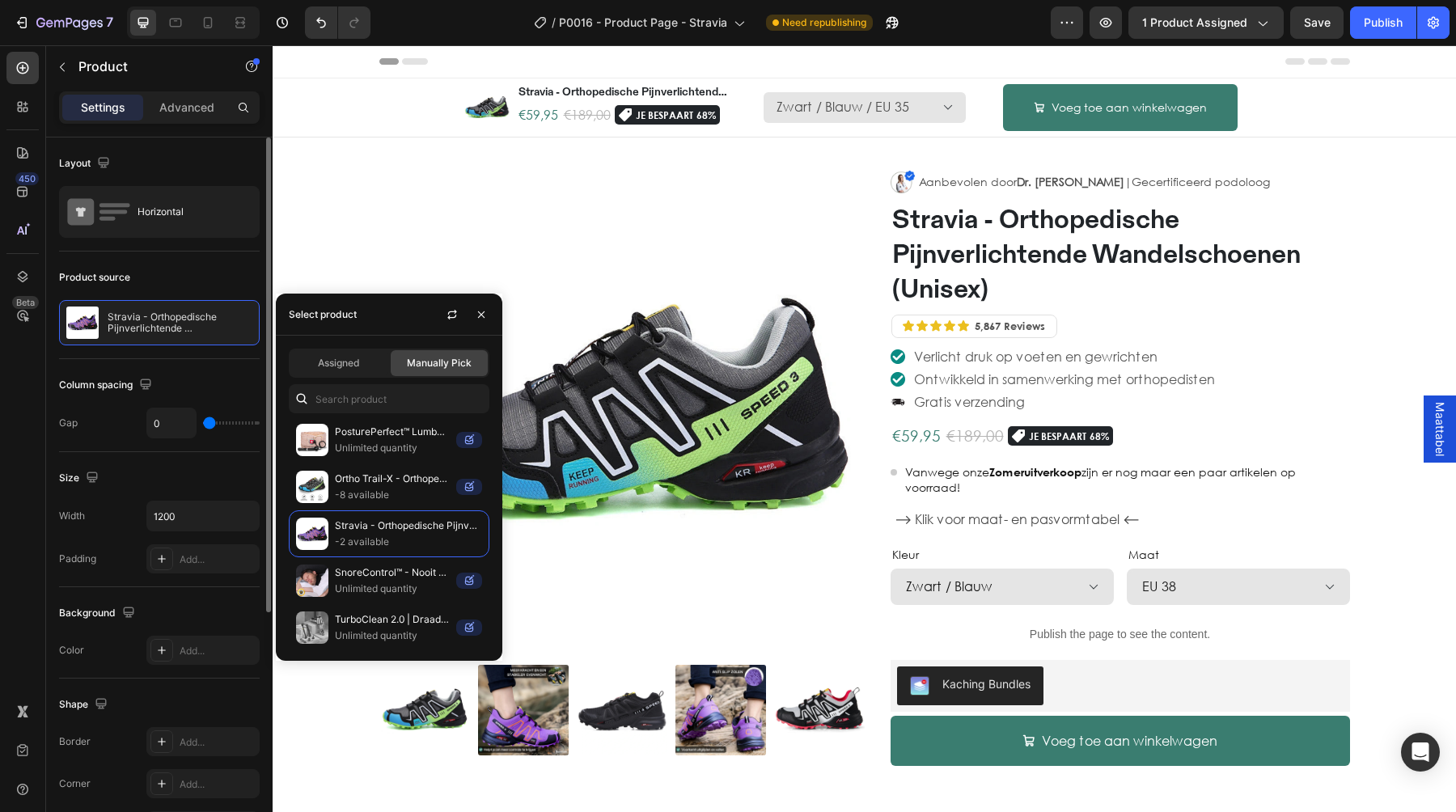
click at [384, 333] on div "Select product" at bounding box center [388, 315] width 227 height 42
click at [349, 360] on span "Assigned" at bounding box center [339, 363] width 42 height 15
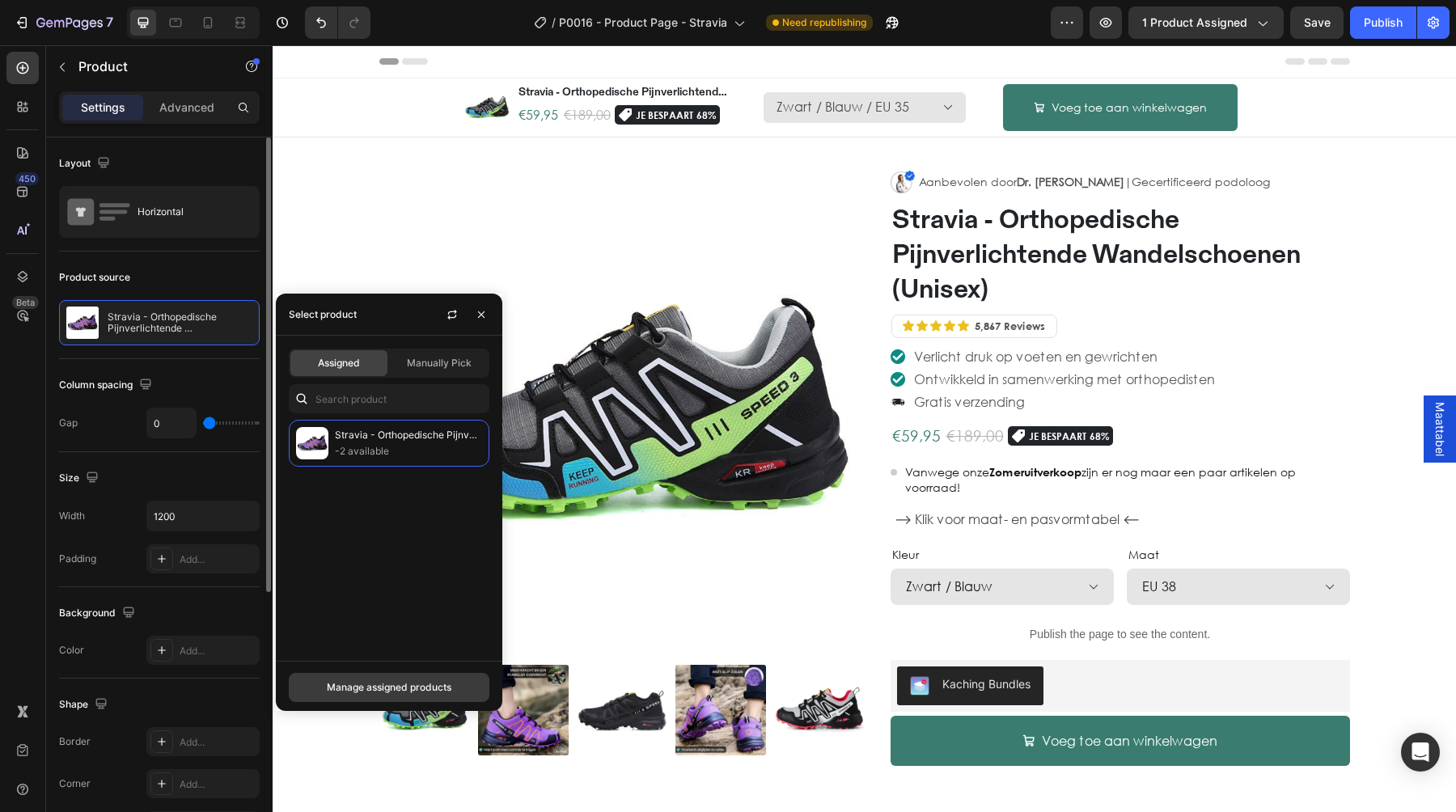
click at [381, 690] on div "Manage assigned products" at bounding box center [388, 687] width 124 height 15
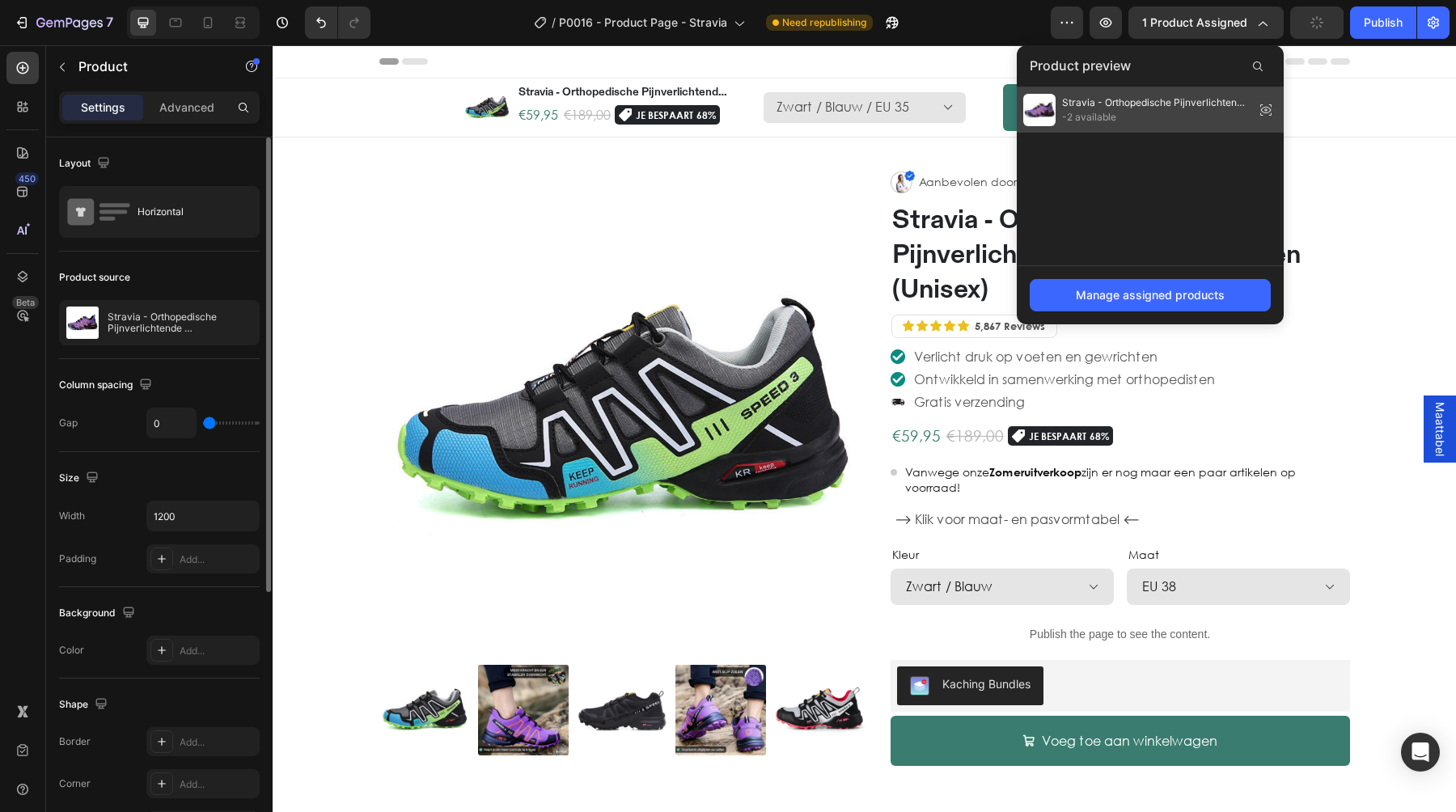
click at [1134, 104] on span "Stravia - Orthopedische Pijnverlichtende Wandelschoenen (Unisex)" at bounding box center [1155, 102] width 186 height 15
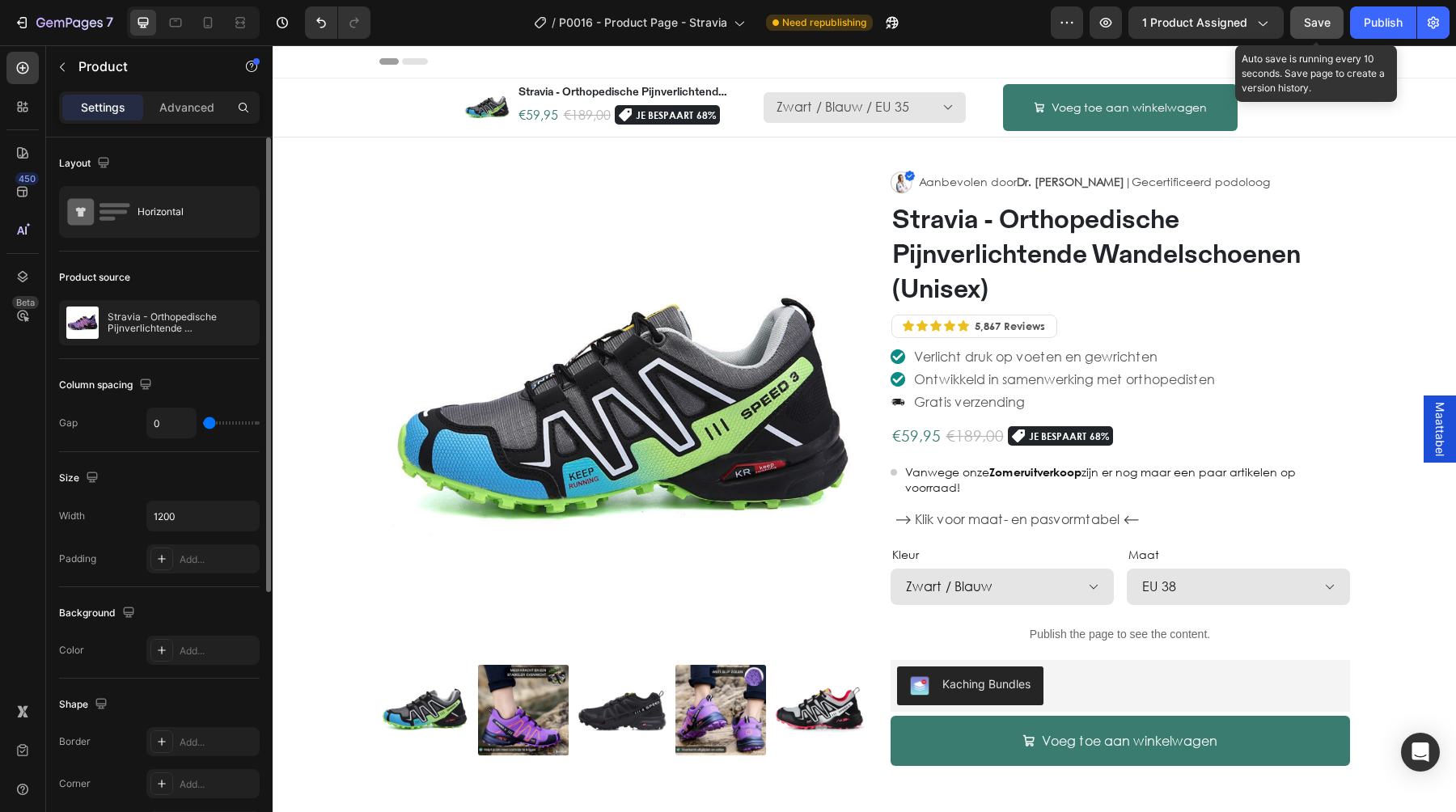
click at [1320, 20] on span "Save" at bounding box center [1317, 22] width 27 height 13
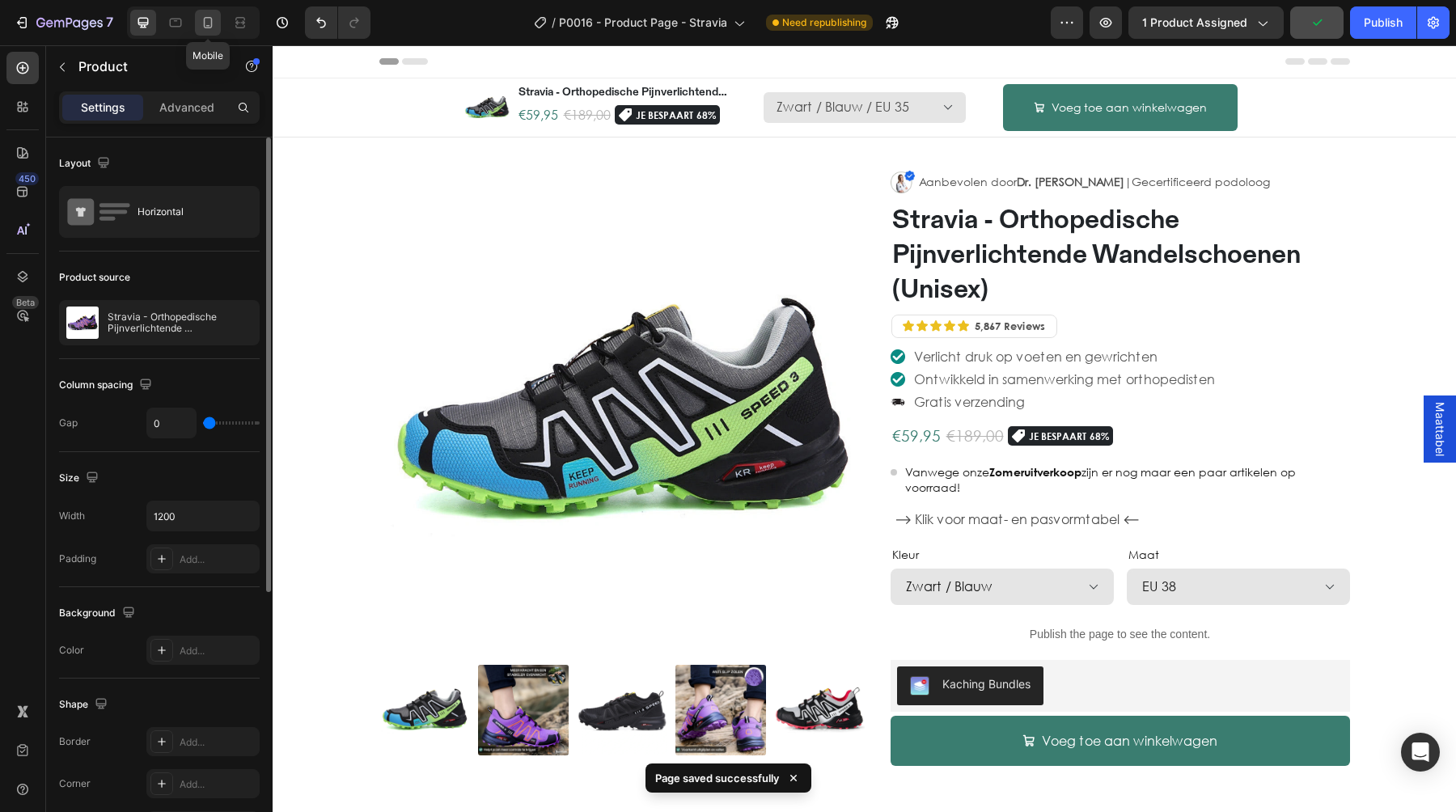
click at [210, 27] on icon at bounding box center [208, 22] width 9 height 11
type input "100%"
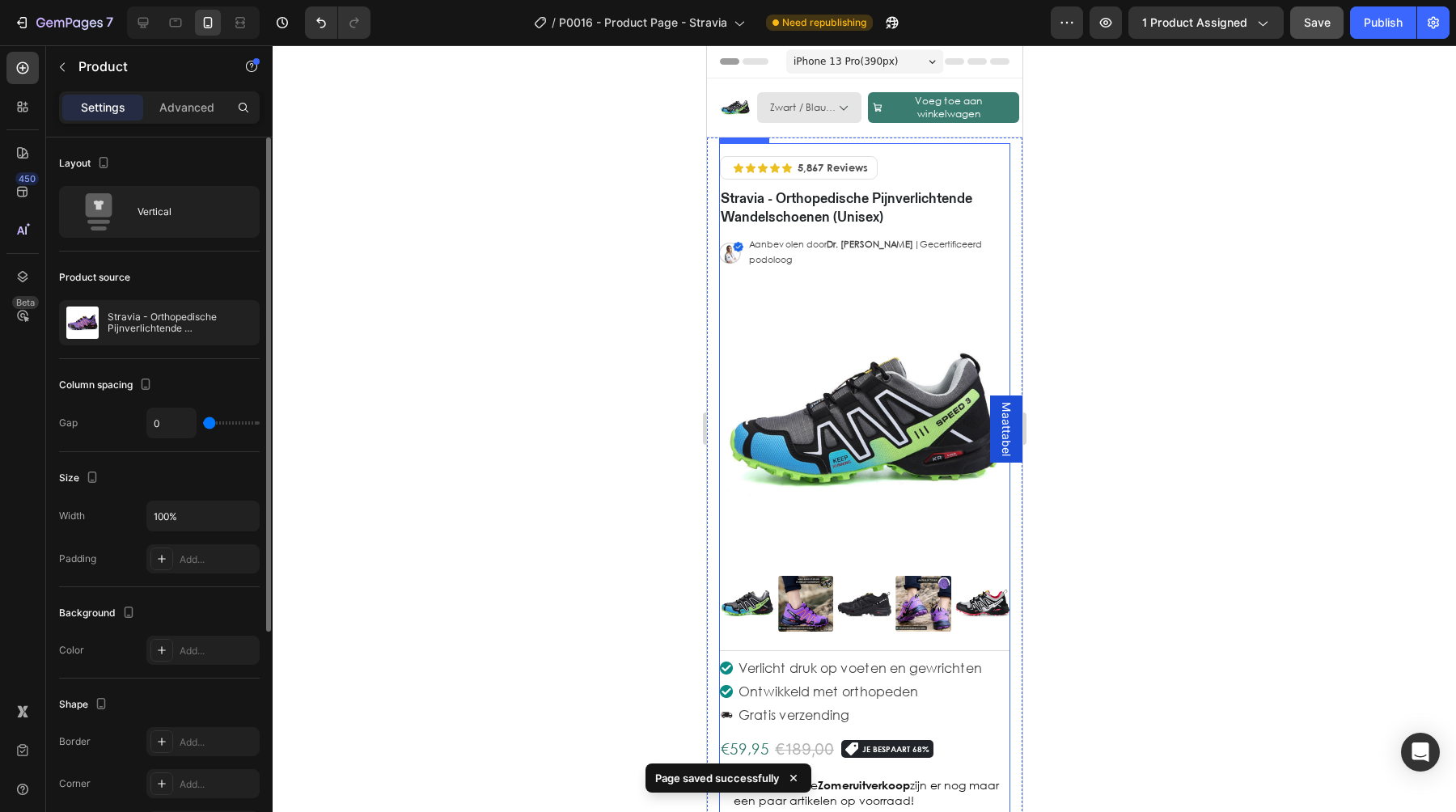
click at [734, 640] on div "Icon Icon Icon Icon Icon Icon List 5,867 Reviews Text Block Row Row Hero Banner…" at bounding box center [864, 401] width 291 height 514
click at [221, 320] on icon "button" at bounding box center [216, 322] width 13 height 13
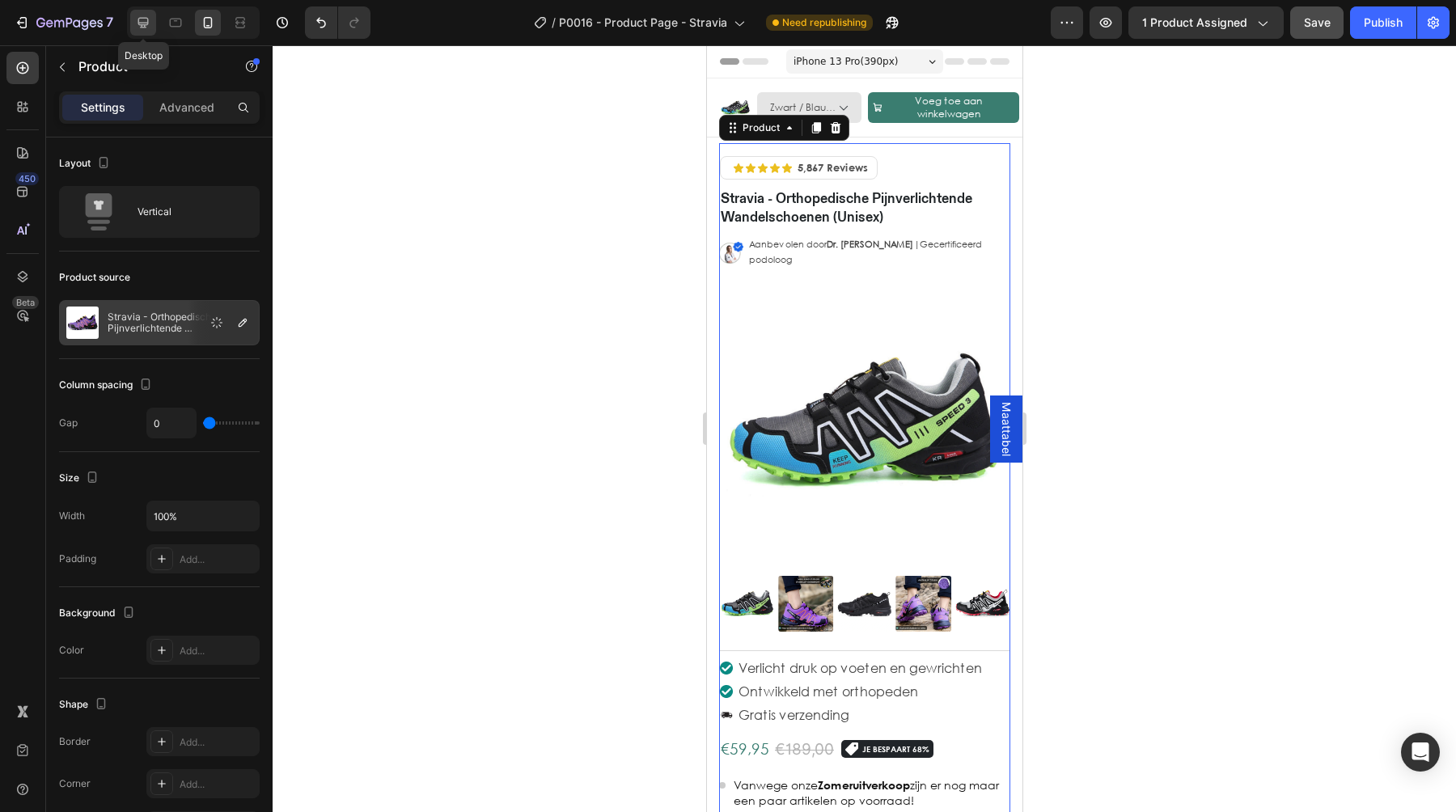
click at [144, 23] on icon at bounding box center [144, 23] width 10 height 10
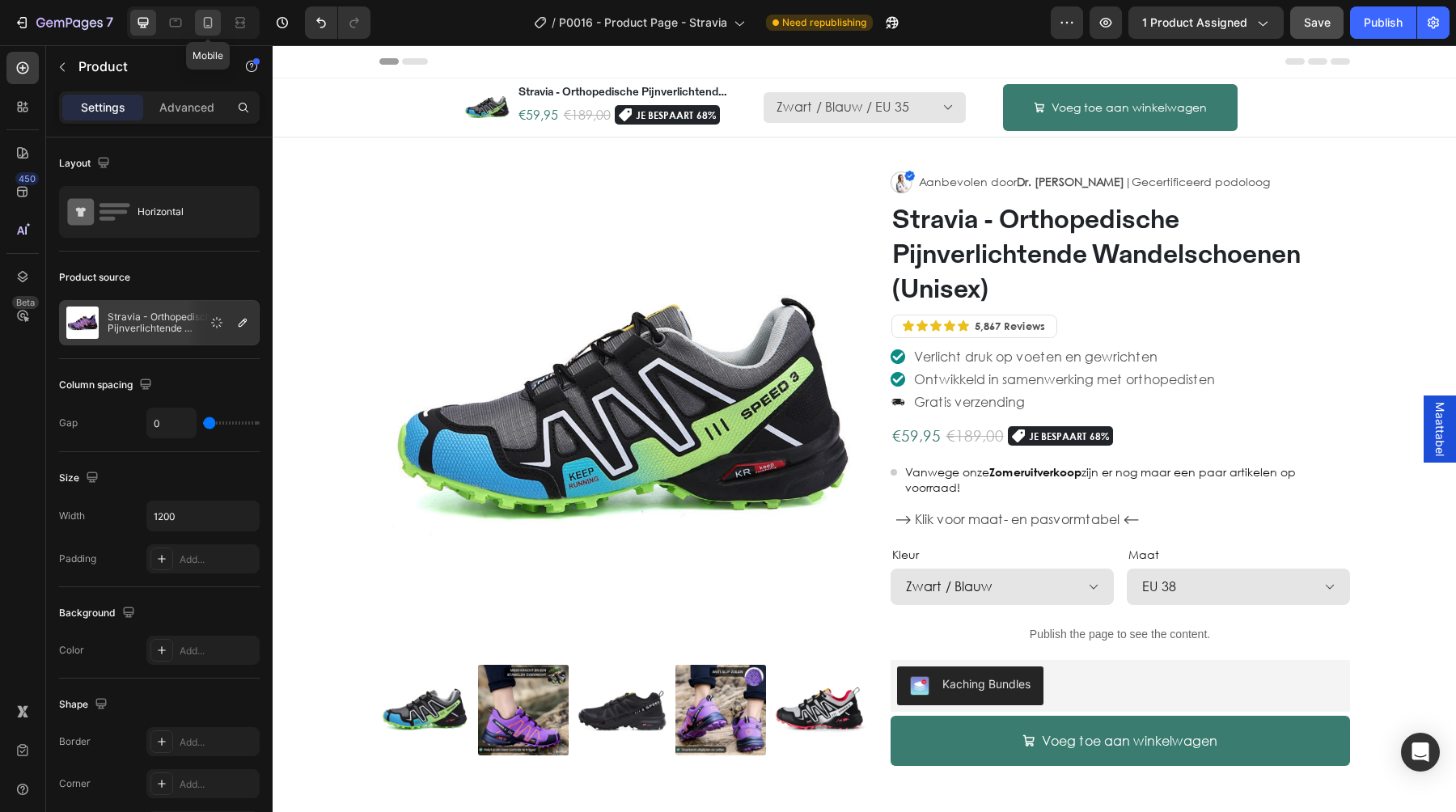
click at [212, 20] on icon at bounding box center [208, 22] width 9 height 11
type input "100%"
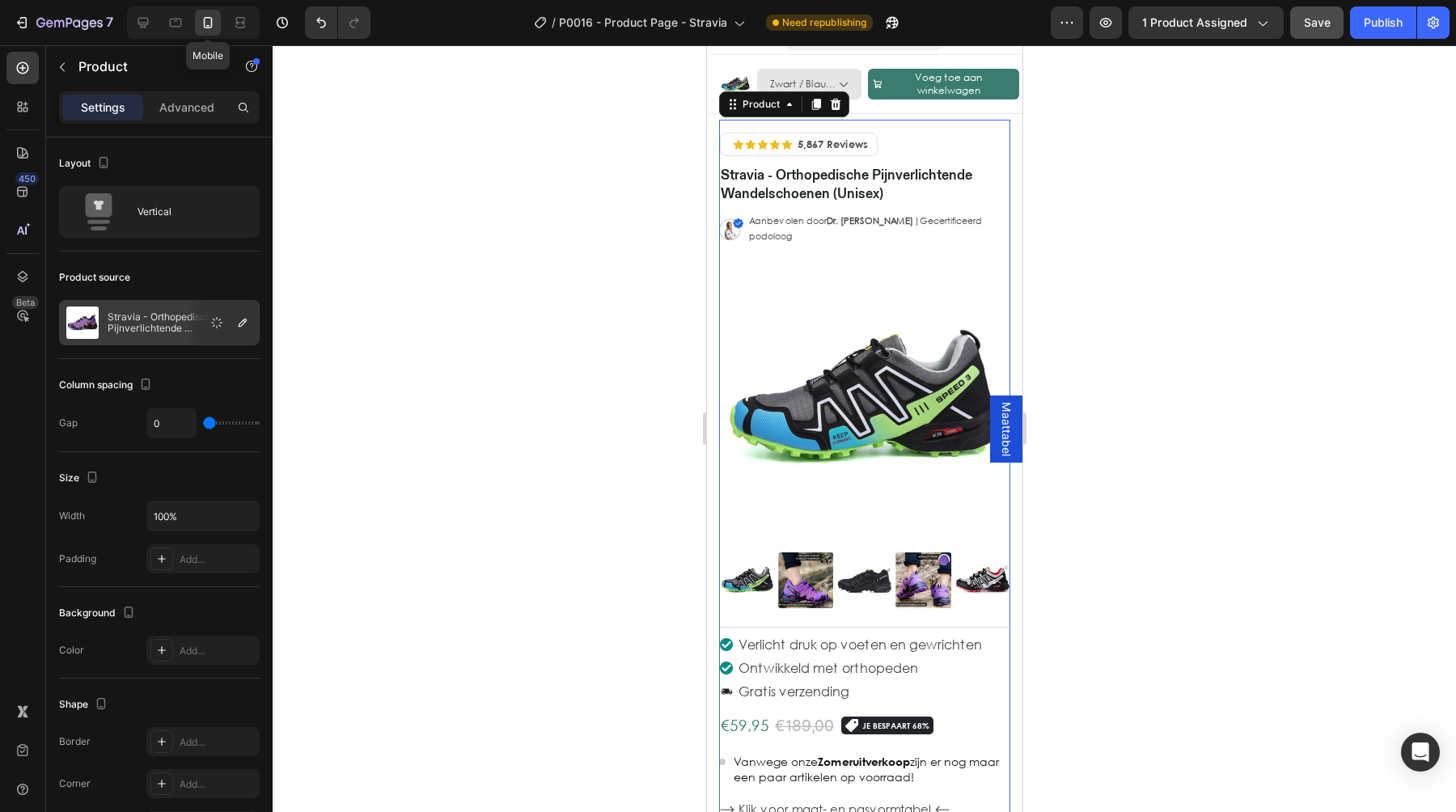
scroll to position [41, 0]
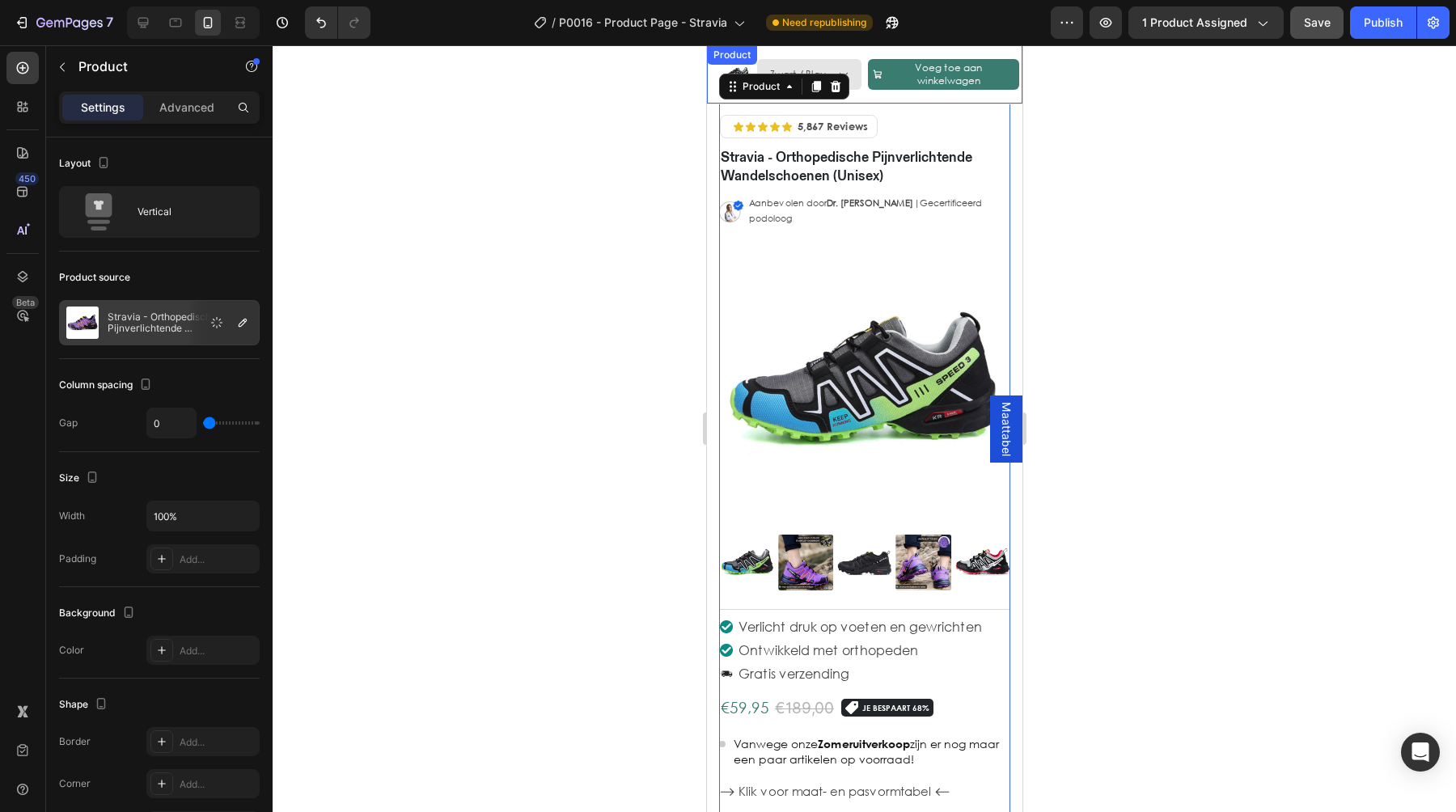
click at [858, 99] on div "Product Images Stravia - Orthopedische Pijnverlichtende Wandelschoenen (Unisex)…" at bounding box center [864, 74] width 316 height 59
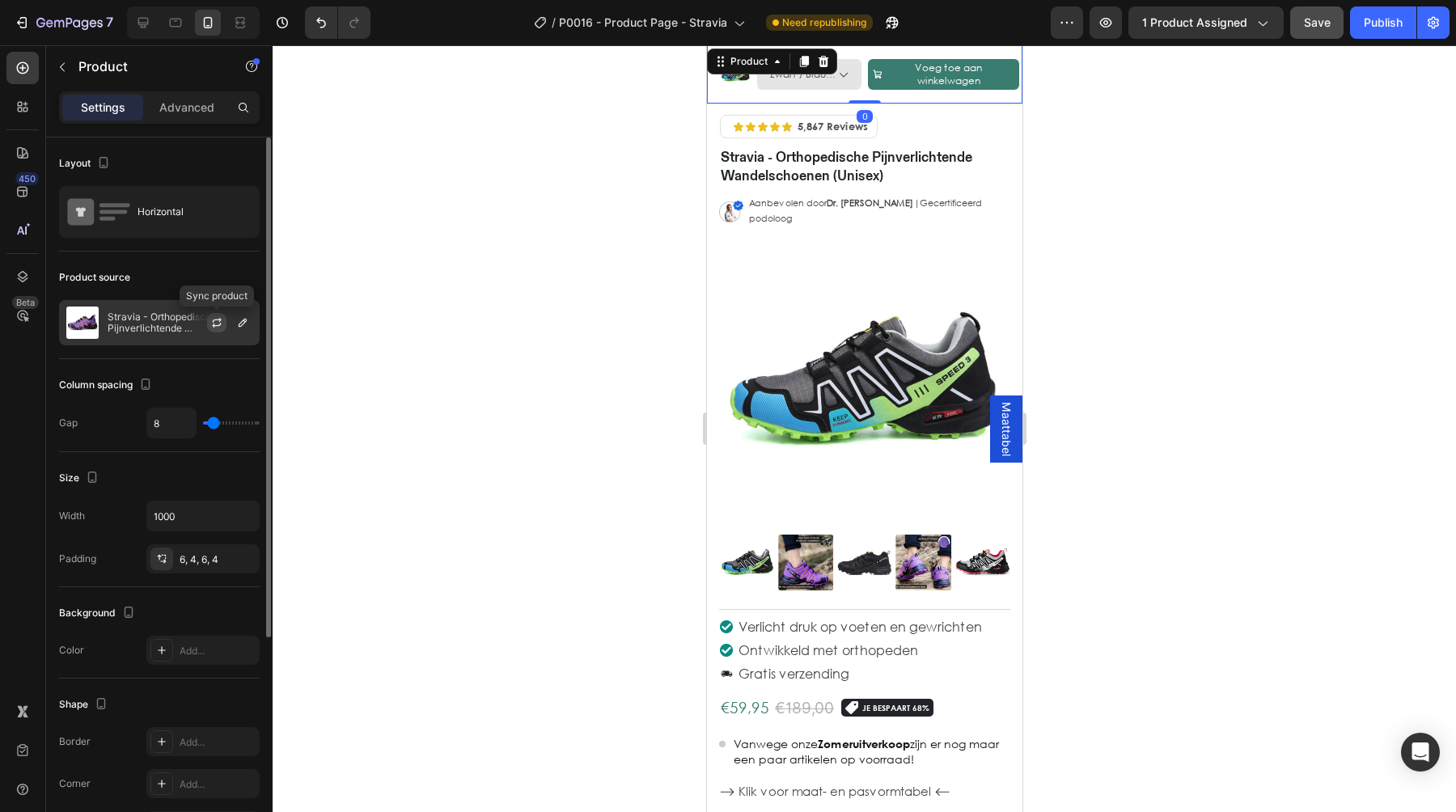
click at [215, 325] on icon "button" at bounding box center [216, 322] width 13 height 13
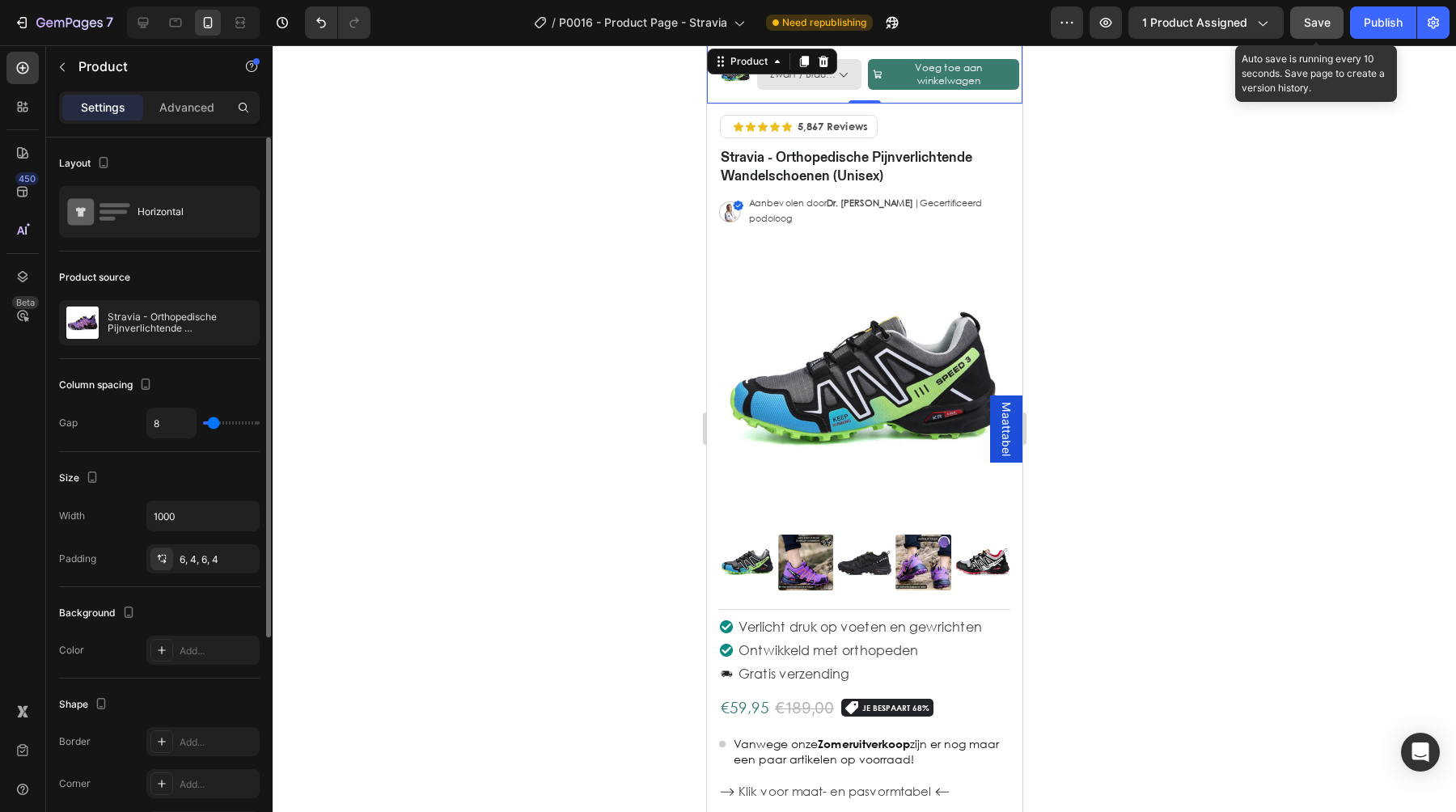
click at [1309, 23] on span "Save" at bounding box center [1317, 22] width 27 height 13
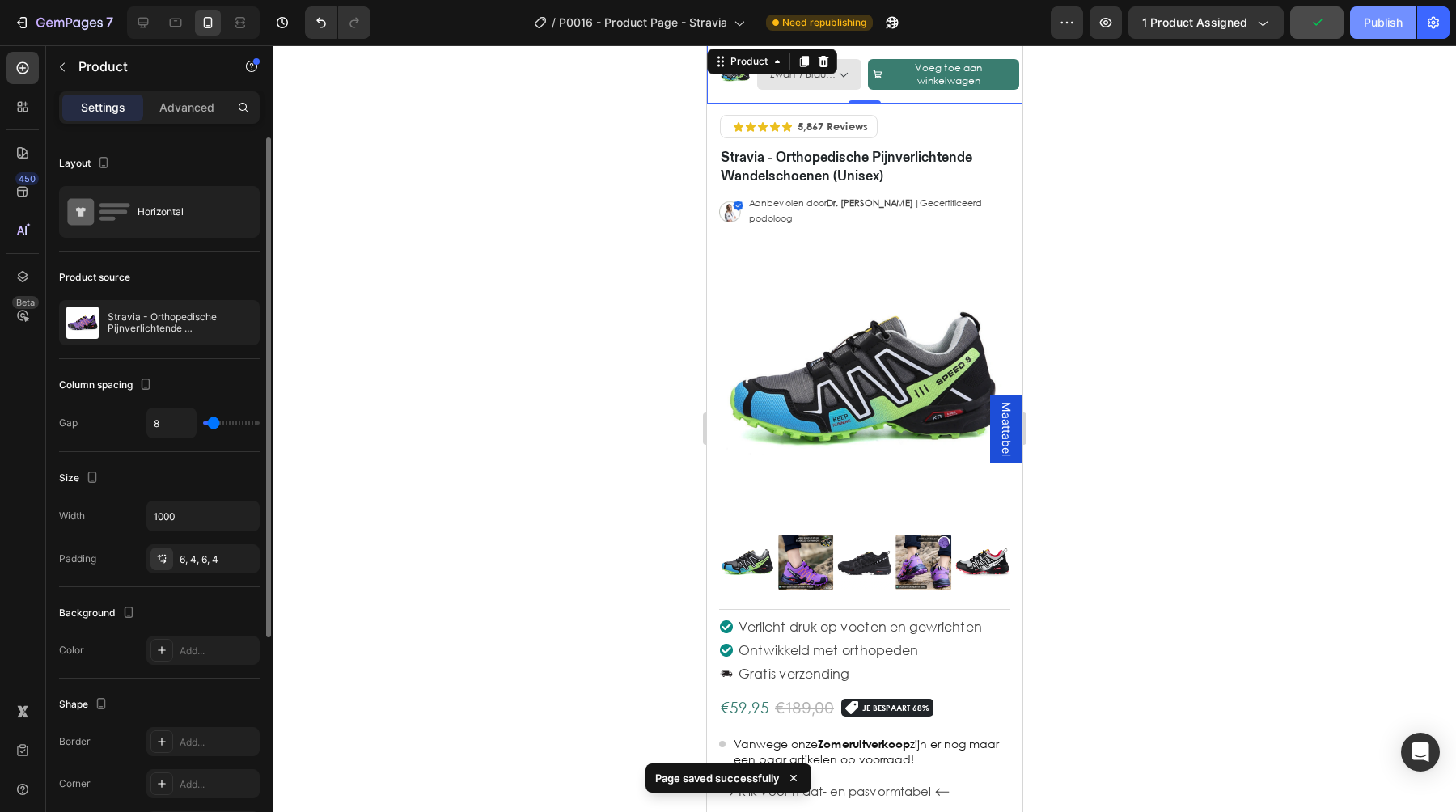
click at [1372, 24] on div "Publish" at bounding box center [1383, 23] width 38 height 17
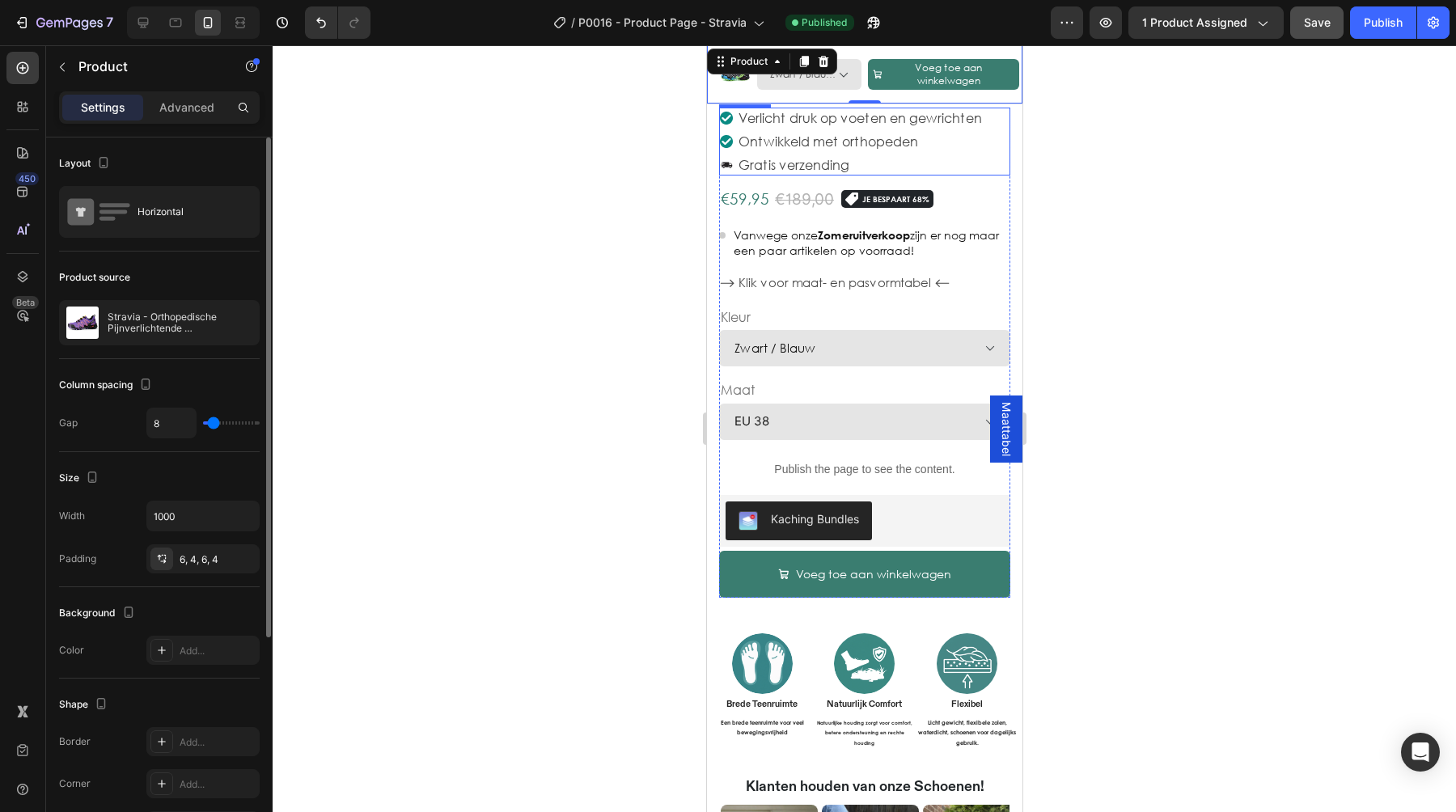
scroll to position [598, 0]
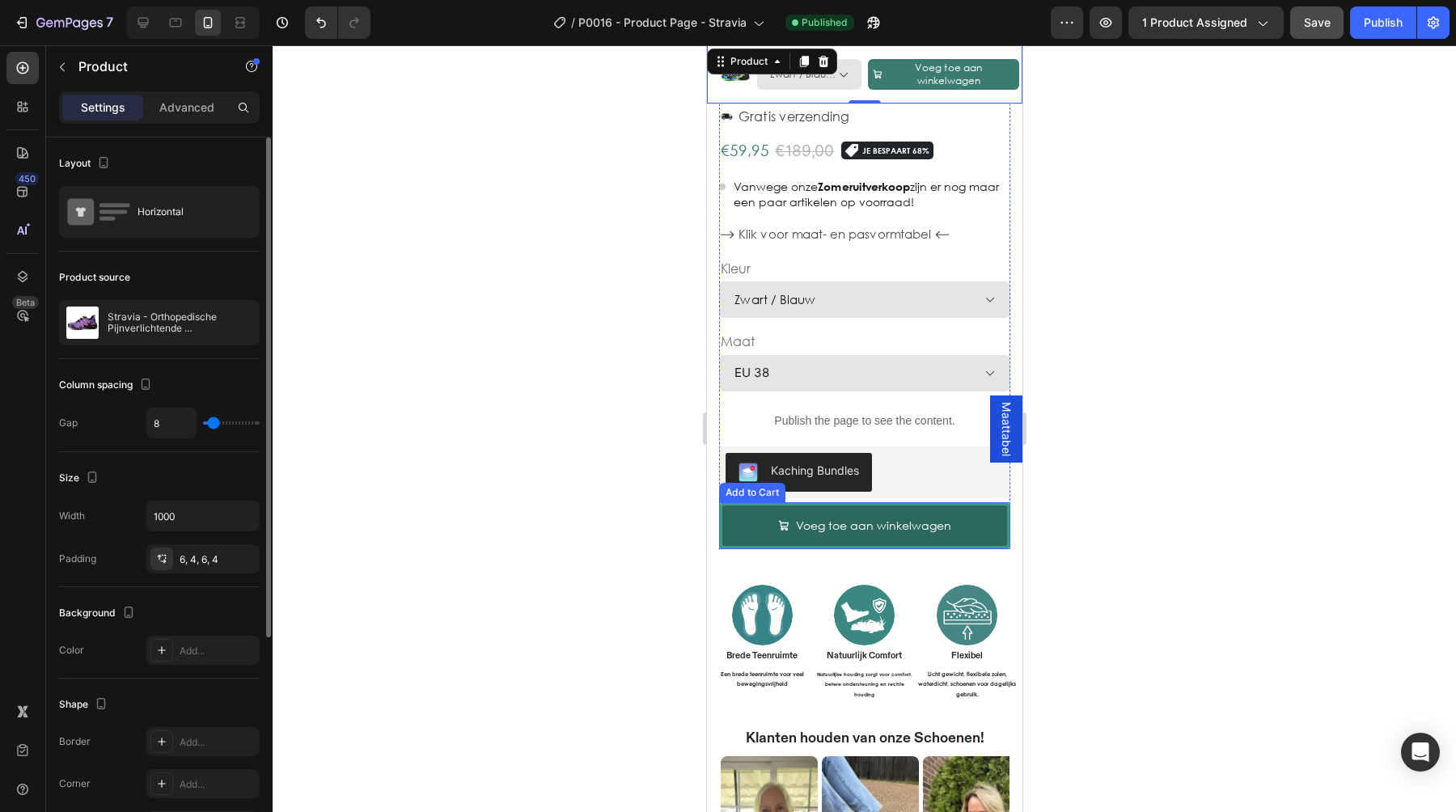
click at [997, 535] on button "Voeg toe aan winkelwagen" at bounding box center [864, 526] width 291 height 47
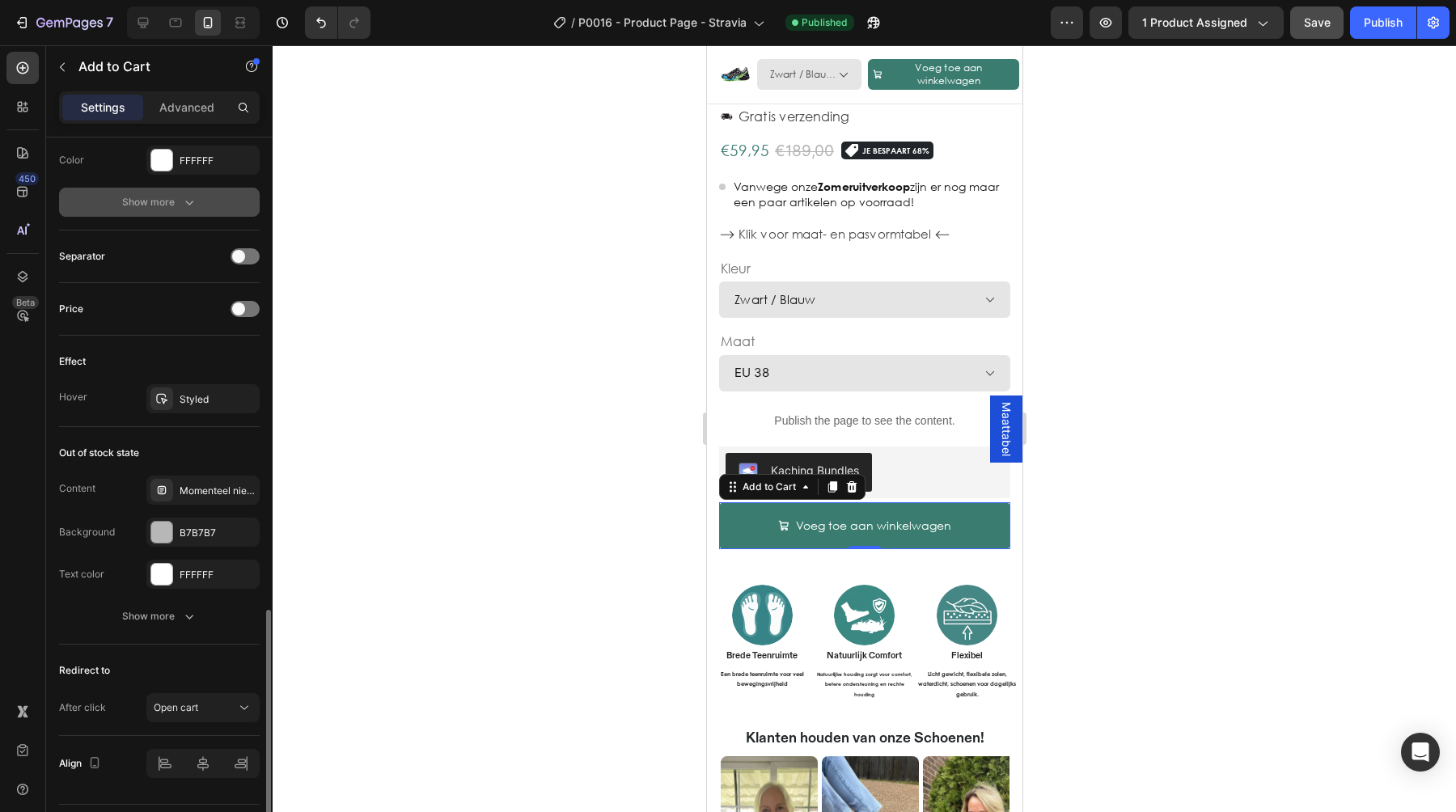
scroll to position [1140, 0]
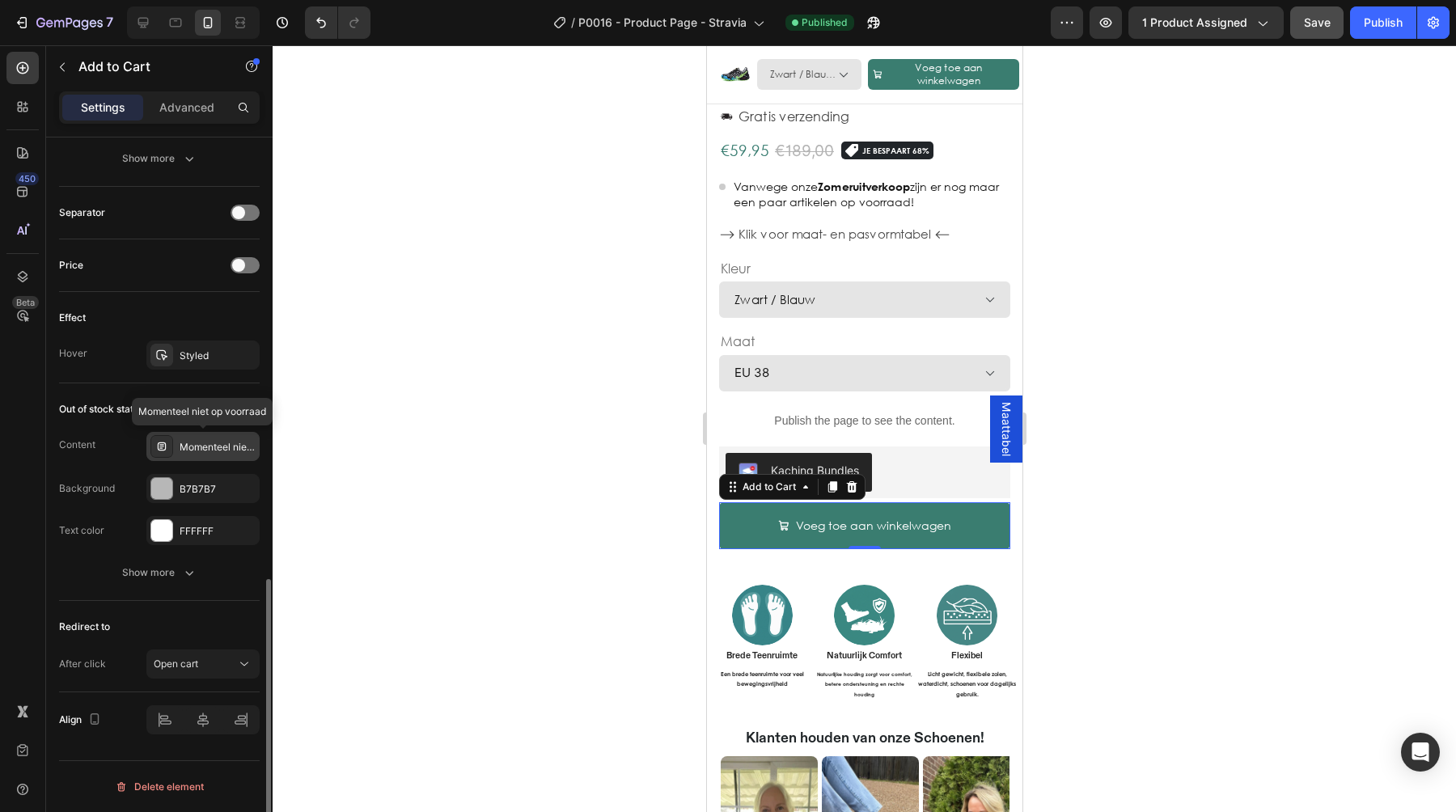
click at [205, 433] on div "Momenteel niet op voorraad" at bounding box center [202, 446] width 113 height 29
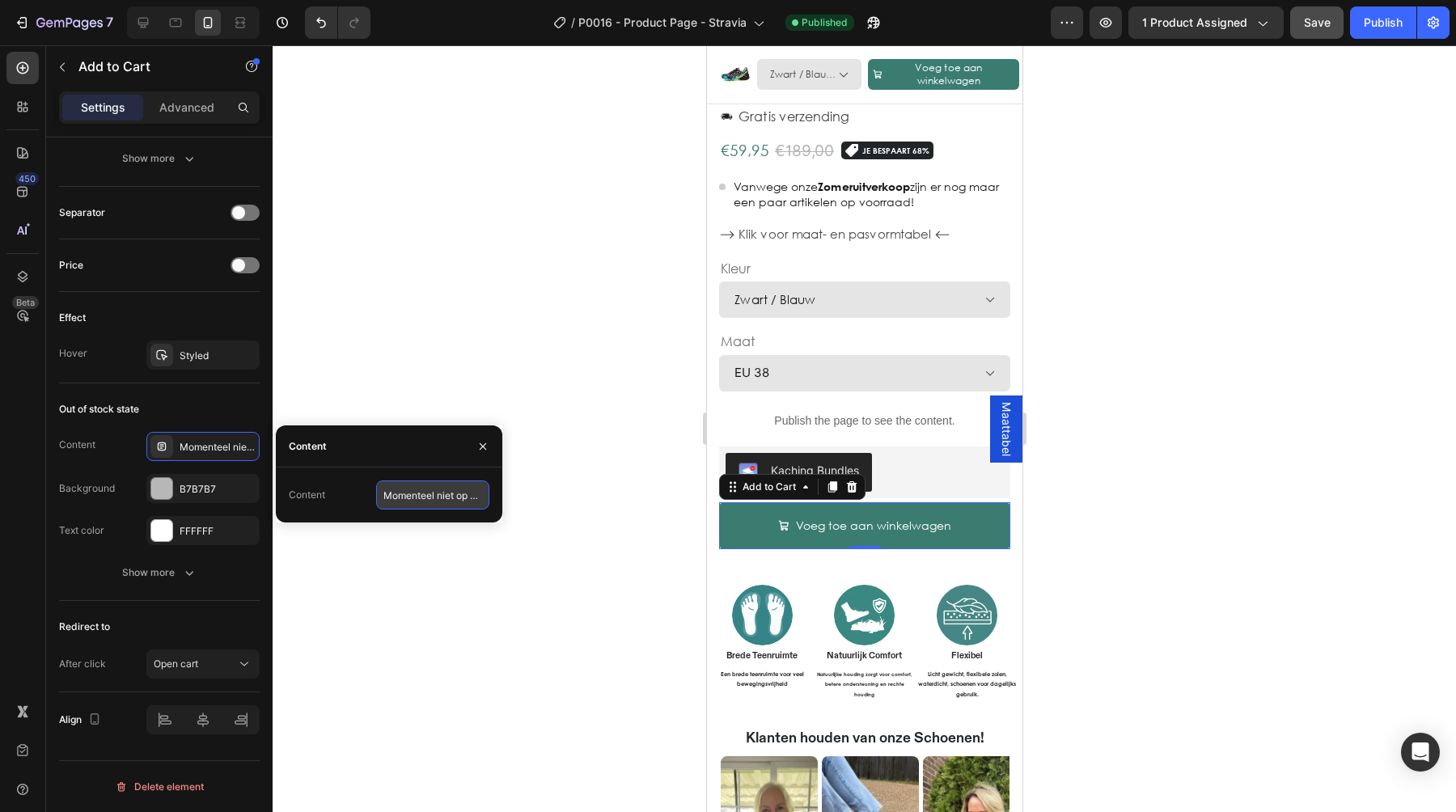
click at [380, 495] on input "Momenteel niet op voorraad" at bounding box center [432, 494] width 113 height 29
click at [403, 496] on input "Momenteel niet op voorraad" at bounding box center [432, 494] width 113 height 29
click at [390, 496] on input "Momenteel niet op voorraad" at bounding box center [432, 494] width 113 height 29
type input "Maat momenteel niet op voorraad"
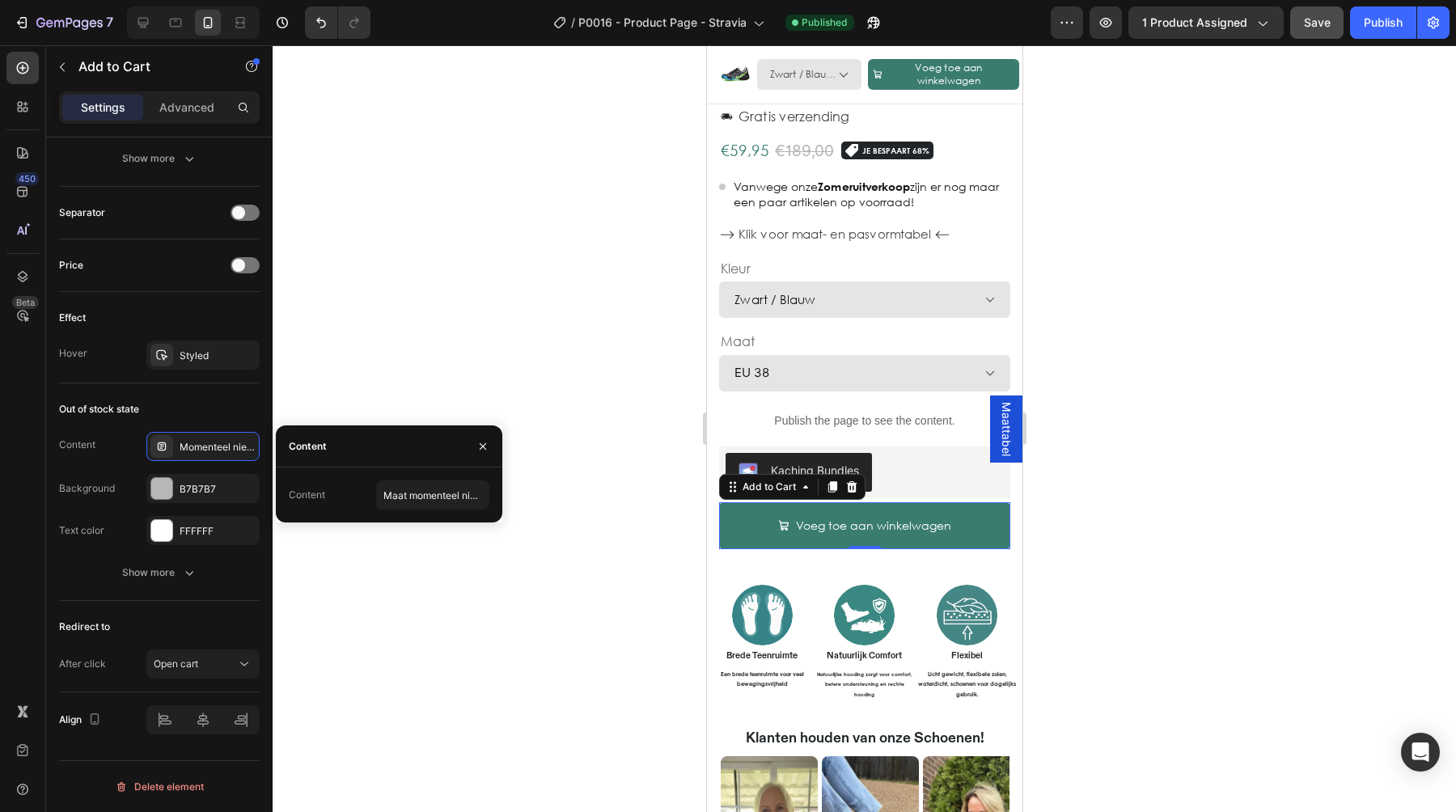
click at [402, 467] on div "Content Maat momenteel niet op voorraad" at bounding box center [388, 494] width 227 height 55
click at [1310, 32] on button "Save" at bounding box center [1316, 22] width 53 height 32
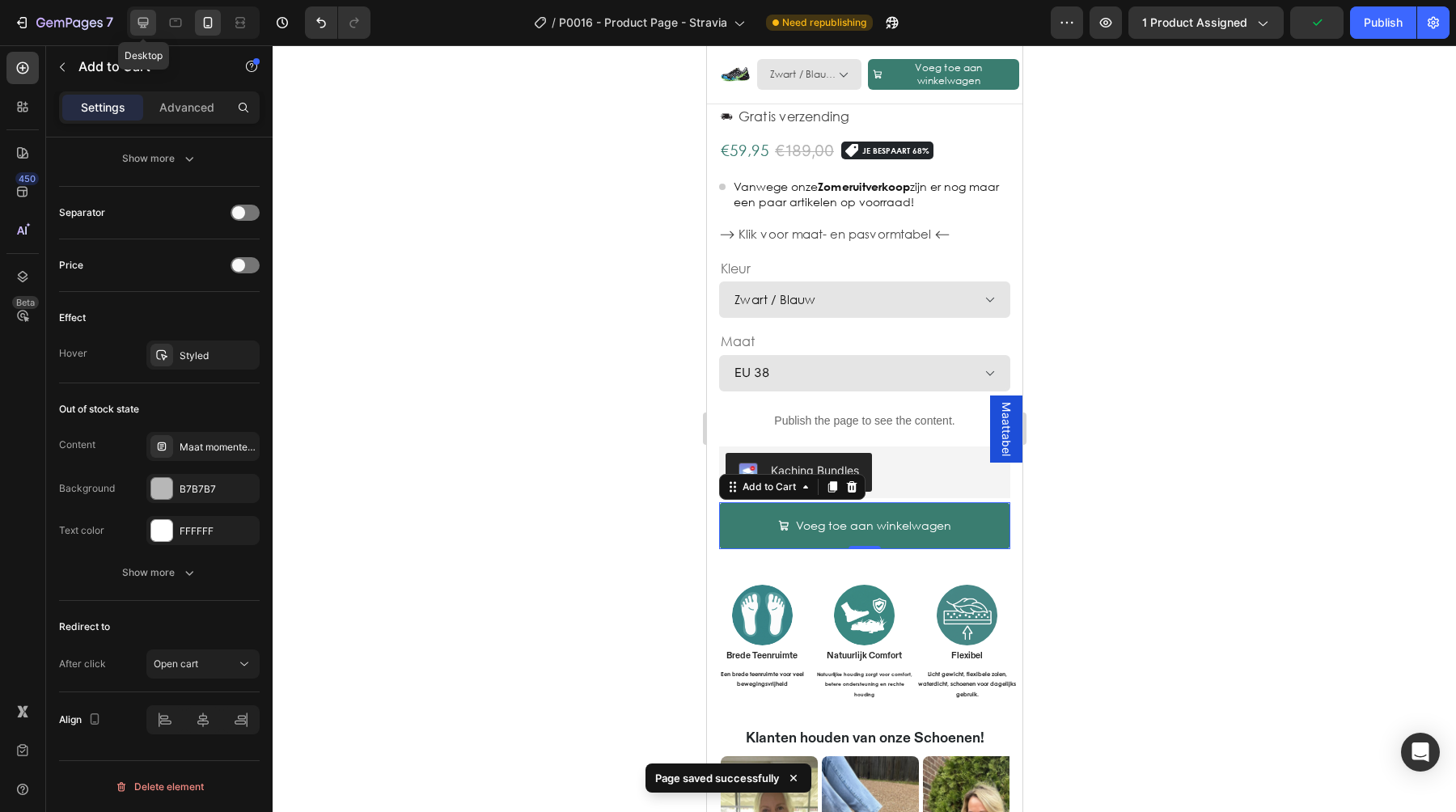
click at [144, 19] on icon at bounding box center [143, 23] width 16 height 16
type input "58"
type input "290"
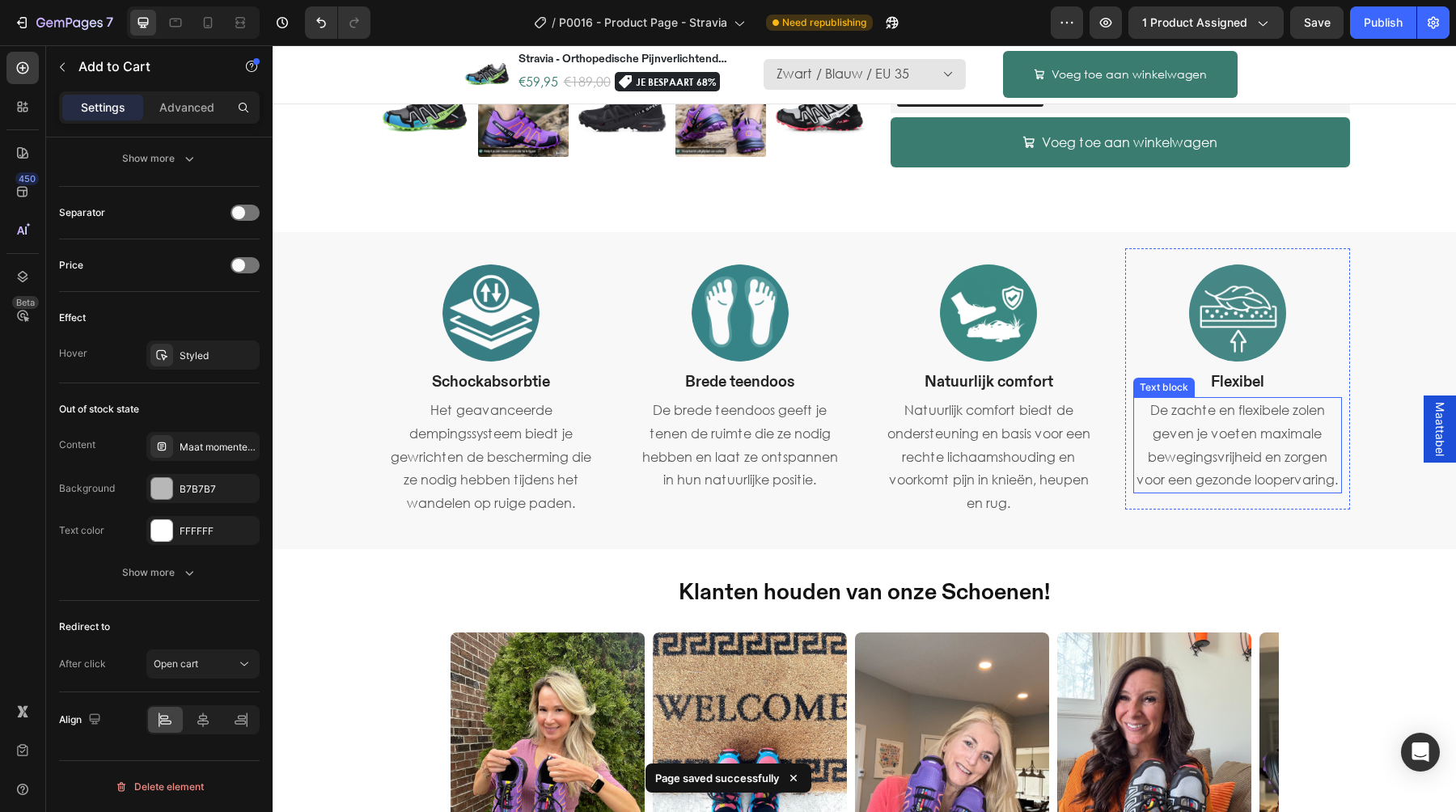
scroll to position [542, 0]
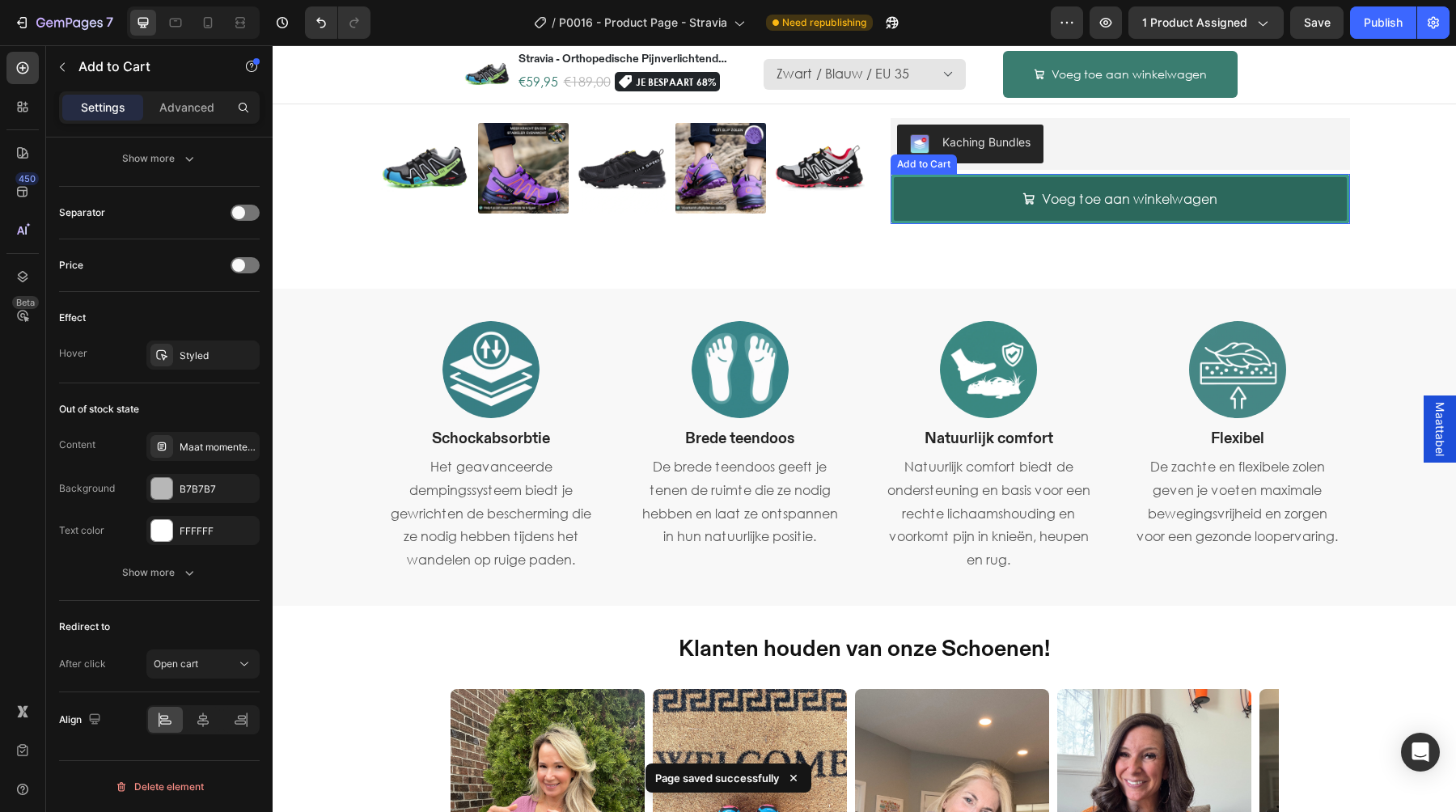
click at [929, 204] on button "Voeg toe aan winkelwagen" at bounding box center [1120, 200] width 459 height 51
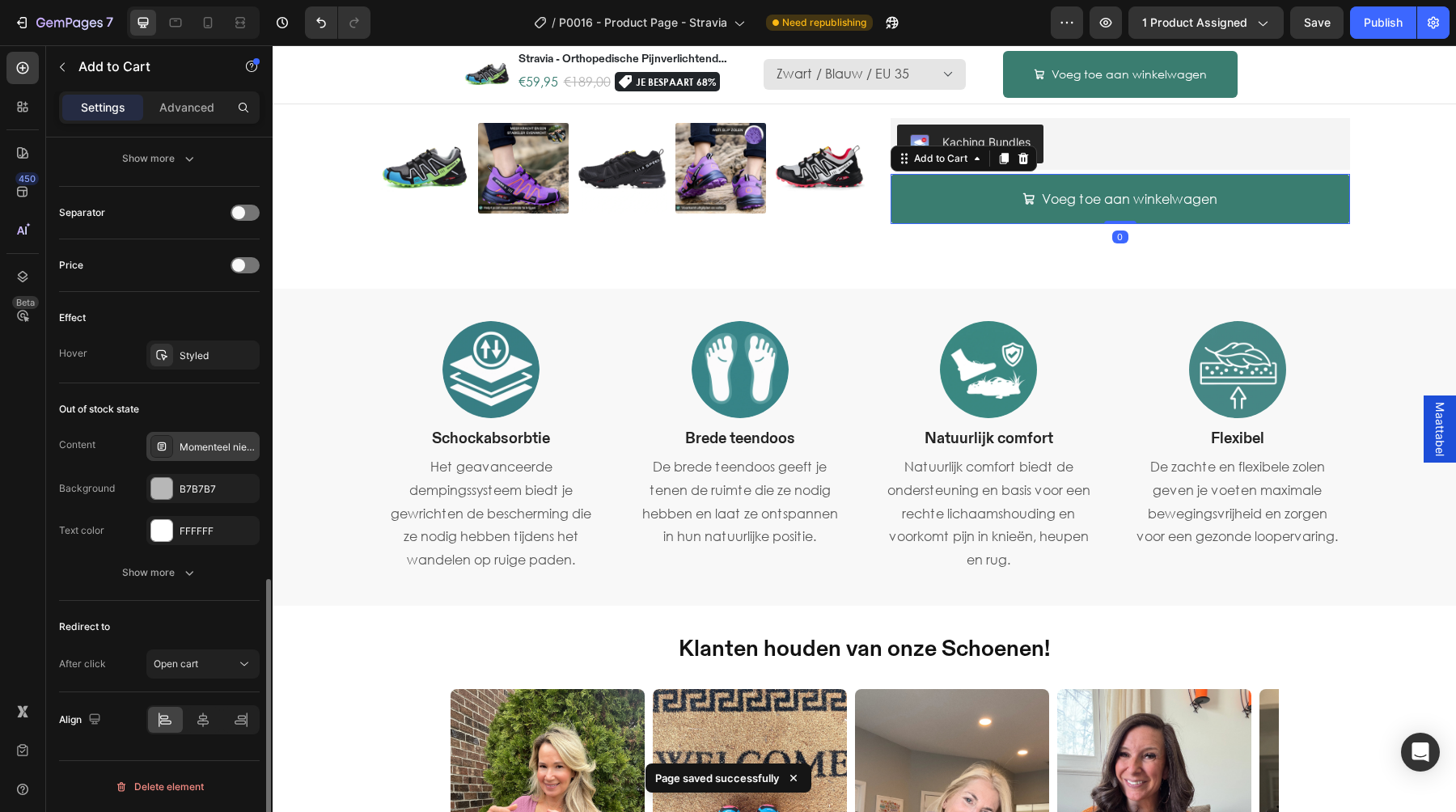
click at [187, 444] on div "Momenteel niet op voorraad" at bounding box center [217, 447] width 76 height 15
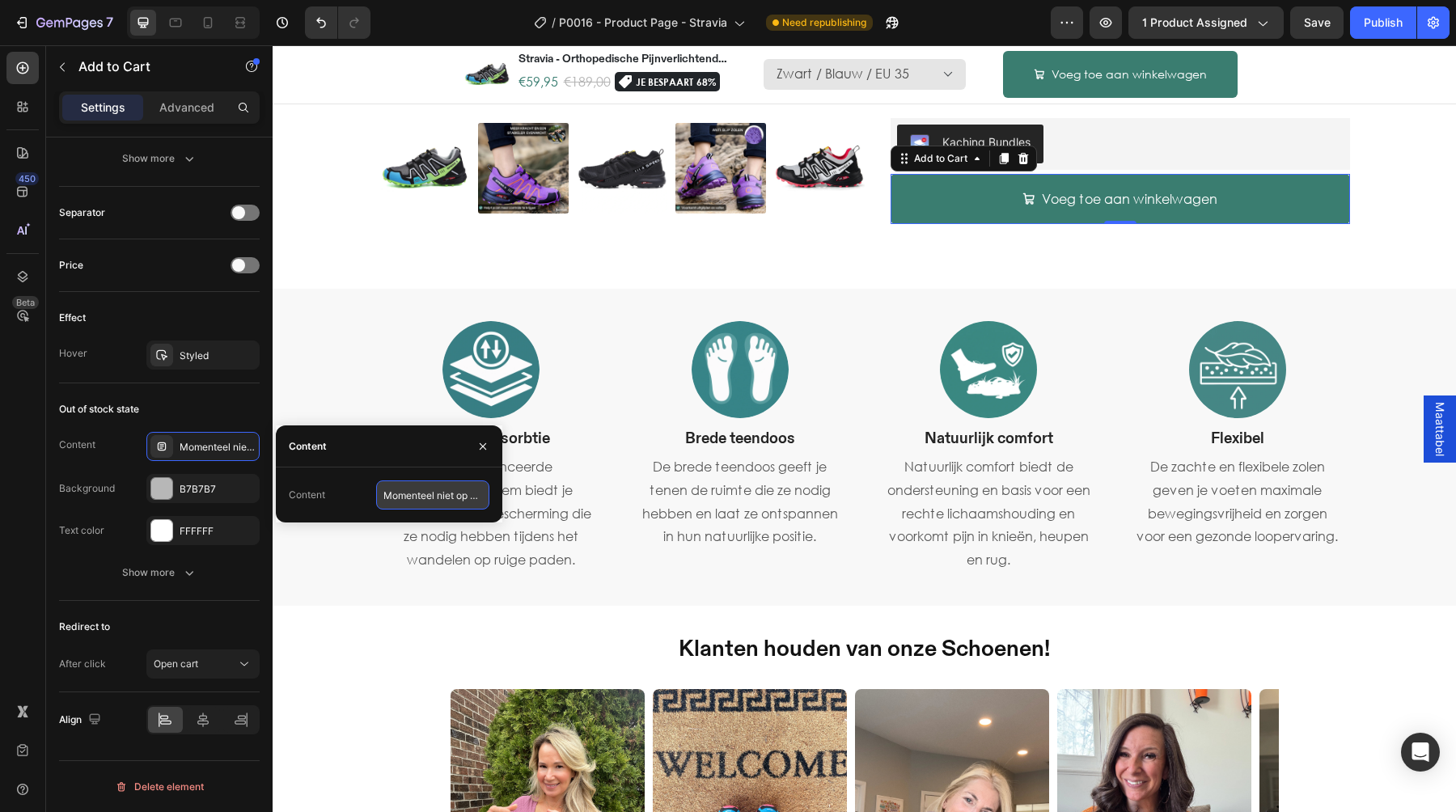
click at [391, 498] on input "Momenteel niet op voorraad" at bounding box center [432, 494] width 113 height 29
click at [390, 498] on input "Momenteel niet op voorraad" at bounding box center [432, 494] width 113 height 29
type input "Maat momenteel niet op voorraad"
click at [1316, 26] on span "Save" at bounding box center [1317, 22] width 27 height 13
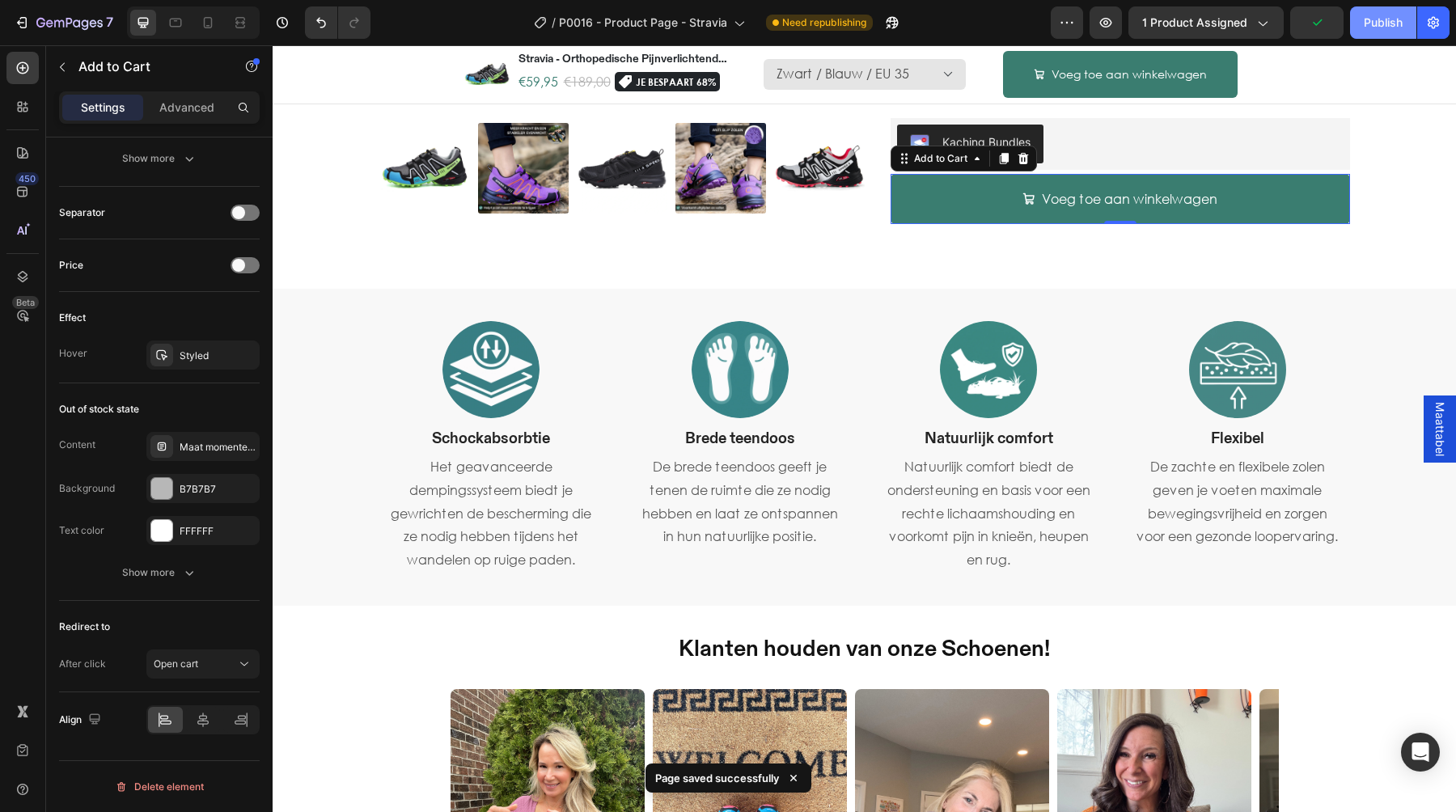
click at [1367, 32] on button "Publish" at bounding box center [1383, 22] width 66 height 32
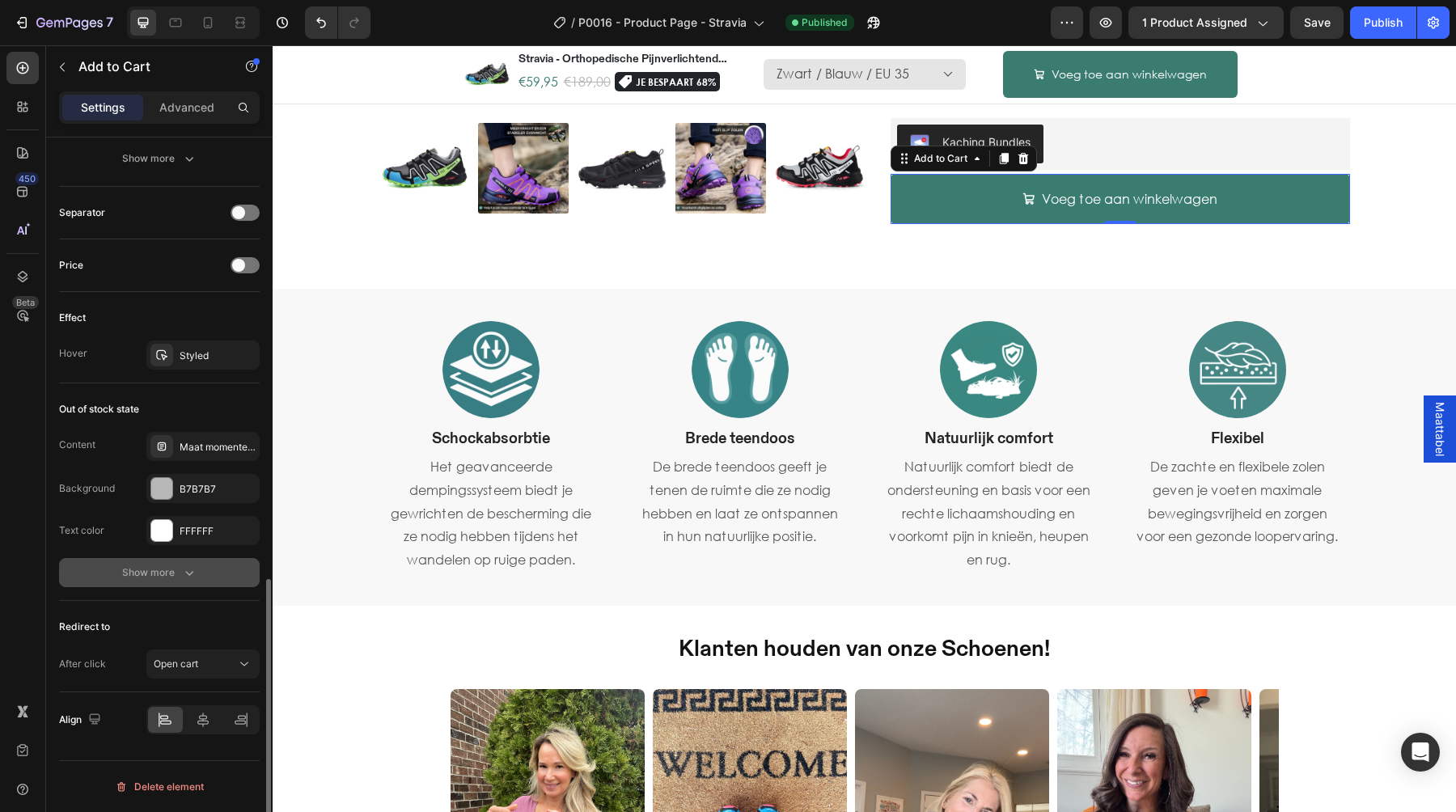
click at [178, 570] on div "Show more" at bounding box center [160, 572] width 75 height 16
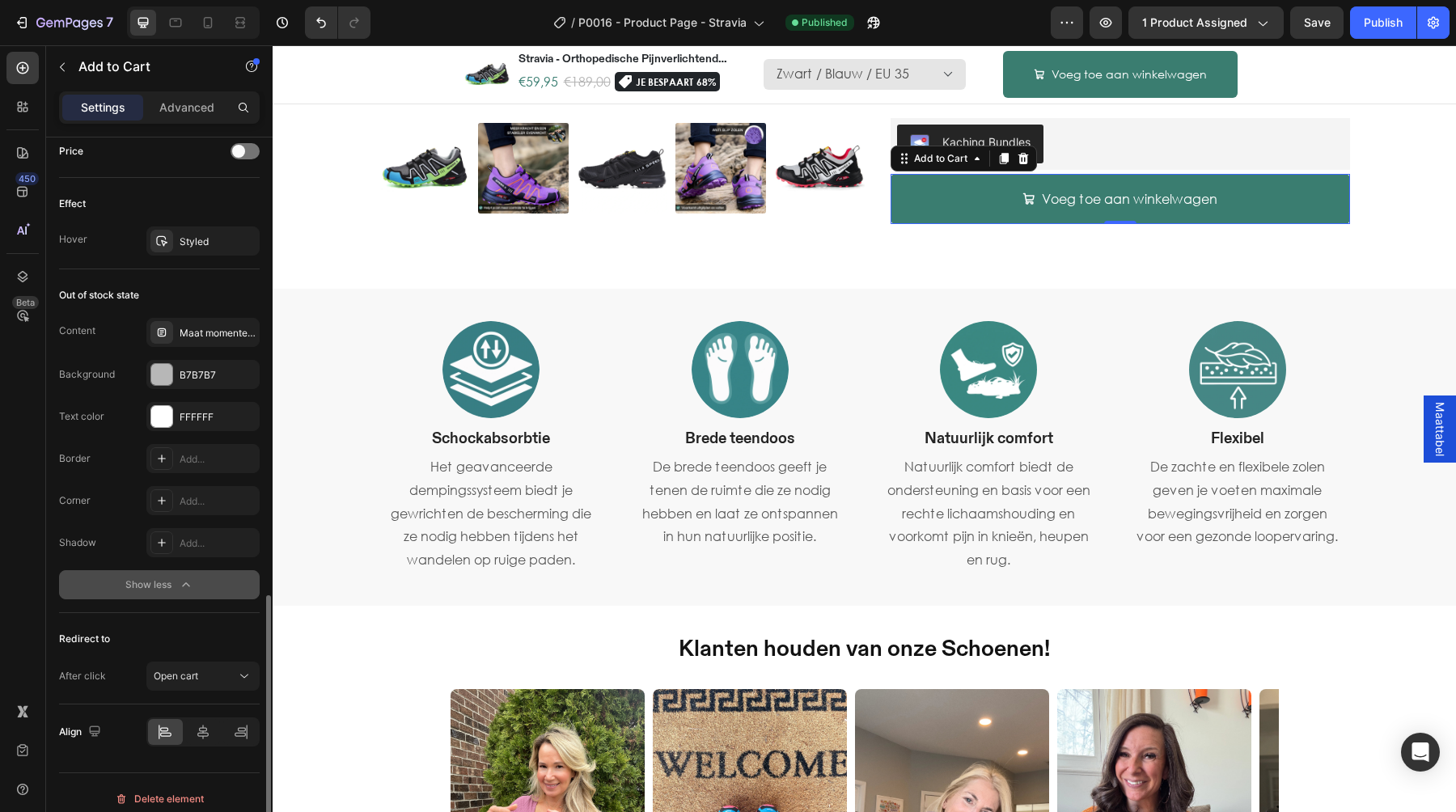
scroll to position [1257, 0]
click at [204, 499] on div "Add..." at bounding box center [217, 499] width 76 height 15
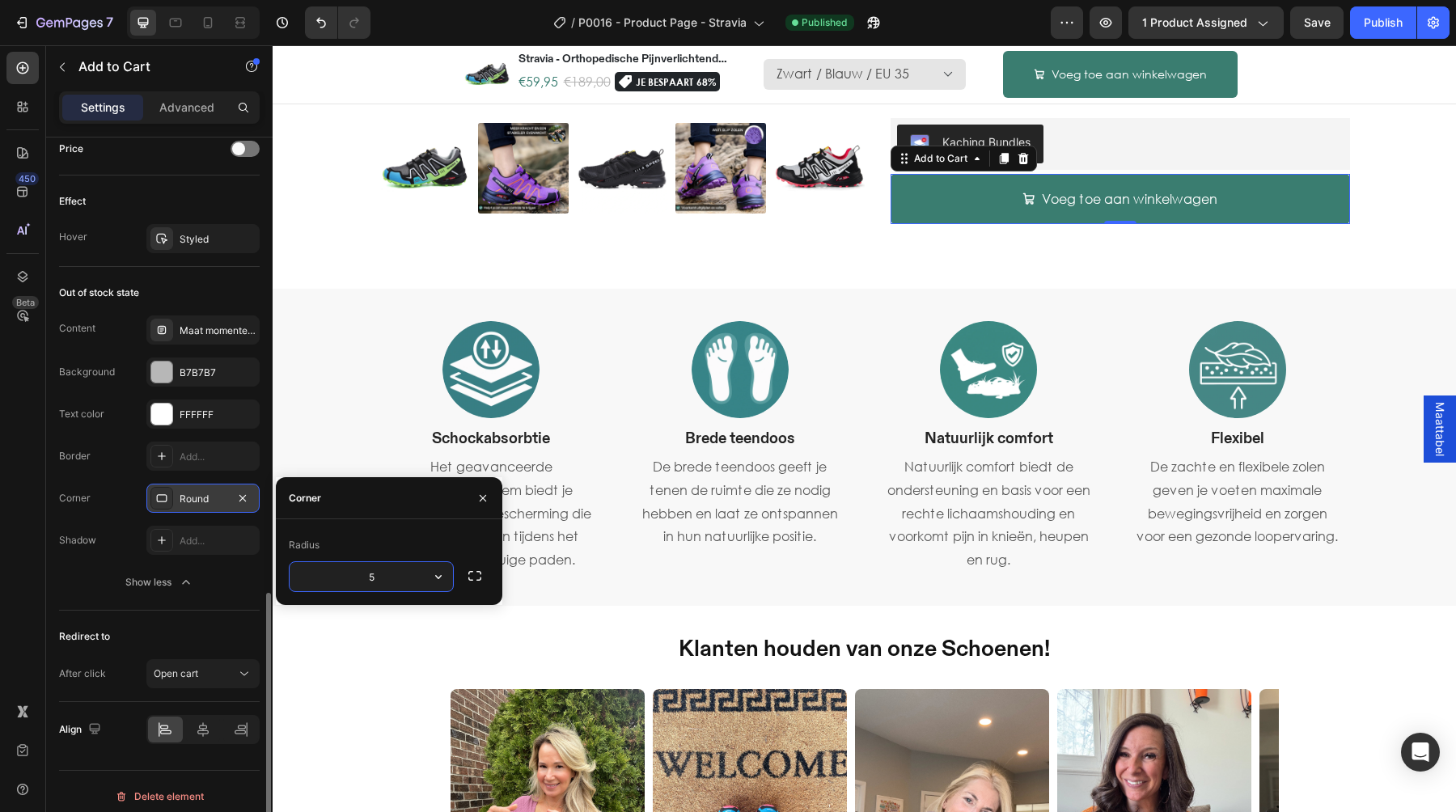
type input "5"
click at [375, 510] on div "Corner" at bounding box center [388, 498] width 227 height 42
click at [117, 616] on div "Redirect to After click Open cart" at bounding box center [158, 656] width 200 height 91
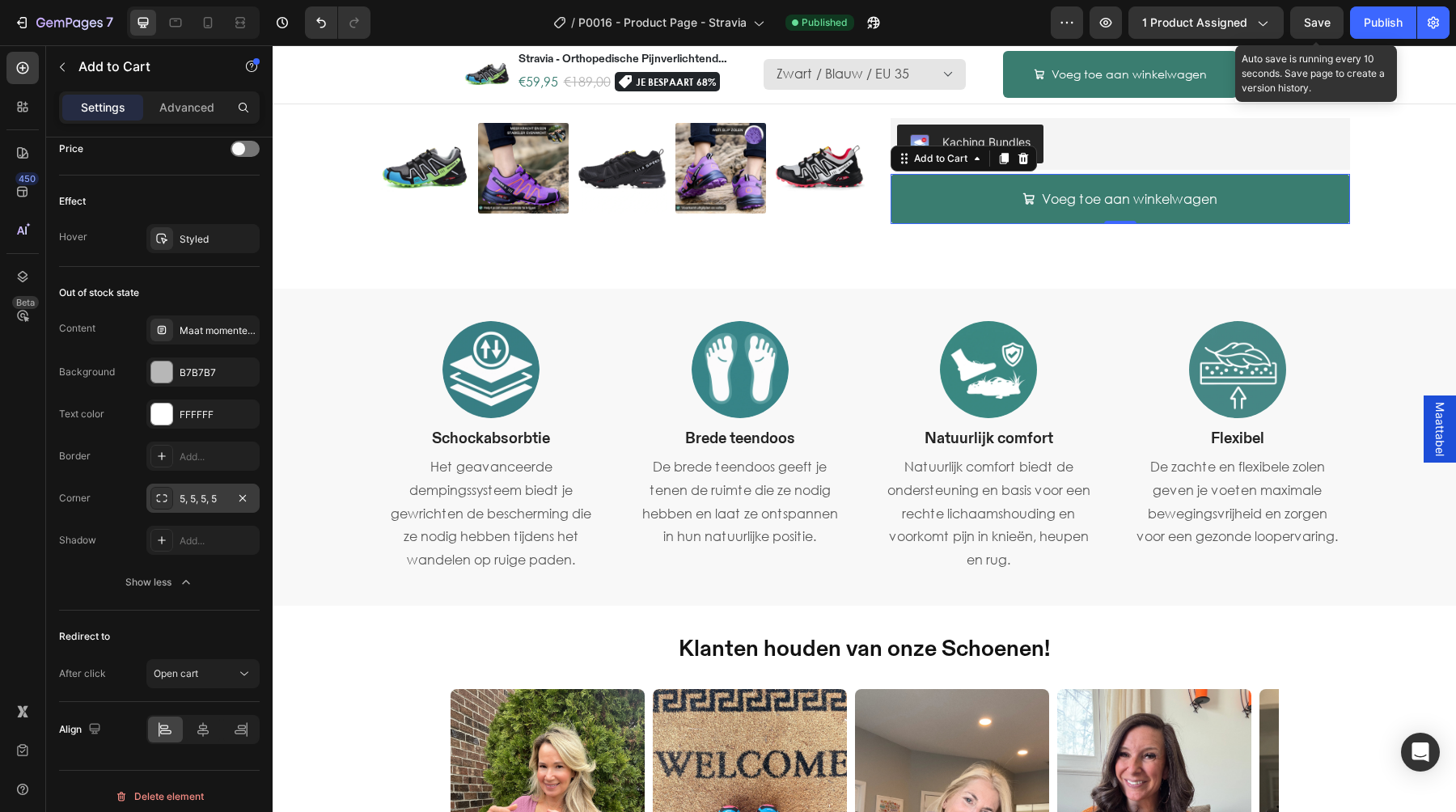
click at [1326, 24] on span "Save" at bounding box center [1317, 22] width 27 height 13
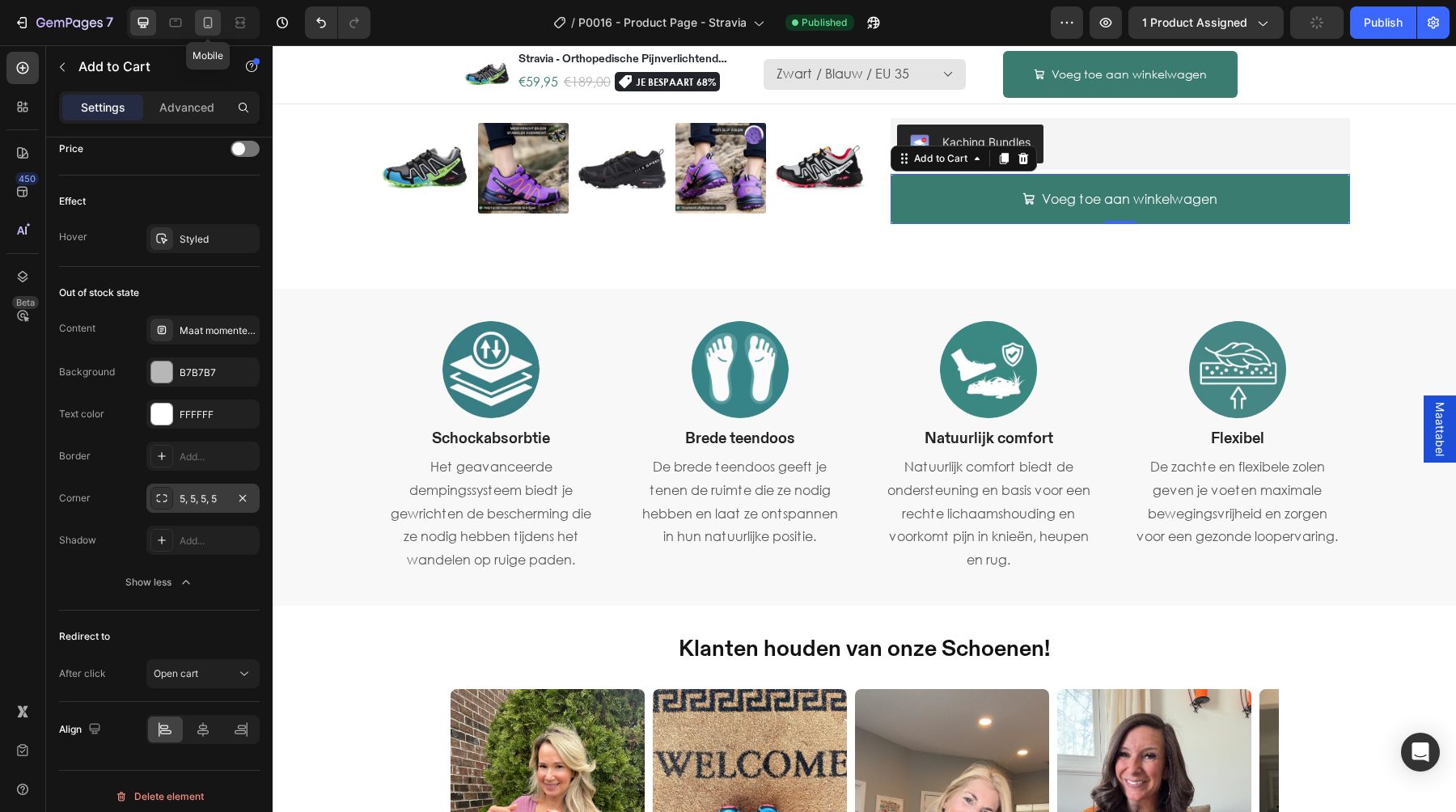
click at [206, 28] on icon at bounding box center [207, 23] width 16 height 16
type input "12"
type input "38"
type input "0"
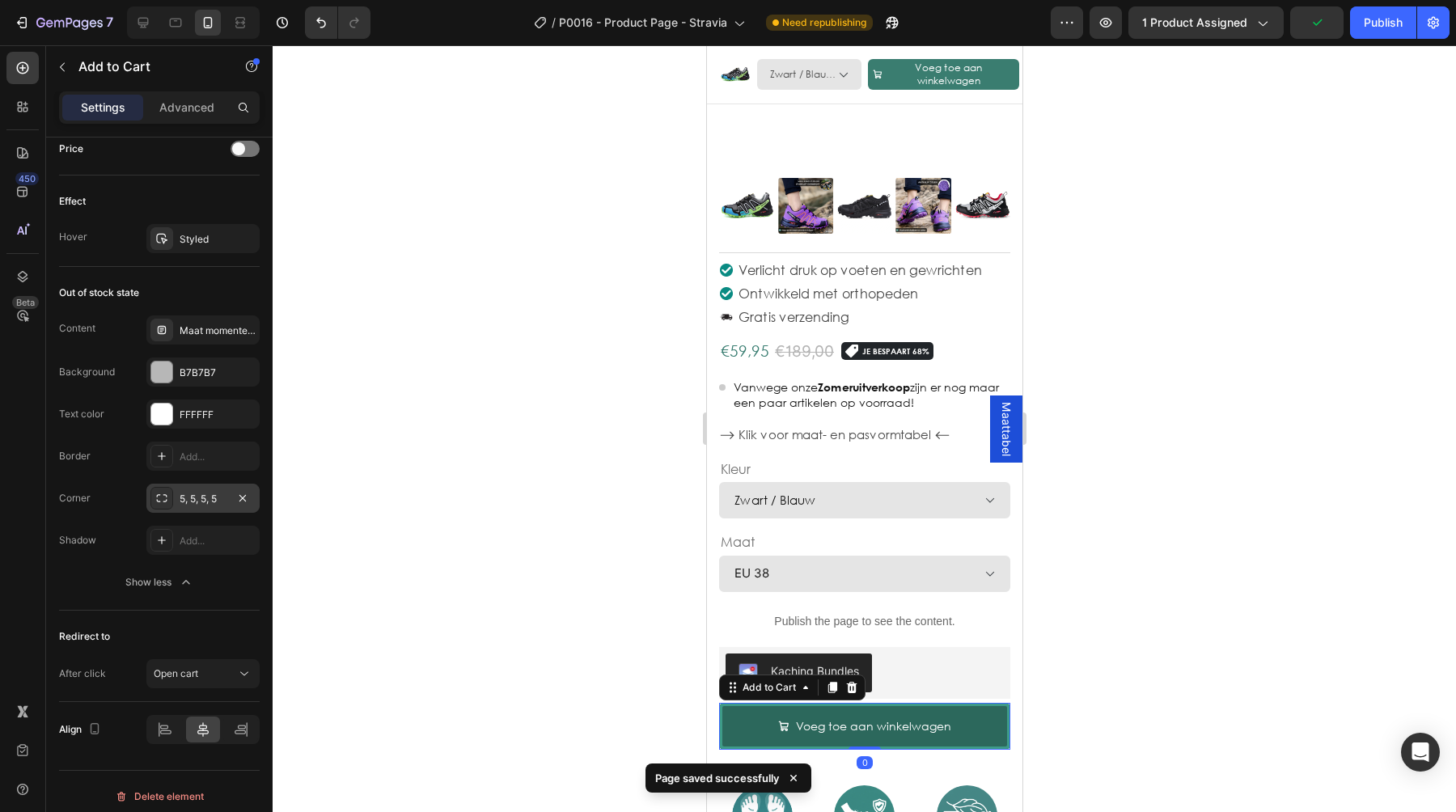
click at [729, 709] on button "Voeg toe aan winkelwagen" at bounding box center [864, 726] width 291 height 47
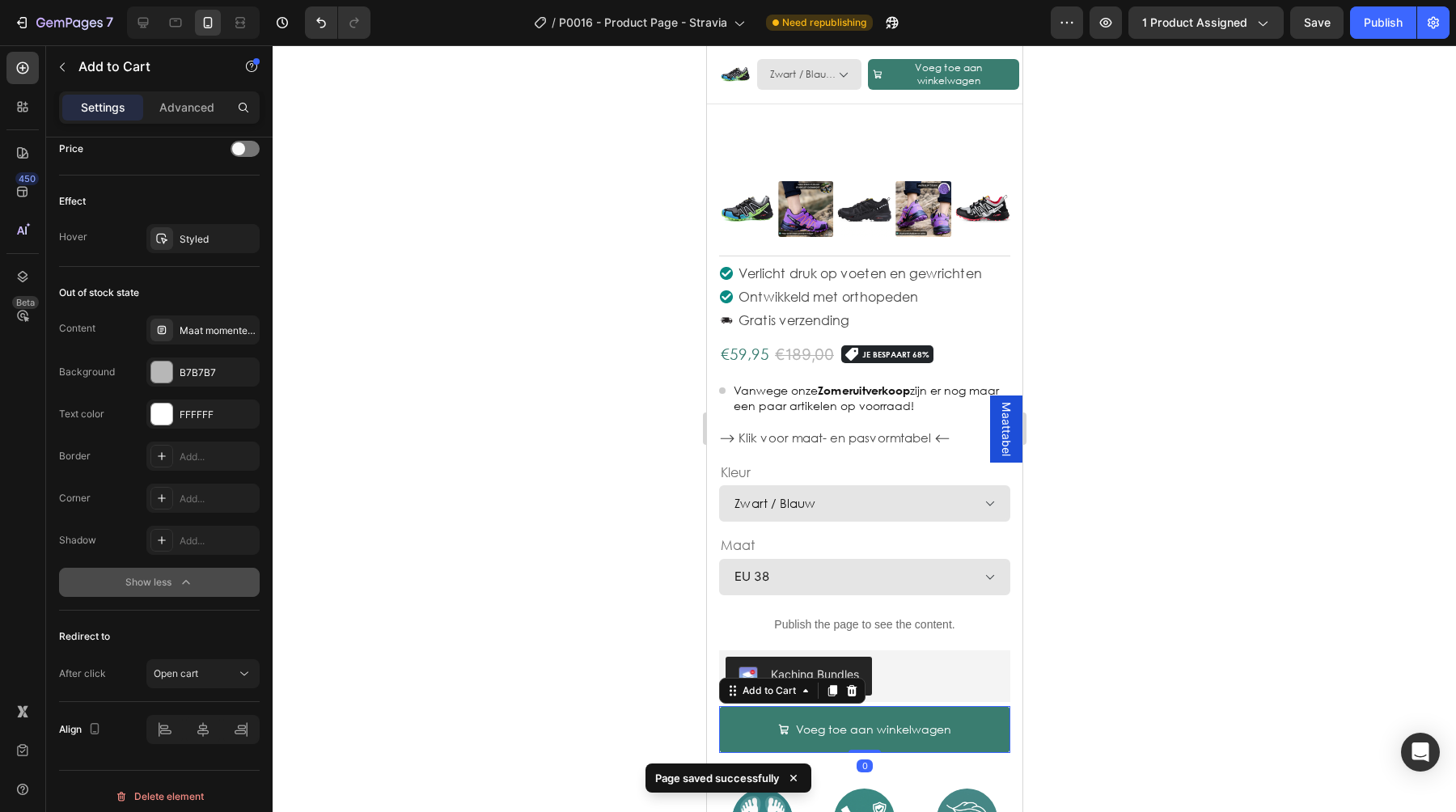
scroll to position [1267, 0]
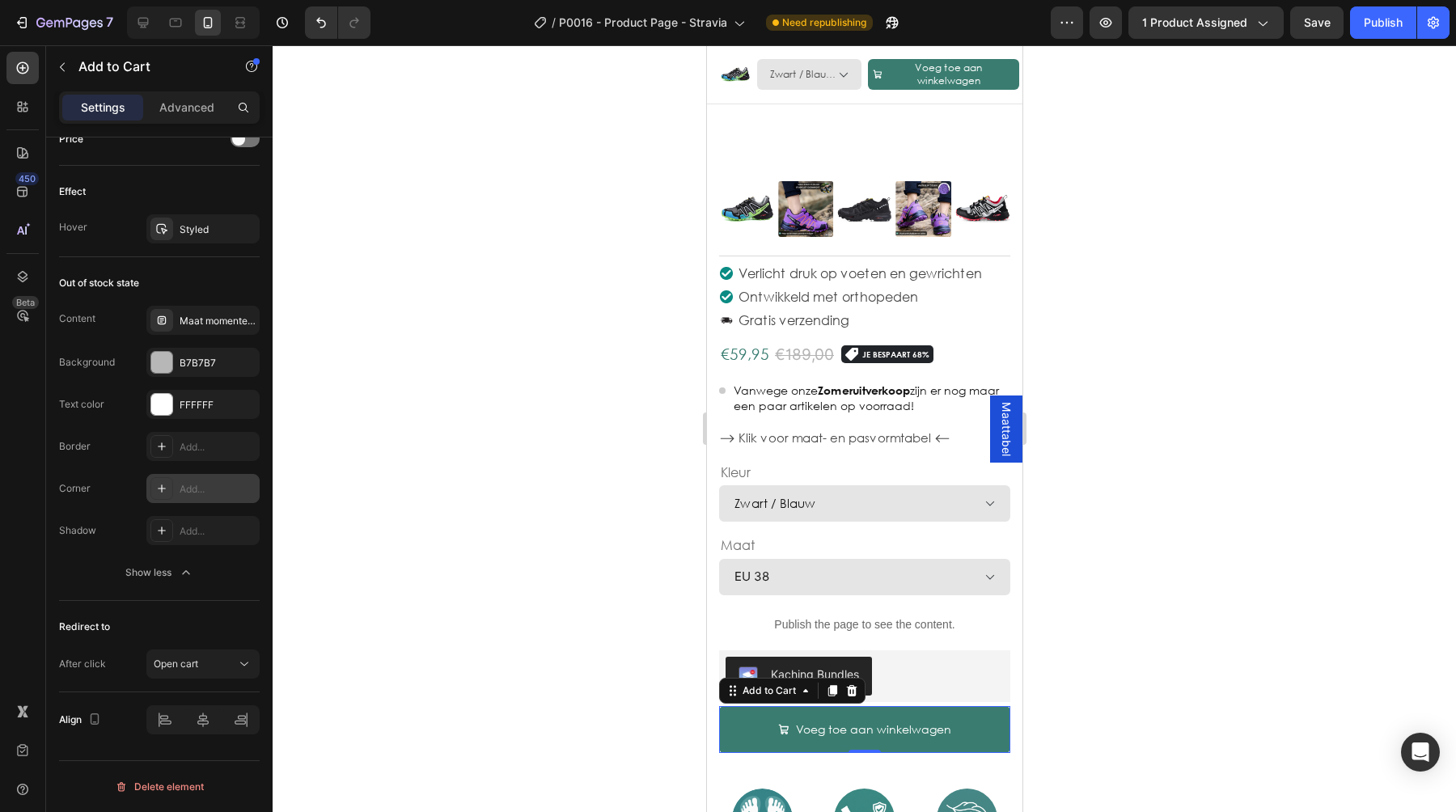
click at [199, 488] on div "Add..." at bounding box center [217, 489] width 76 height 15
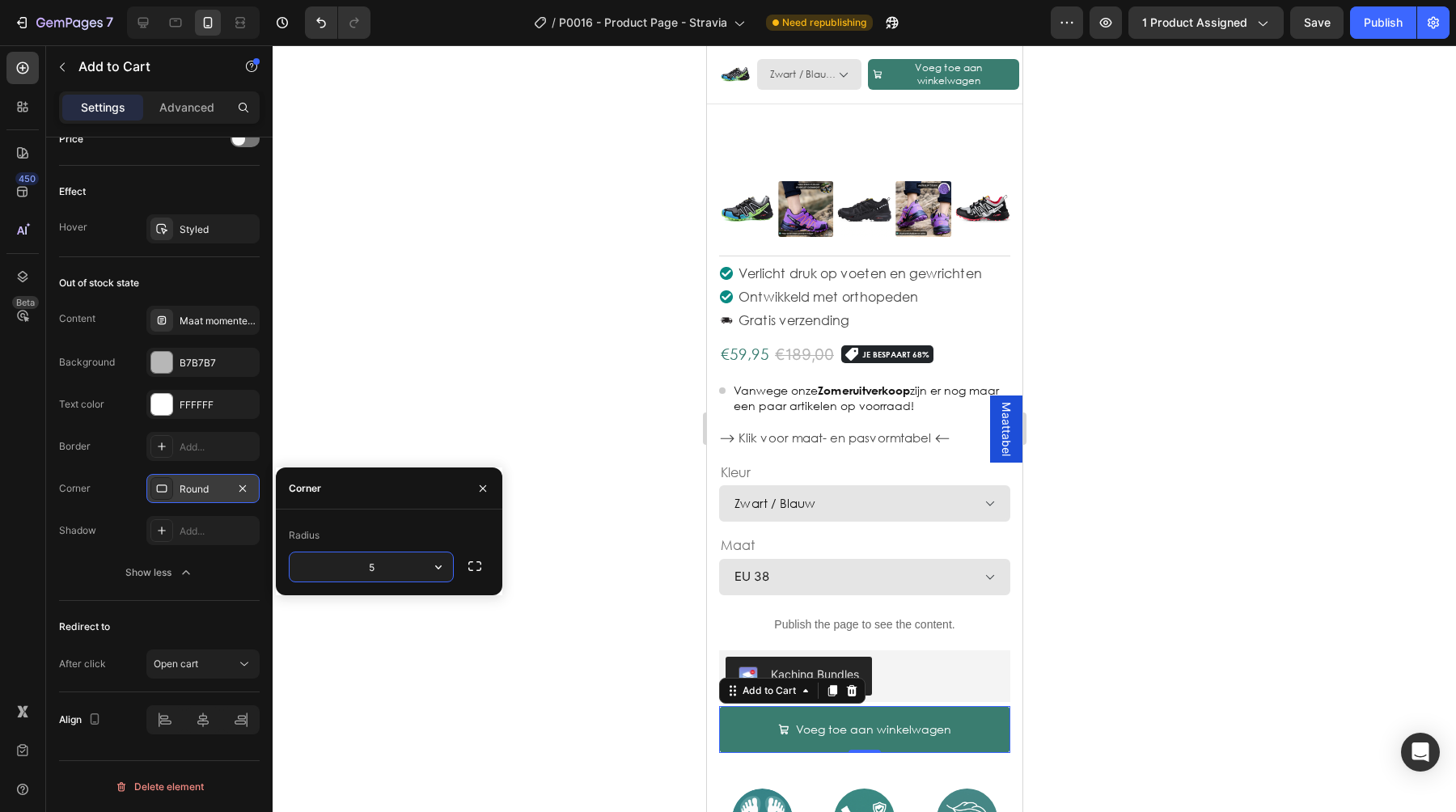
type input "5"
click at [351, 536] on div "Radius" at bounding box center [388, 536] width 200 height 26
click at [174, 597] on div "Out of stock state Content Maat momenteel niet op voorraad Background B7B7B7 Te…" at bounding box center [158, 429] width 200 height 344
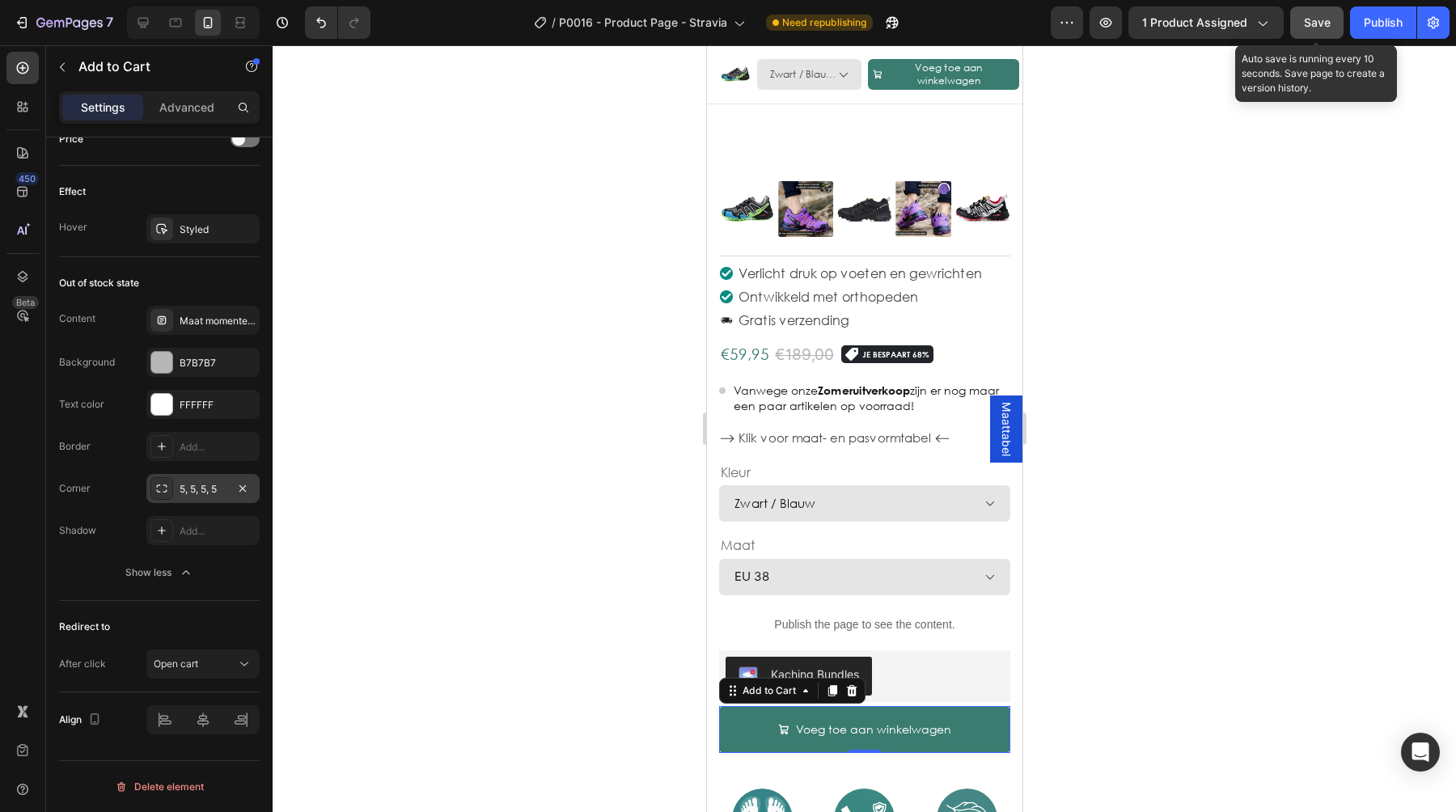
click at [1299, 29] on button "Save" at bounding box center [1316, 22] width 53 height 32
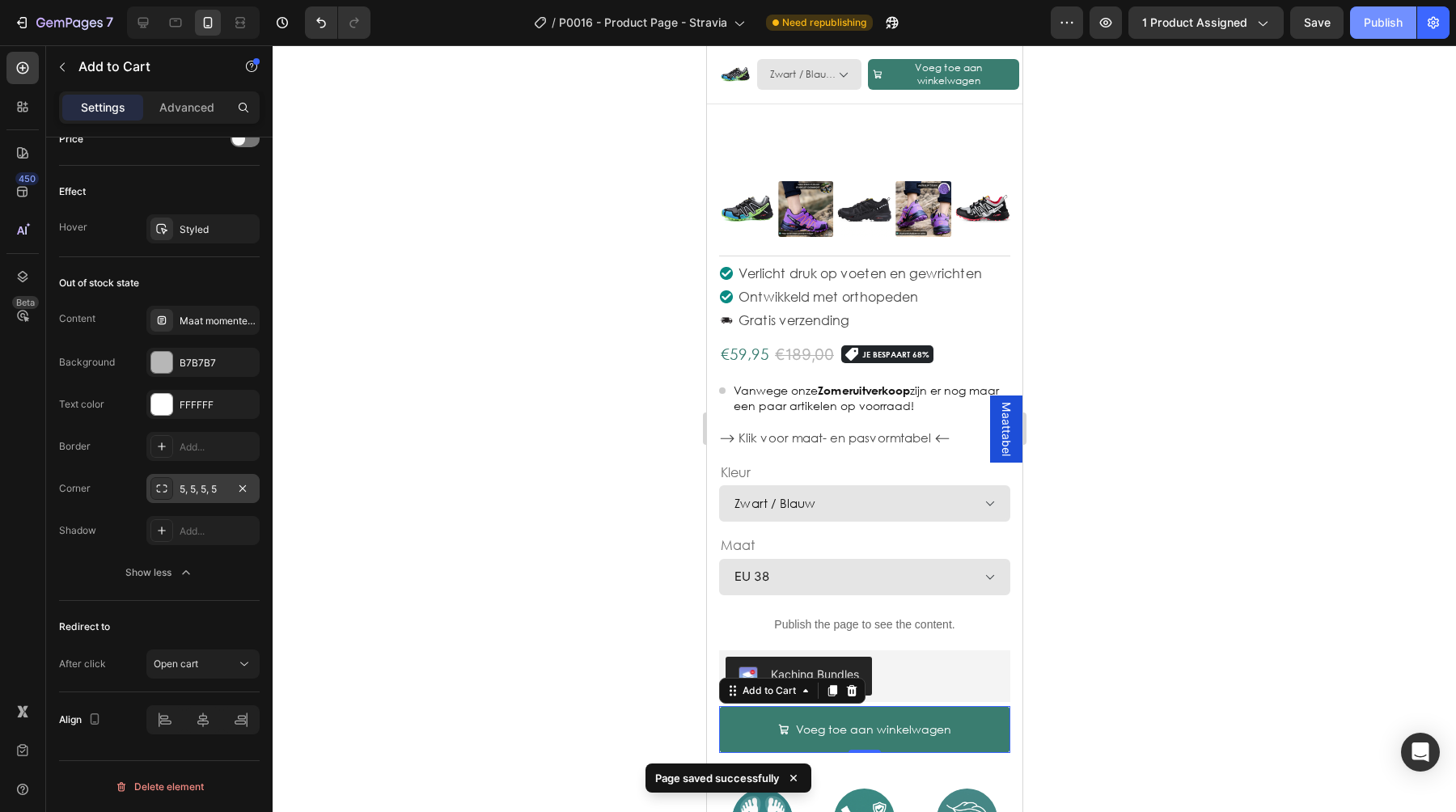
click at [1364, 28] on div "Publish" at bounding box center [1383, 23] width 38 height 17
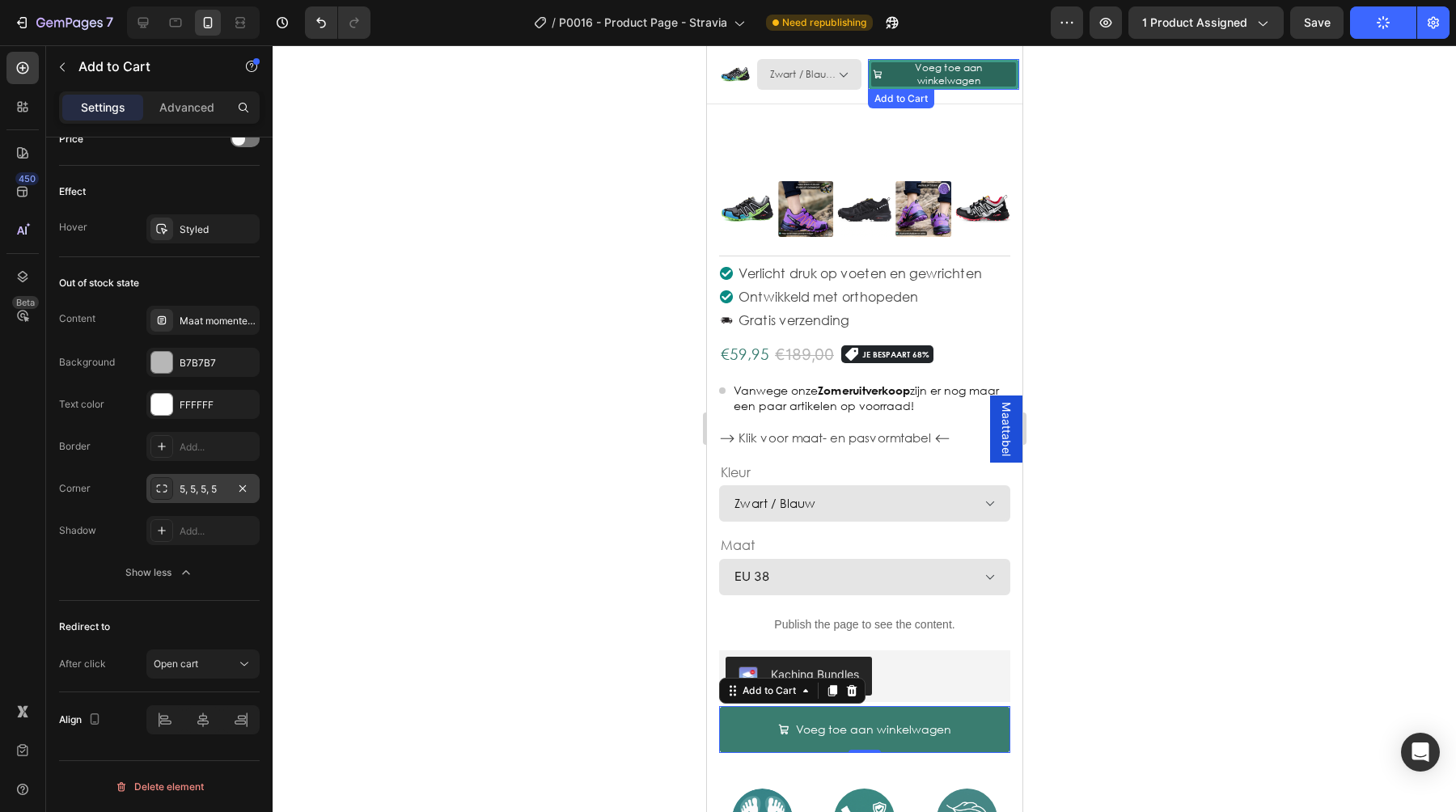
click at [888, 80] on button "Voeg toe aan winkelwagen" at bounding box center [942, 74] width 151 height 31
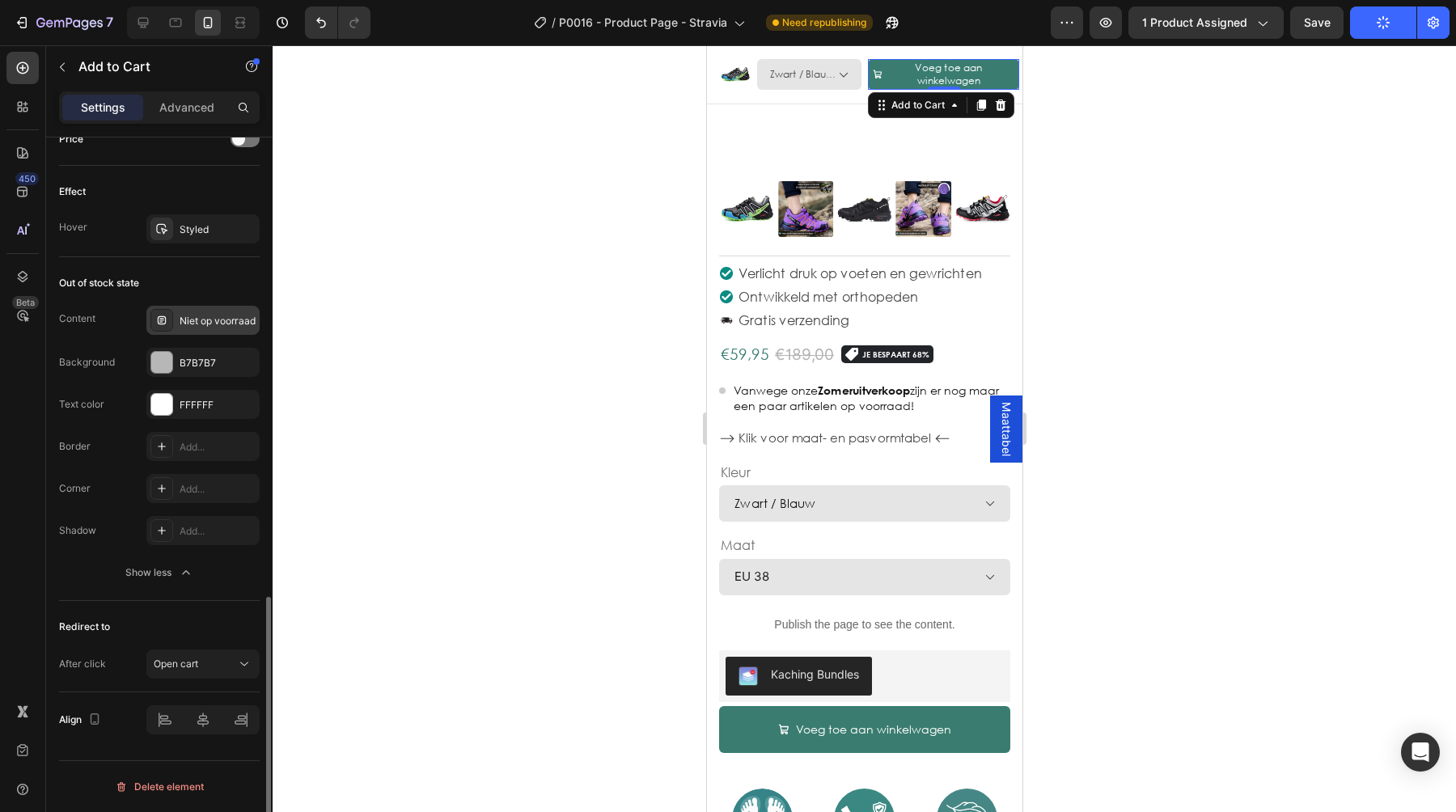
click at [196, 328] on div "Niet op voorraad" at bounding box center [202, 319] width 113 height 29
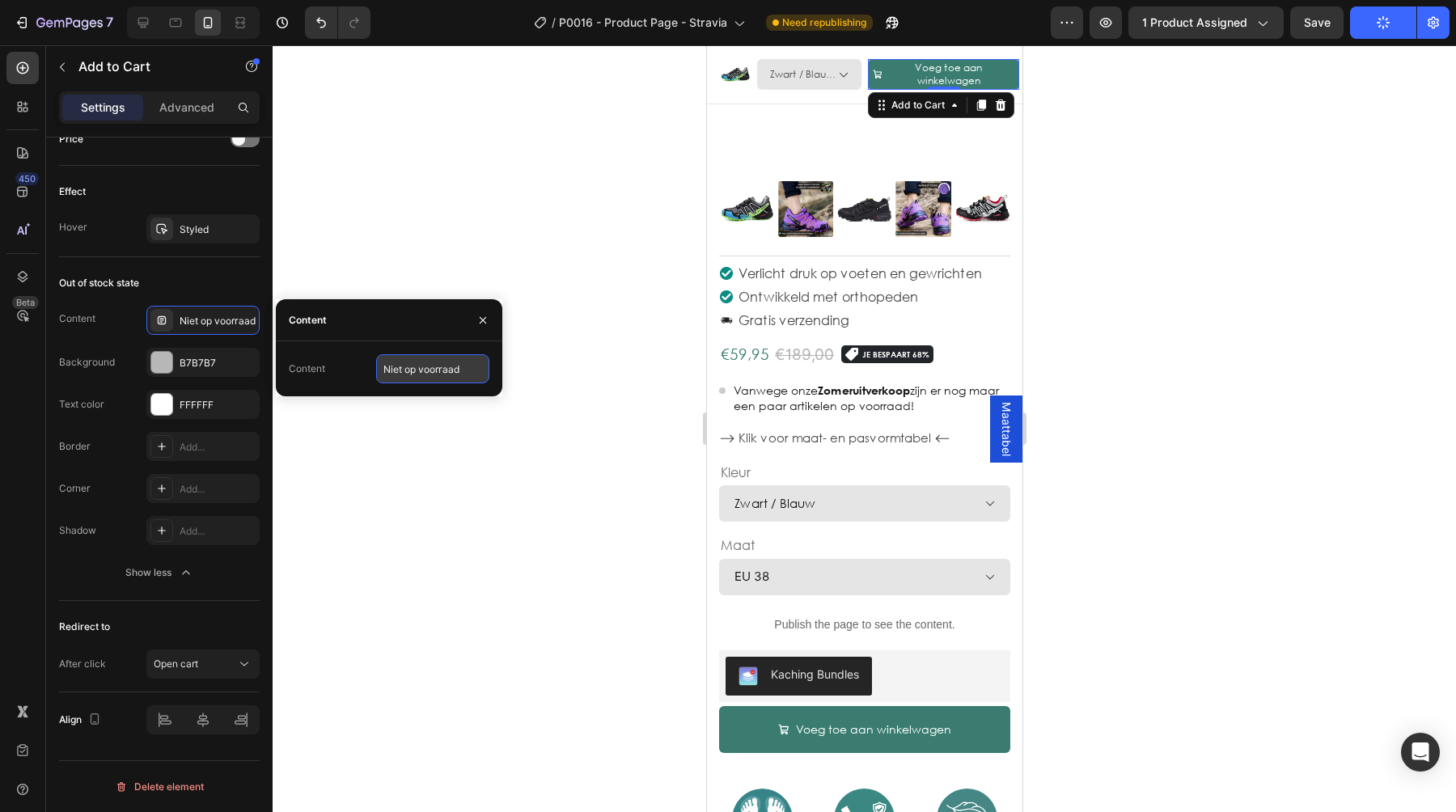
click at [384, 370] on input "Niet op voorraad" at bounding box center [432, 368] width 113 height 29
click at [390, 371] on input "Niet op voorraad" at bounding box center [432, 368] width 113 height 29
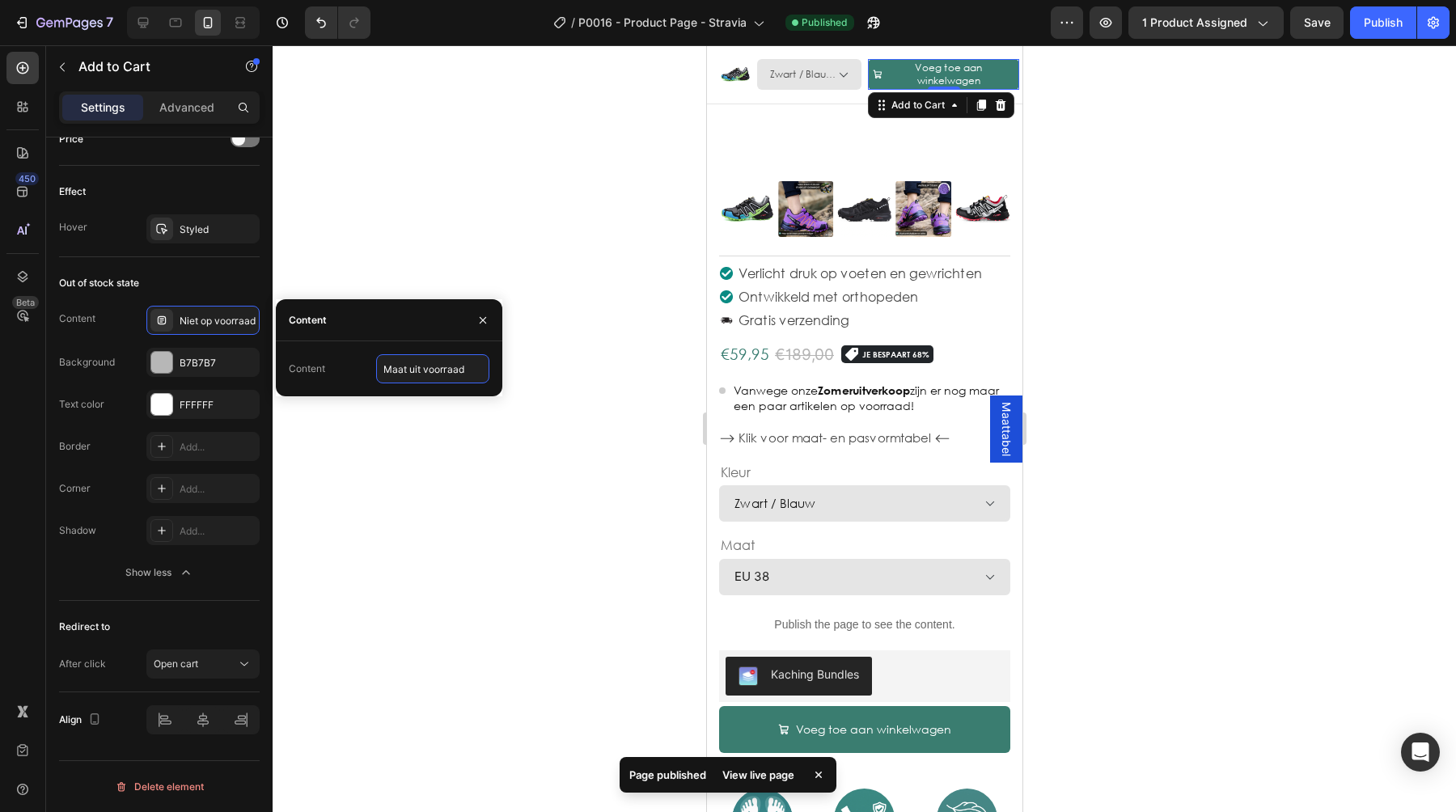
type input "Maat uit voorraad"
click at [437, 345] on div "Content Maat uit voorraad" at bounding box center [388, 368] width 227 height 55
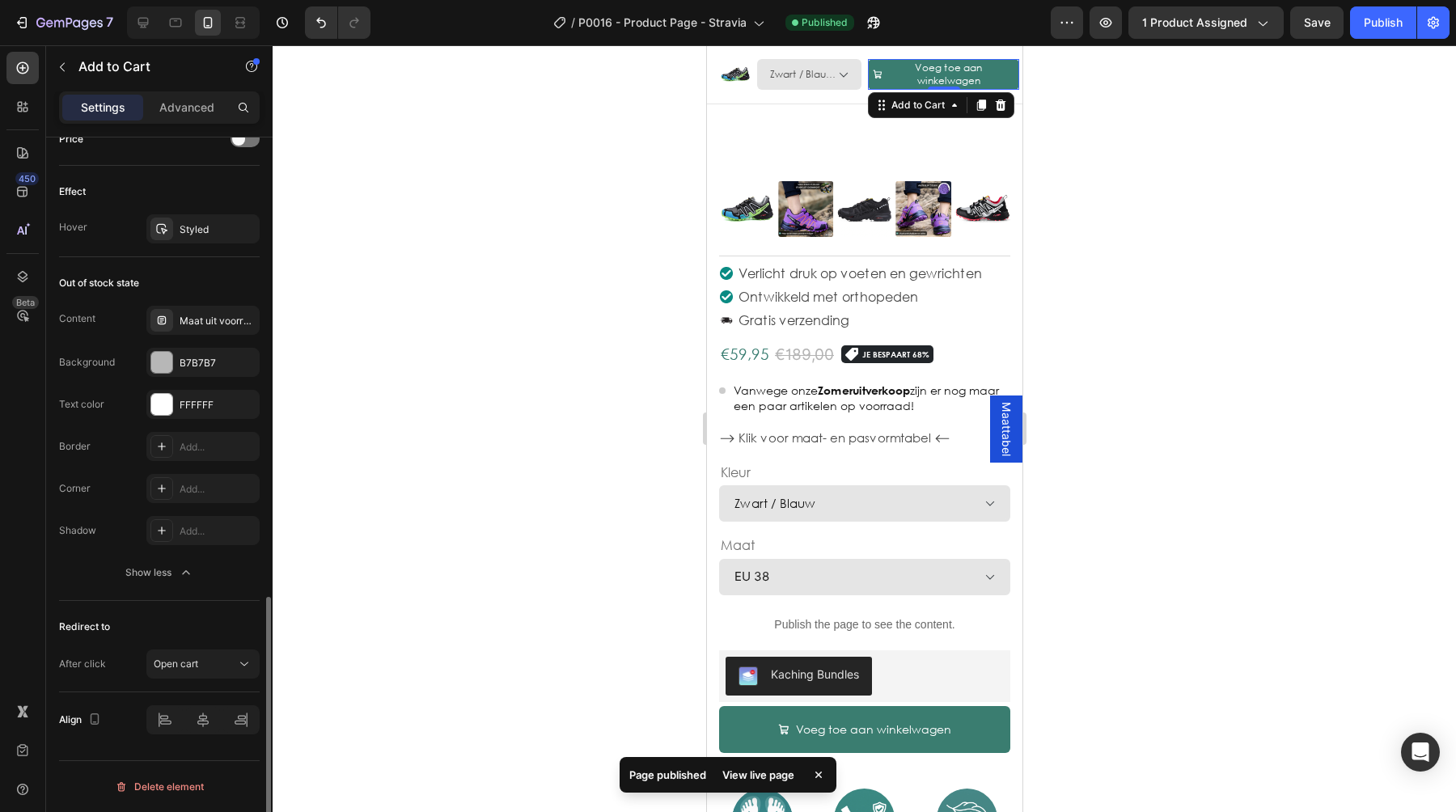
click at [181, 277] on div "Out of stock state" at bounding box center [158, 284] width 200 height 26
click at [204, 490] on div "Add..." at bounding box center [217, 489] width 76 height 15
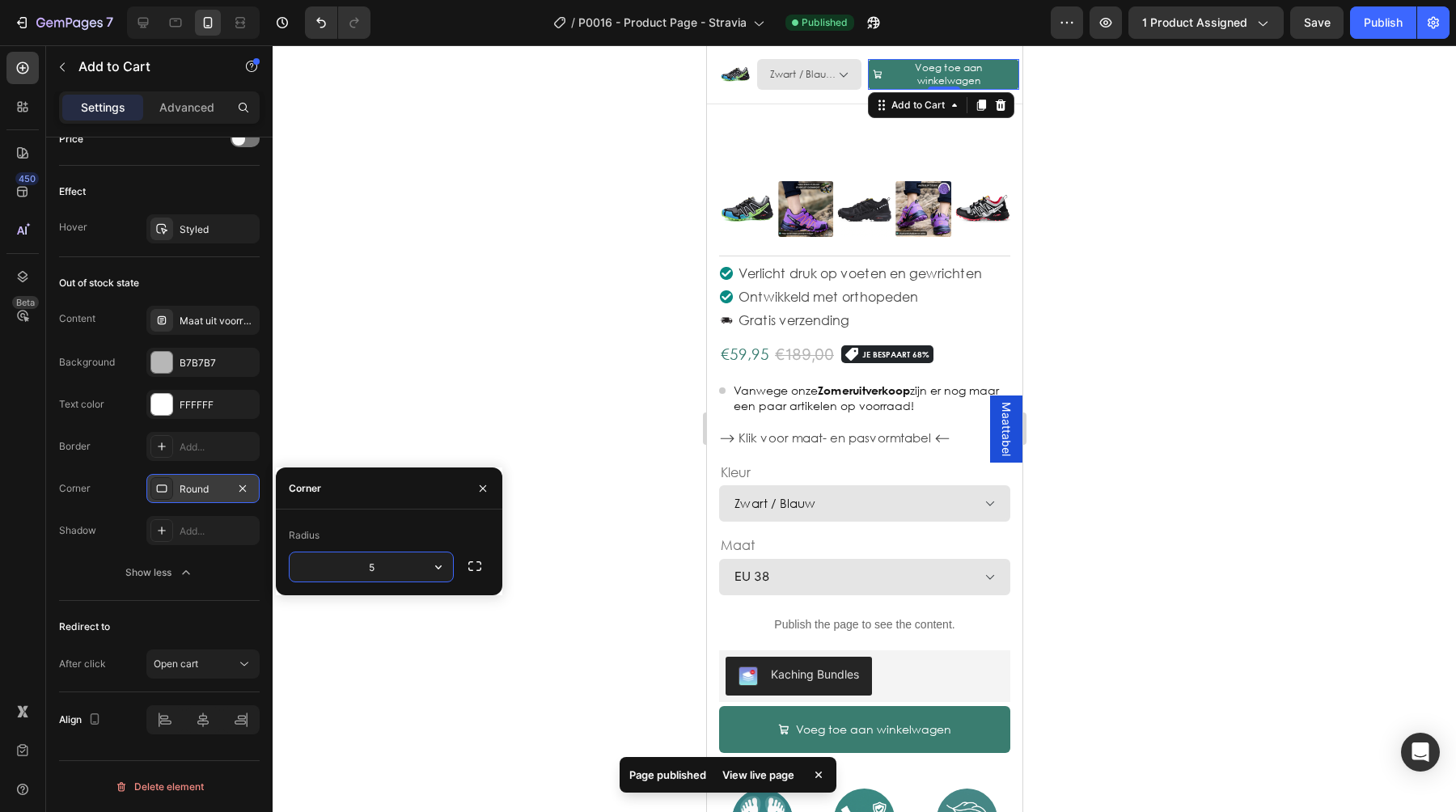
type input "5"
click at [379, 506] on div "Corner" at bounding box center [388, 488] width 227 height 42
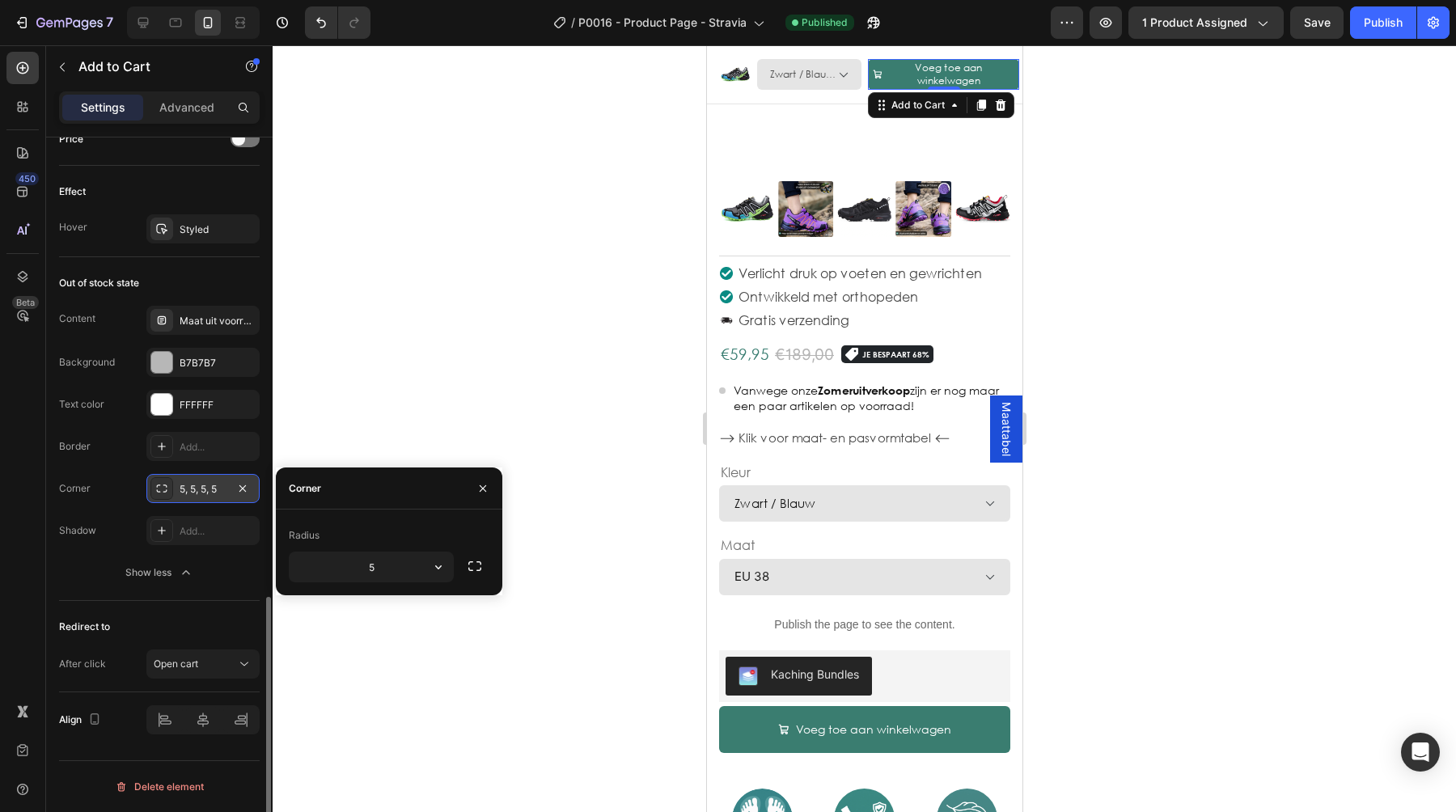
click at [116, 594] on div "Out of stock state Content Maat uit voorraad Background B7B7B7 Text color FFFFF…" at bounding box center [158, 429] width 200 height 344
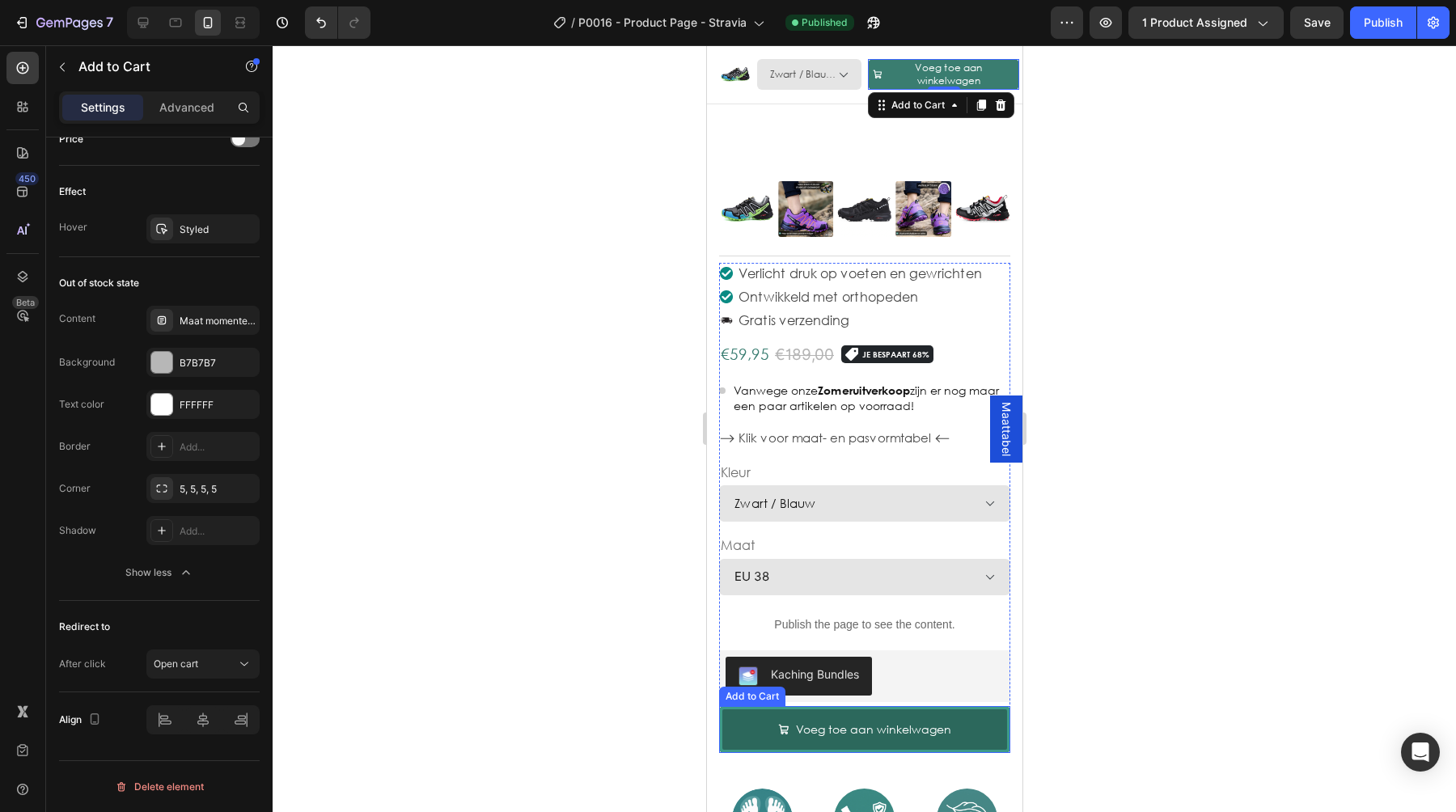
click at [969, 726] on button "Voeg toe aan winkelwagen" at bounding box center [864, 730] width 291 height 47
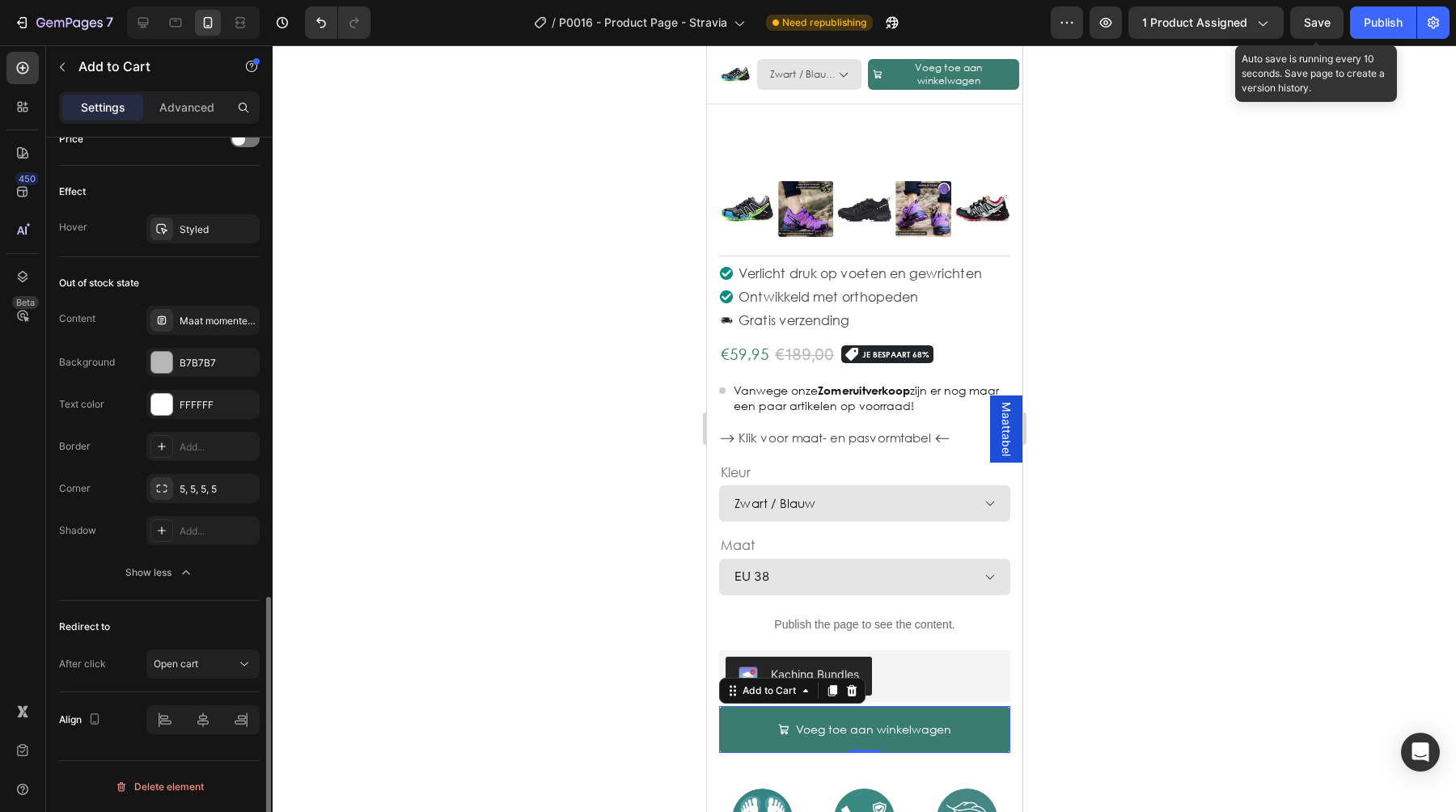
click at [1324, 26] on span "Save" at bounding box center [1317, 22] width 27 height 13
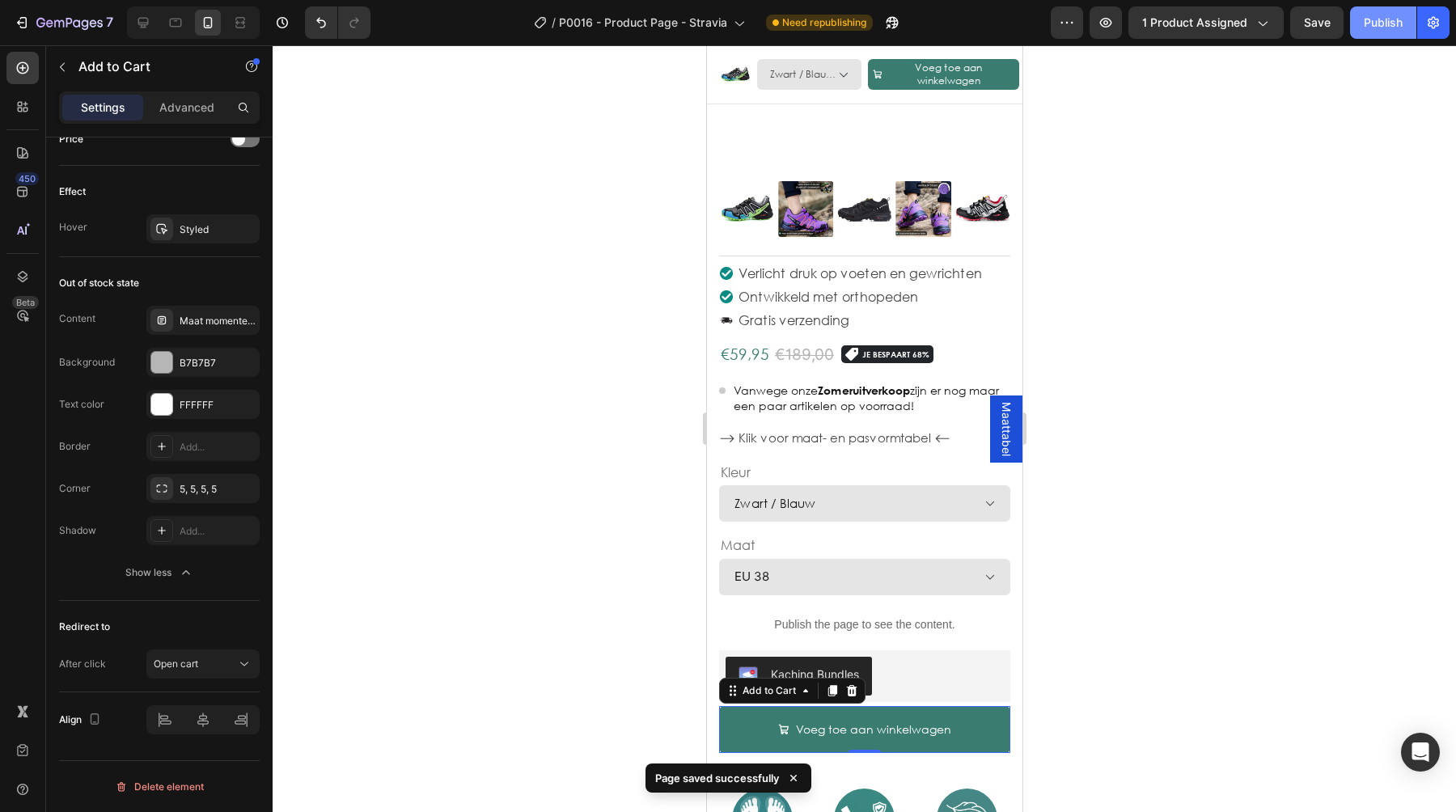
click at [1382, 23] on div "Publish" at bounding box center [1383, 23] width 38 height 17
